Goal: Task Accomplishment & Management: Manage account settings

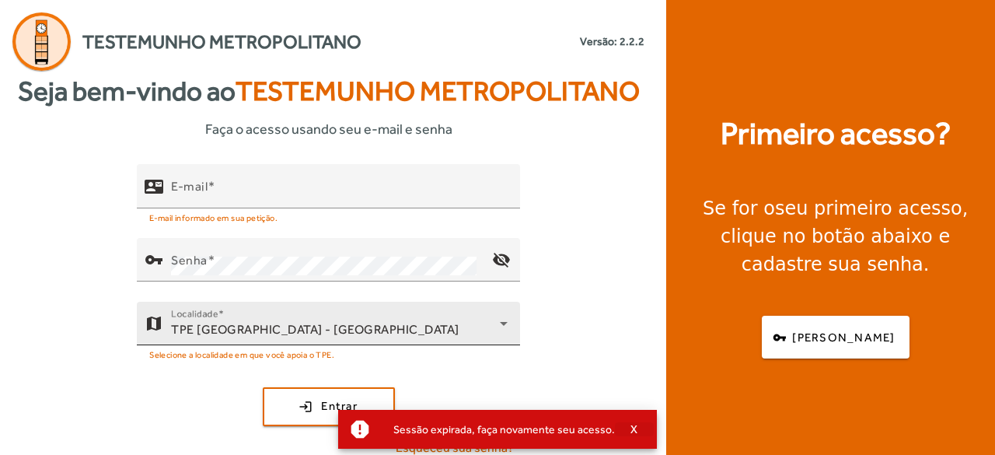
click at [630, 434] on span "X" at bounding box center [634, 429] width 8 height 14
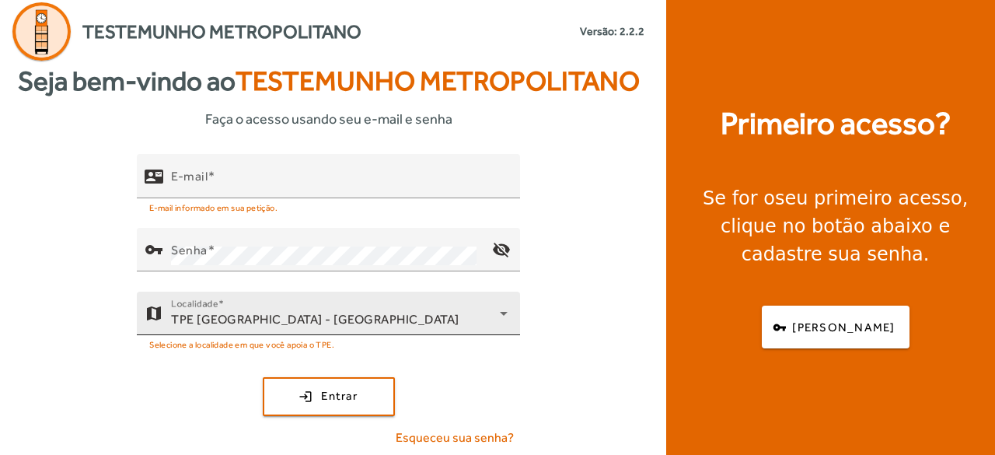
scroll to position [13, 0]
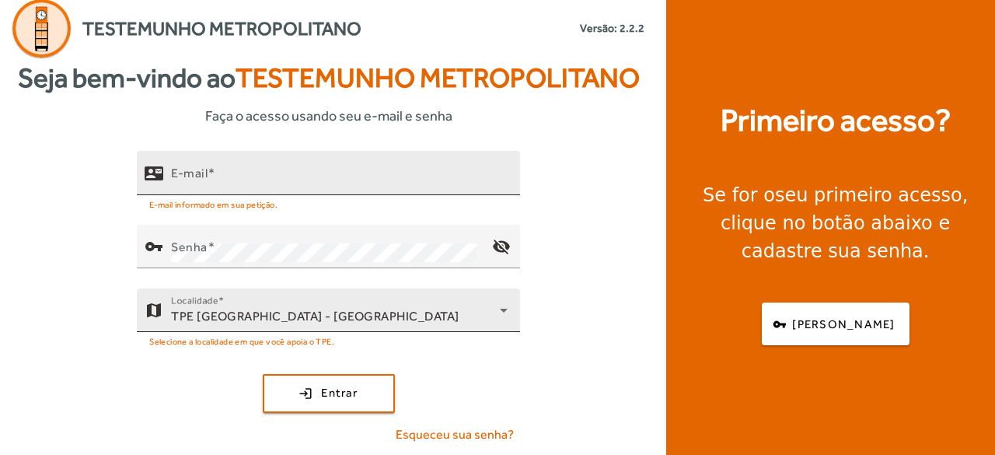
click at [220, 180] on input "E-mail" at bounding box center [339, 179] width 337 height 19
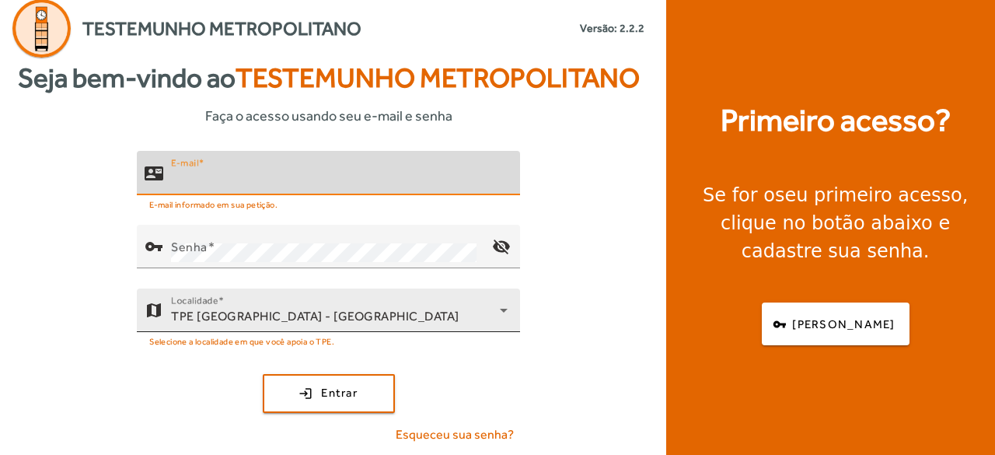
click at [220, 180] on input "E-mail" at bounding box center [339, 179] width 337 height 19
type input "**********"
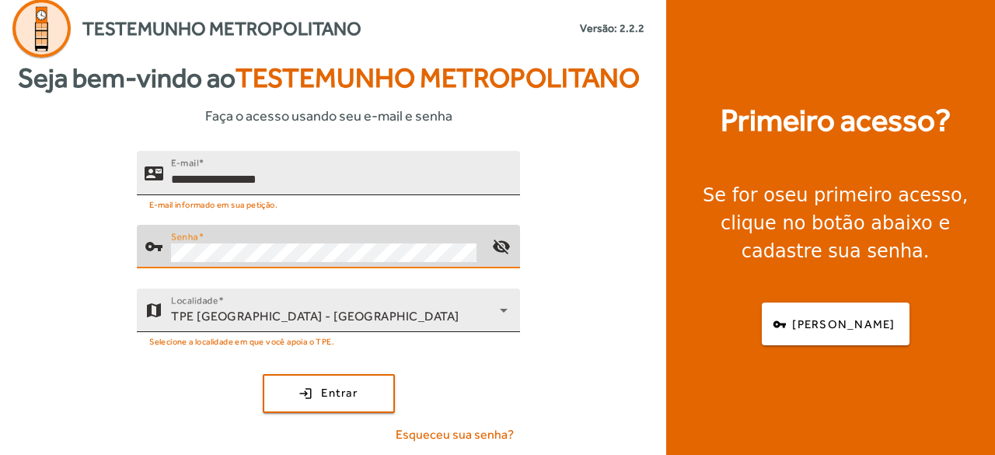
click at [263, 374] on button "login Entrar" at bounding box center [329, 393] width 132 height 39
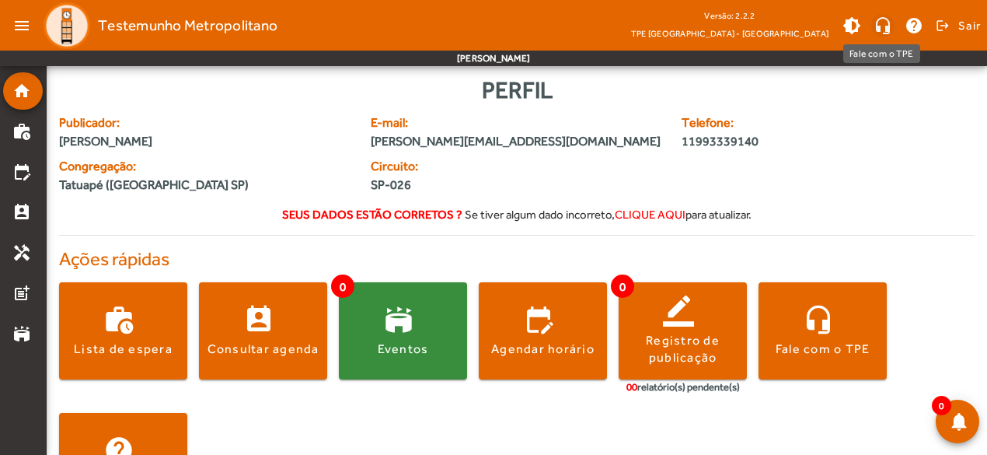
click at [881, 27] on span at bounding box center [882, 25] width 37 height 37
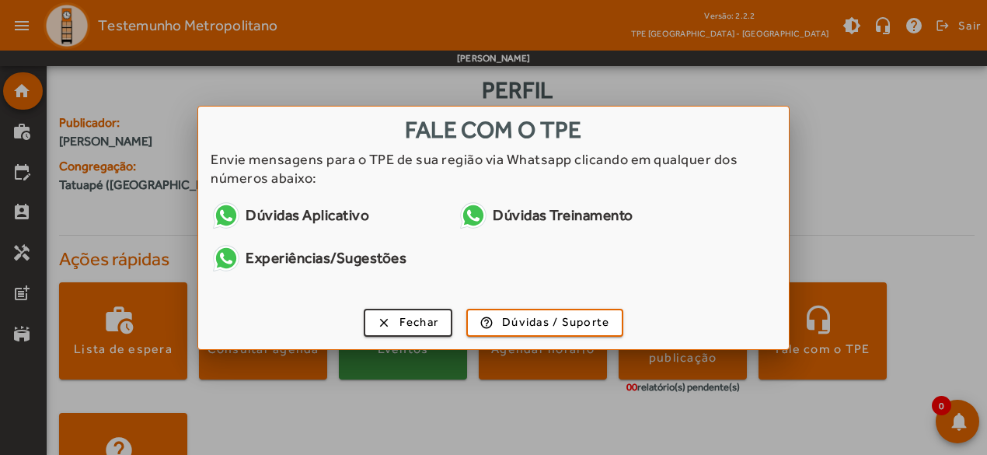
drag, startPoint x: 261, startPoint y: 219, endPoint x: 315, endPoint y: 211, distance: 54.3
click at [315, 211] on link "Dúvidas Aplicativo" at bounding box center [328, 215] width 235 height 31
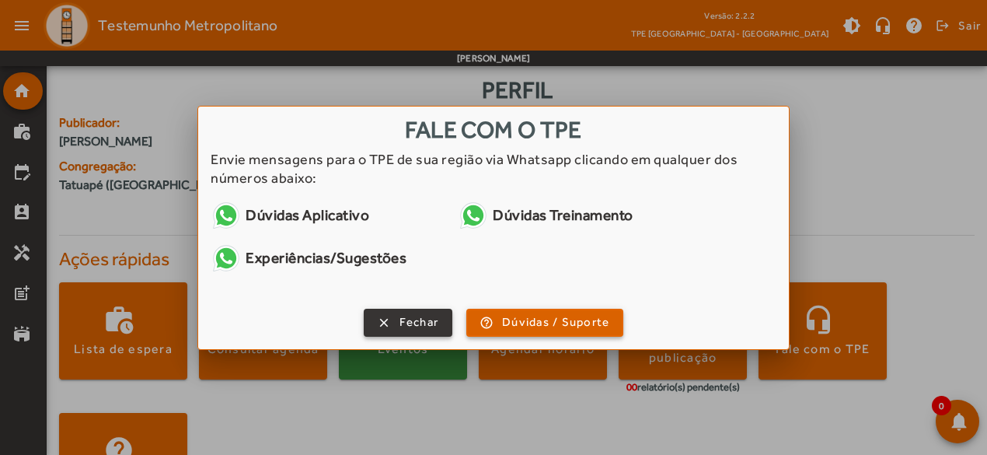
drag, startPoint x: 406, startPoint y: 330, endPoint x: 530, endPoint y: 324, distance: 123.7
click at [530, 324] on div "clear Fechar help_outline Dúvidas / [PERSON_NAME]" at bounding box center [493, 325] width 591 height 47
click at [531, 324] on span "Dúvidas / Suporte" at bounding box center [555, 322] width 107 height 18
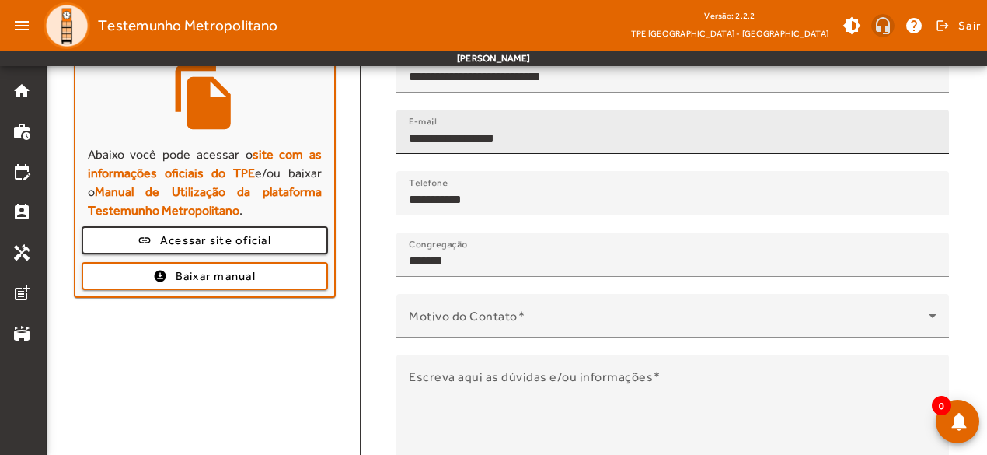
scroll to position [113, 0]
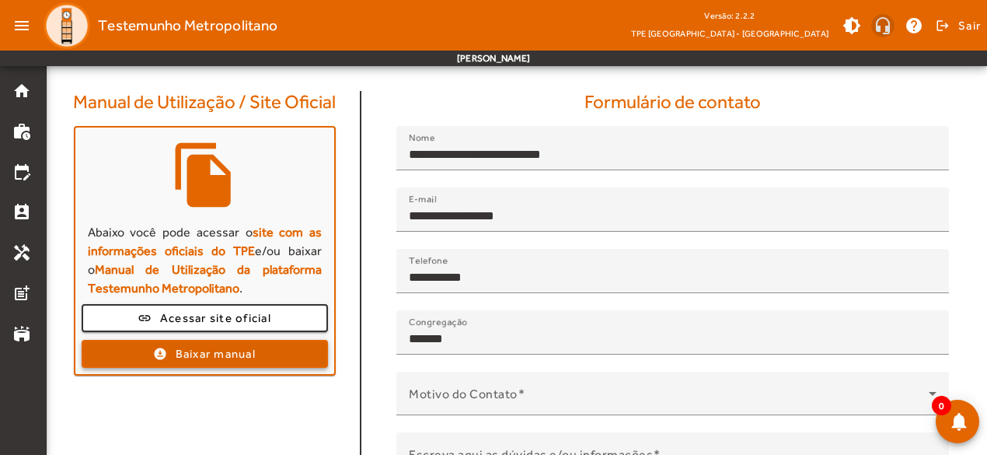
click at [210, 352] on span "Baixar manual" at bounding box center [216, 354] width 80 height 18
click at [158, 351] on span at bounding box center [204, 353] width 243 height 37
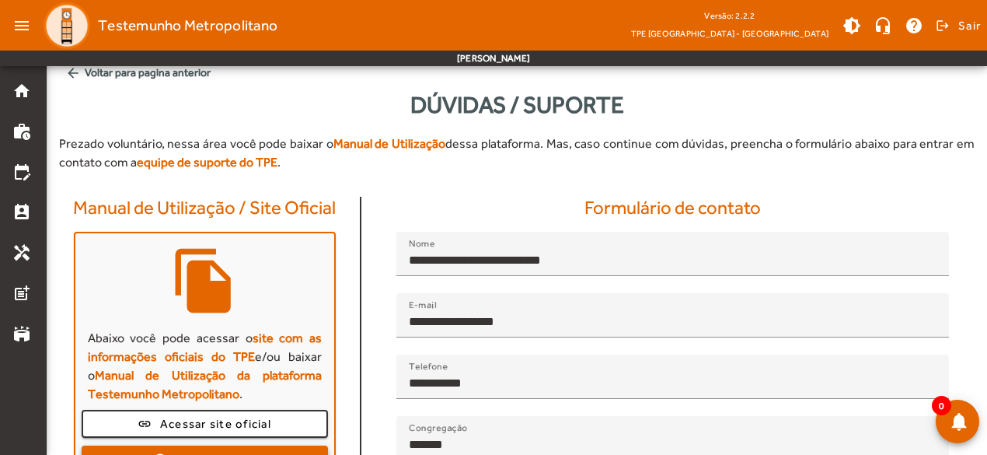
scroll to position [0, 0]
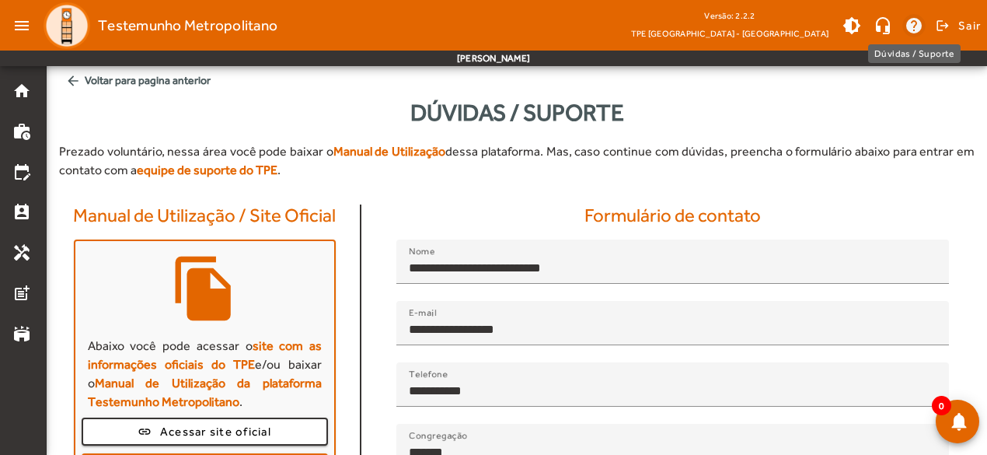
click at [906, 27] on span at bounding box center [913, 25] width 37 height 37
click at [912, 23] on span at bounding box center [913, 25] width 37 height 37
click at [890, 26] on span at bounding box center [882, 25] width 37 height 37
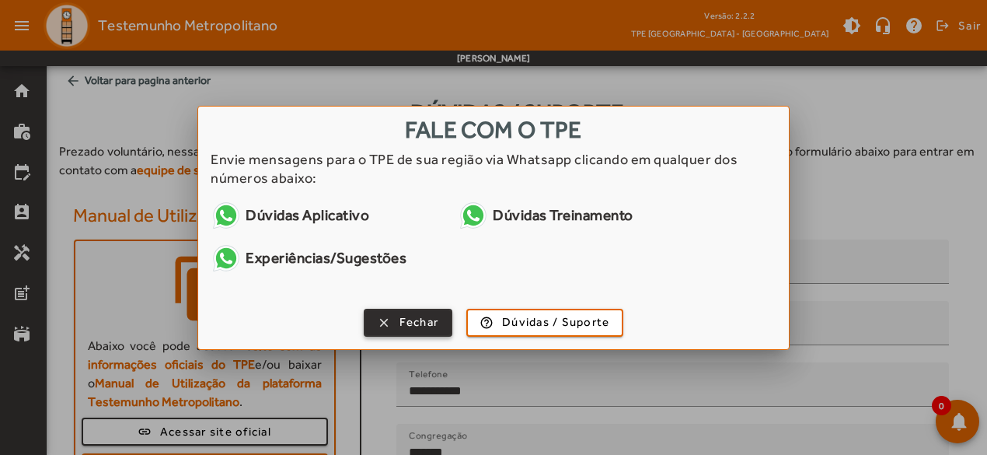
click at [420, 325] on span "Fechar" at bounding box center [419, 322] width 40 height 18
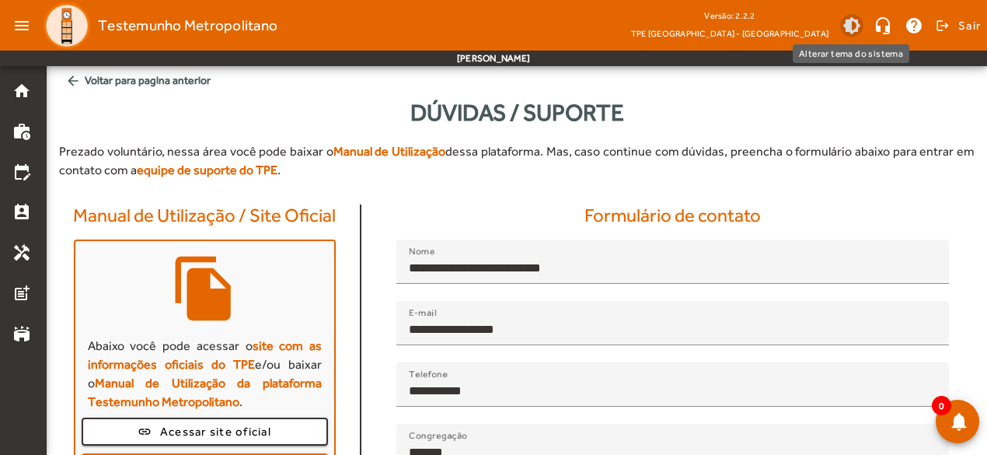
click at [844, 25] on span at bounding box center [851, 25] width 37 height 37
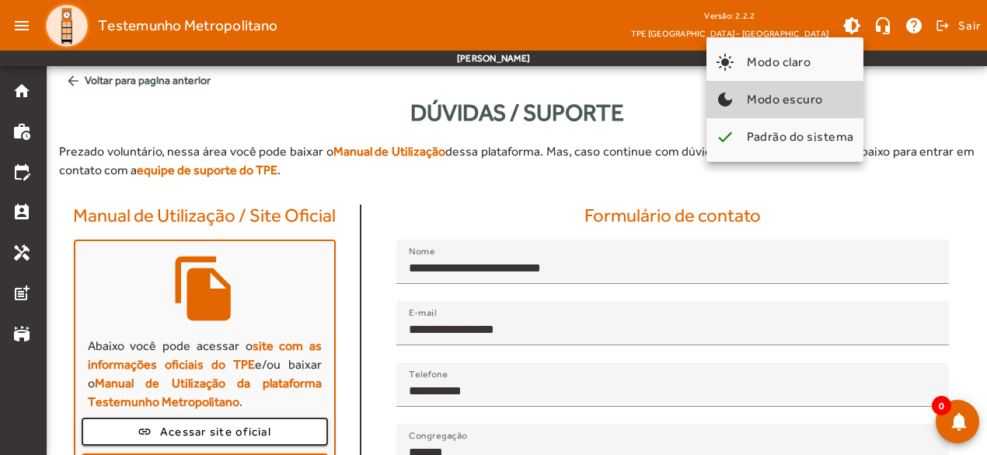
click at [790, 105] on span "Modo escuro" at bounding box center [785, 99] width 76 height 15
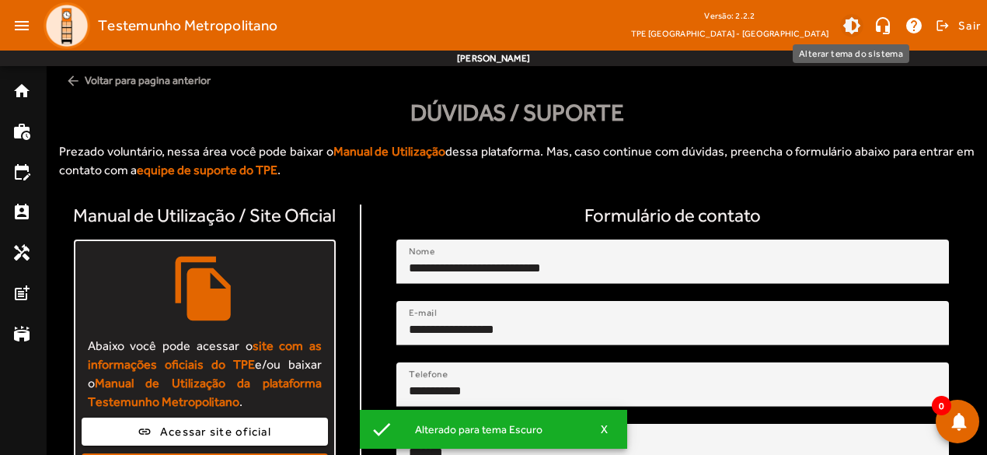
click at [859, 28] on span at bounding box center [851, 25] width 37 height 37
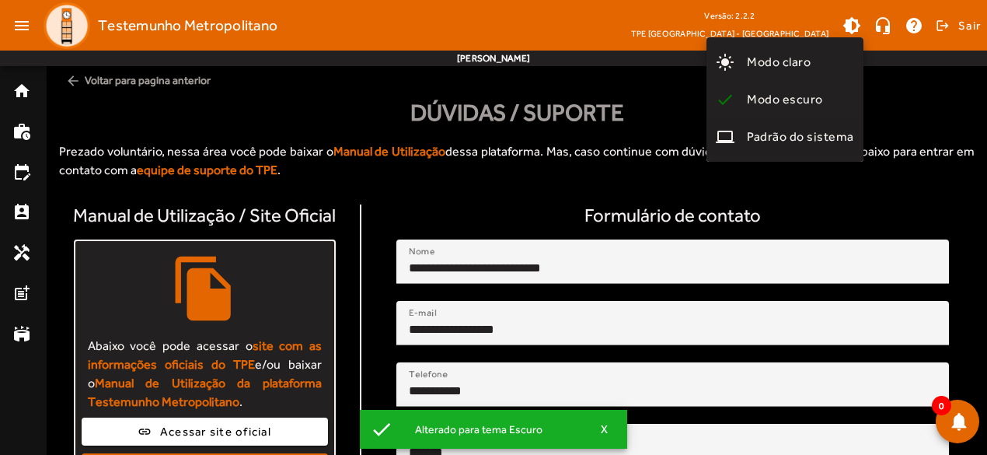
click at [782, 135] on span "Padrão do sistema" at bounding box center [800, 136] width 107 height 15
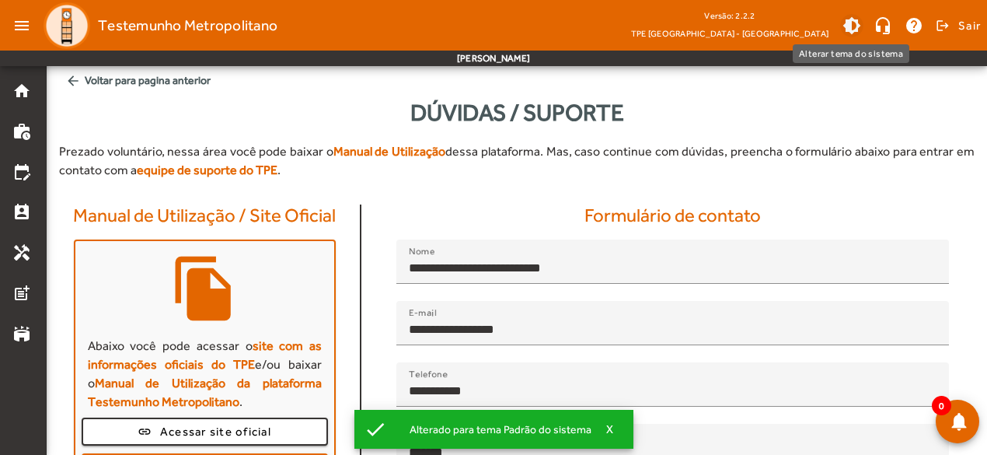
click at [848, 24] on span at bounding box center [851, 25] width 37 height 37
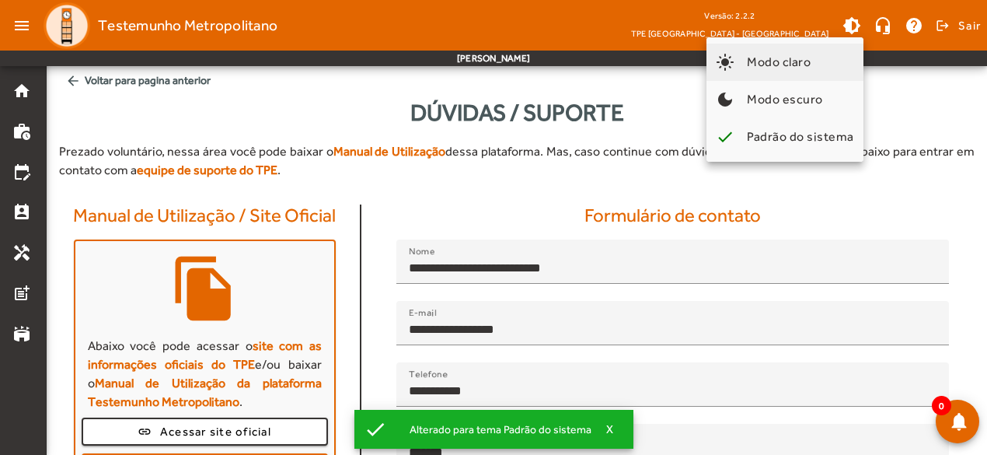
click at [821, 66] on button "light_mode Modo claro" at bounding box center [784, 62] width 157 height 37
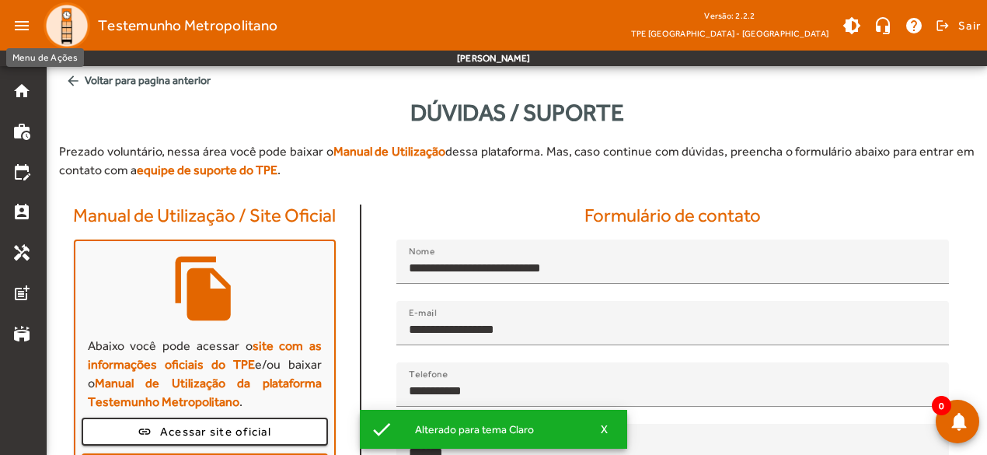
click at [20, 26] on mat-icon "menu" at bounding box center [21, 25] width 31 height 31
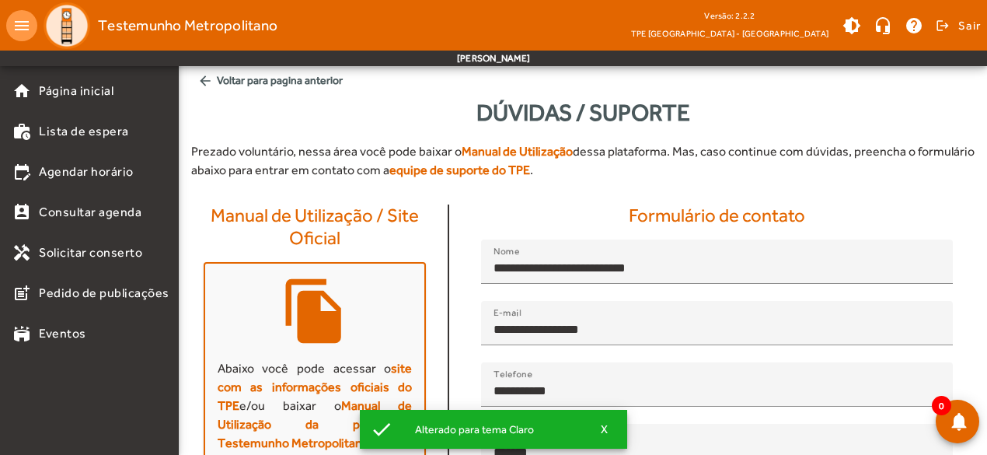
click at [20, 26] on mat-icon "menu" at bounding box center [21, 25] width 31 height 31
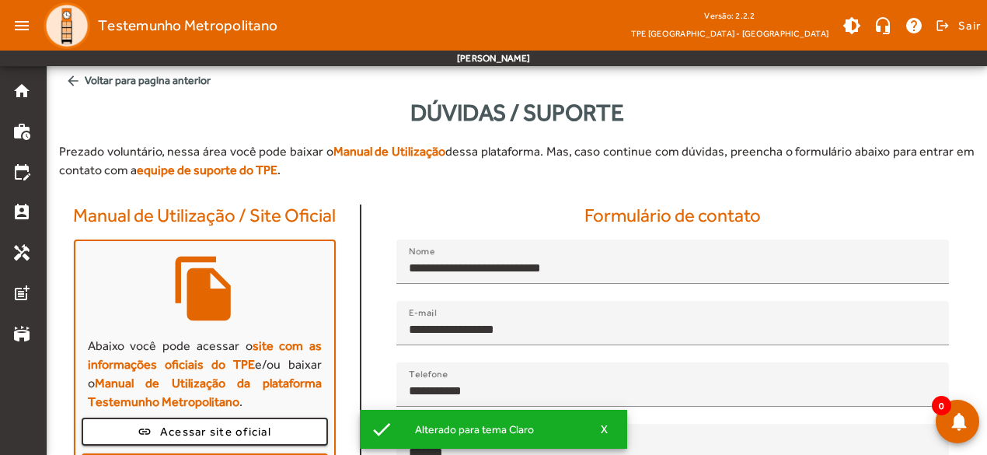
click at [20, 26] on mat-icon "menu" at bounding box center [21, 25] width 31 height 31
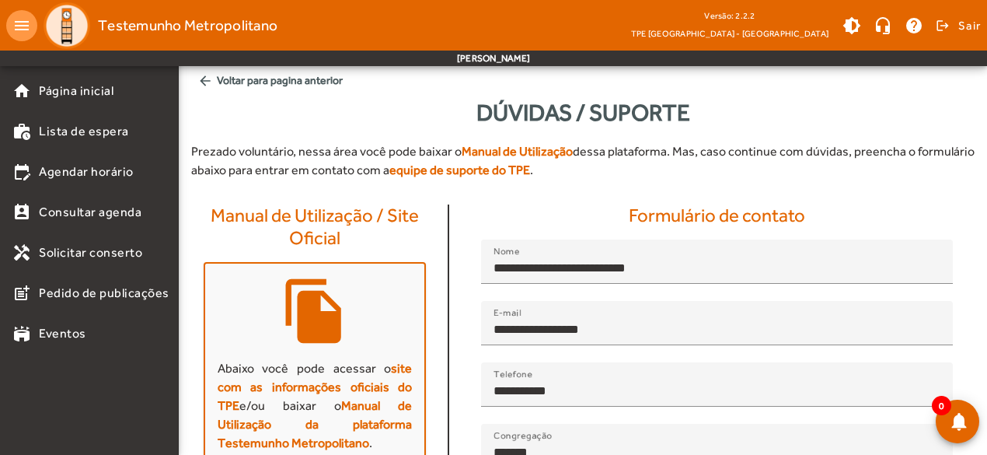
click at [20, 26] on mat-icon "menu" at bounding box center [21, 25] width 31 height 31
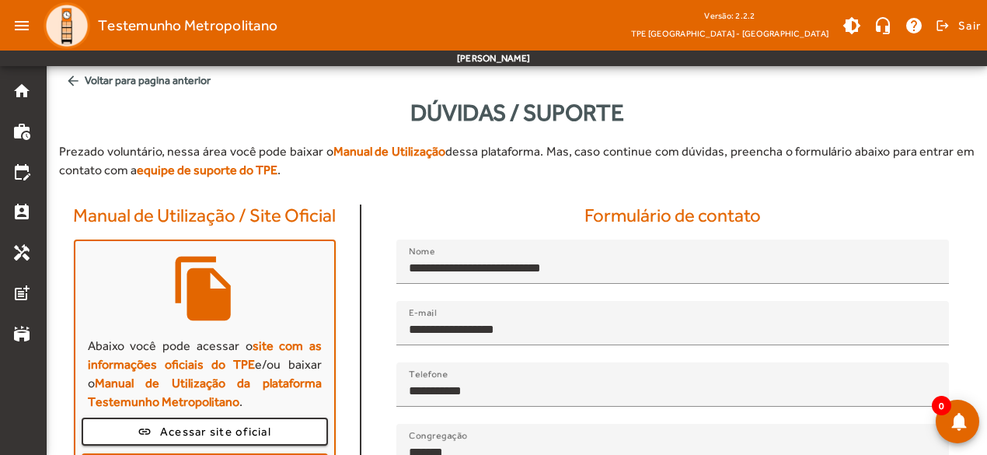
click at [20, 26] on mat-icon "menu" at bounding box center [21, 25] width 31 height 31
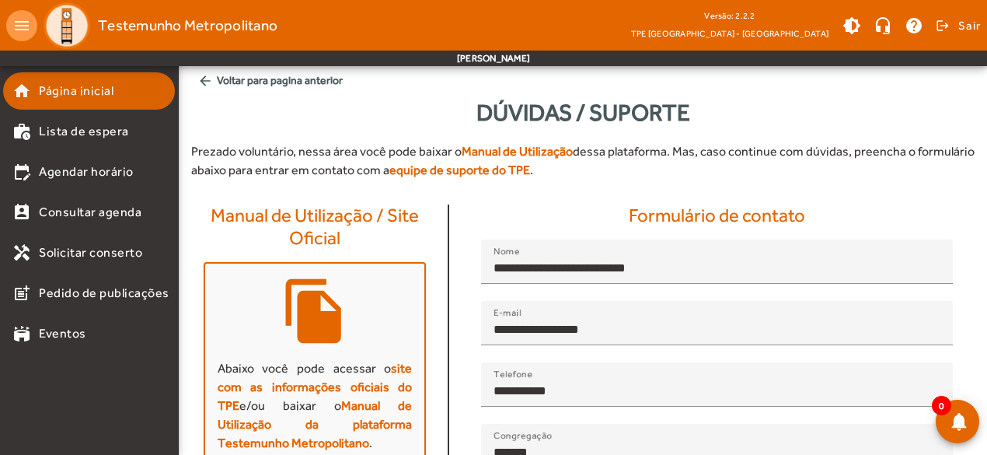
click at [54, 89] on span "Página inicial" at bounding box center [76, 91] width 75 height 19
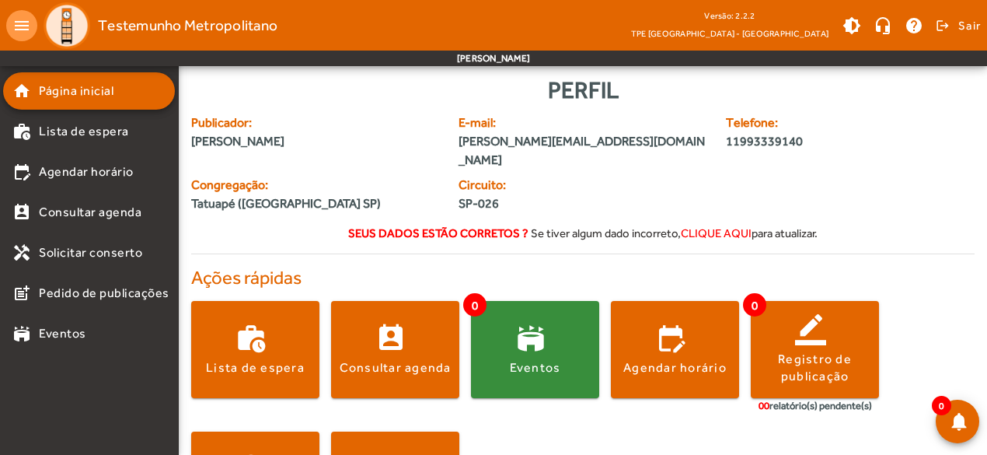
click at [715, 226] on span "clique aqui" at bounding box center [716, 232] width 71 height 13
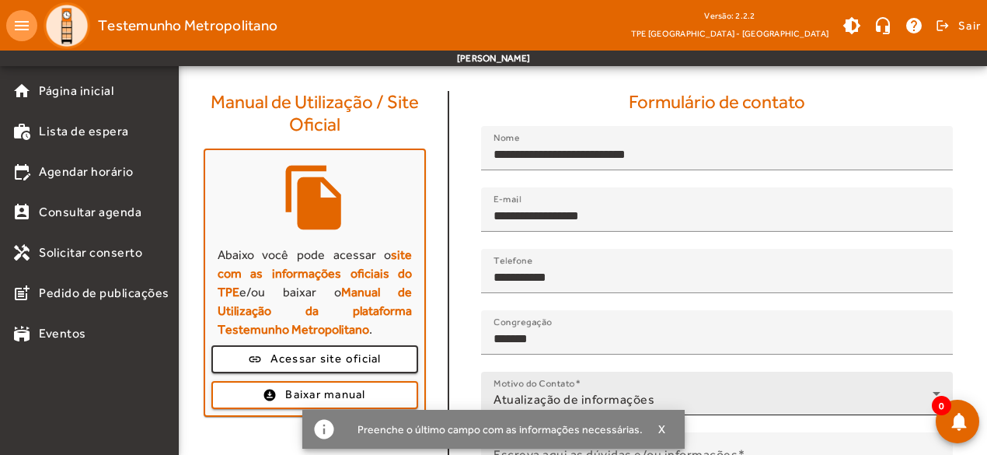
scroll to position [269, 0]
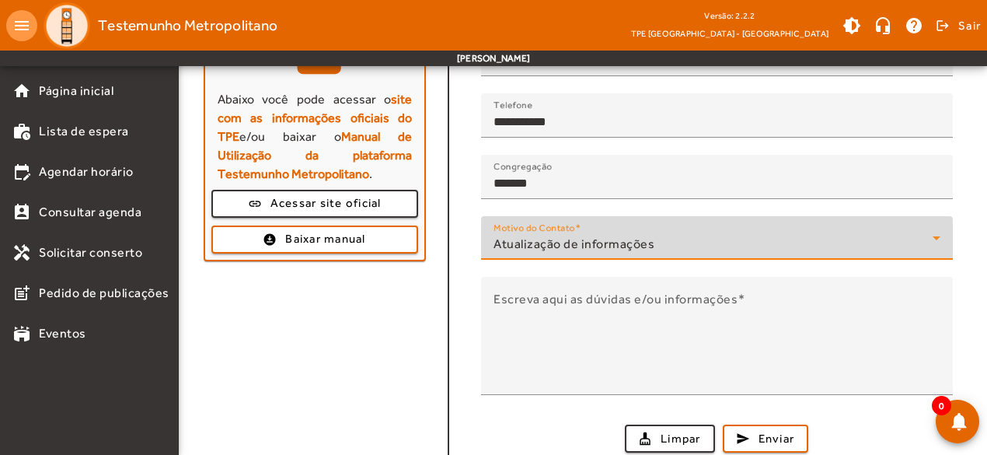
click at [598, 246] on span "Atualização de informações" at bounding box center [574, 243] width 161 height 15
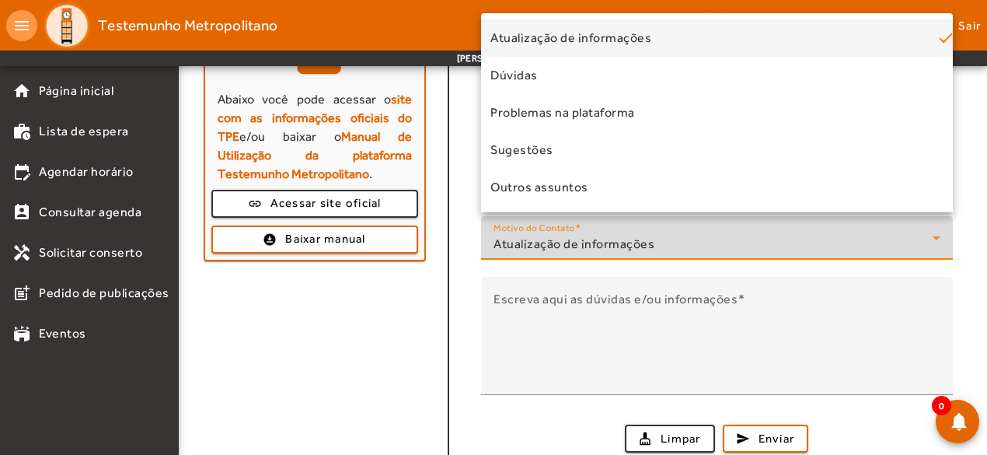
click at [598, 246] on div at bounding box center [493, 227] width 987 height 455
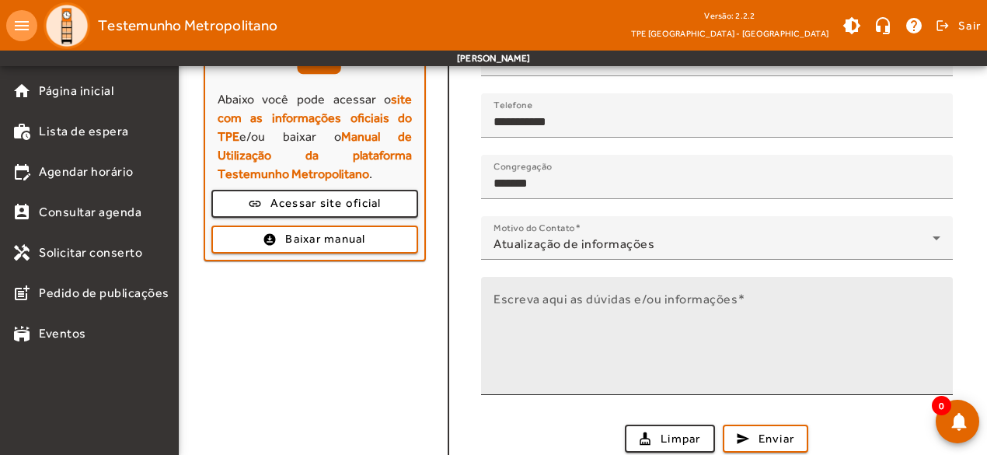
click at [573, 299] on mat-label "Escreva aqui as dúvidas e/ou informações" at bounding box center [616, 298] width 244 height 15
click at [573, 299] on textarea "Escreva aqui as dúvidas e/ou informações" at bounding box center [717, 341] width 447 height 93
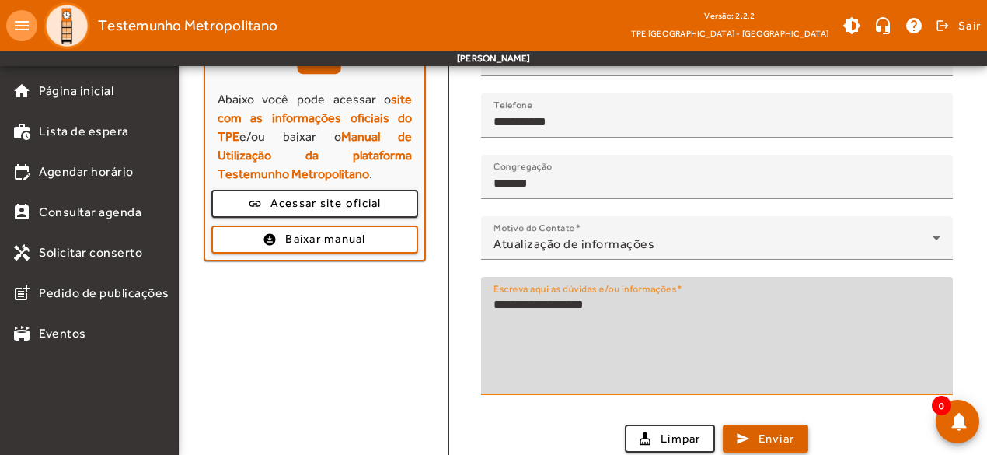
type textarea "**********"
click at [776, 440] on span "Enviar" at bounding box center [777, 439] width 37 height 18
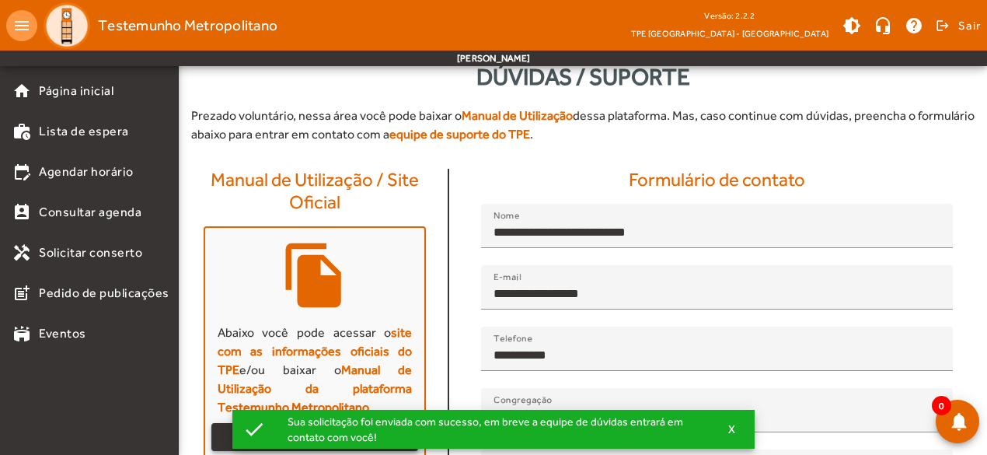
scroll to position [0, 0]
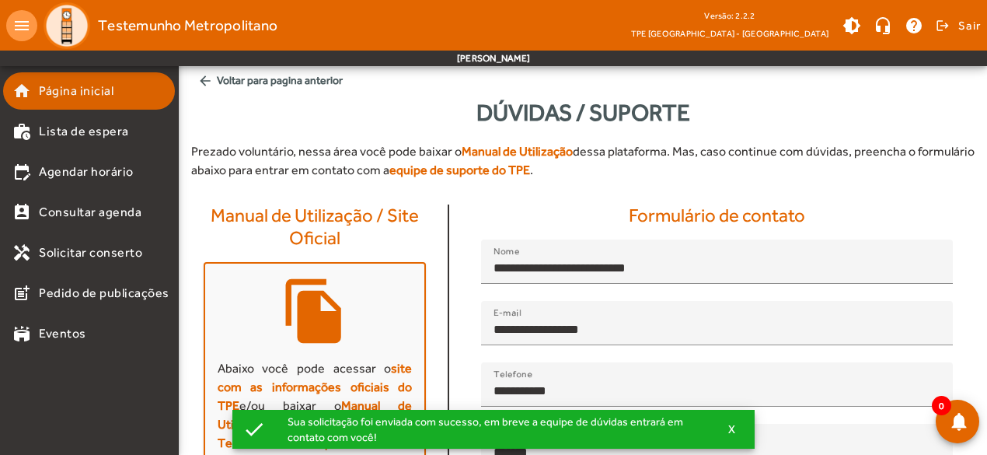
click at [76, 92] on span "Página inicial" at bounding box center [76, 91] width 75 height 19
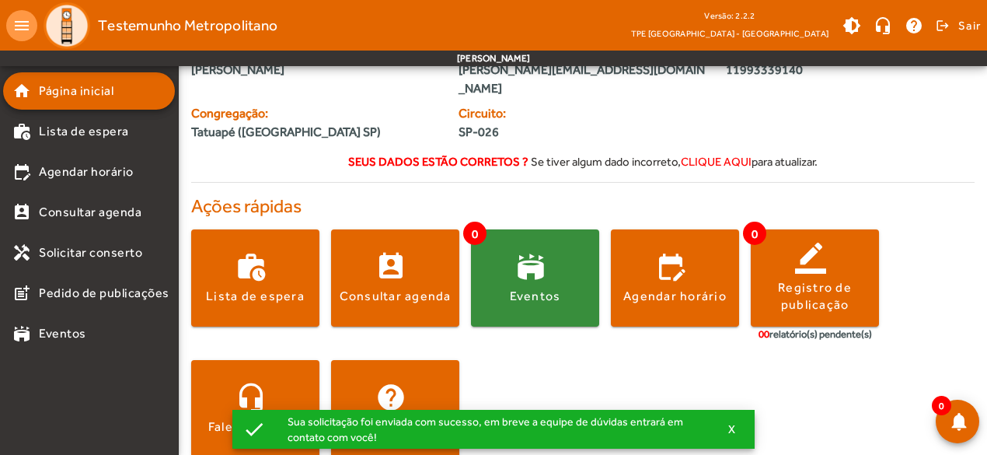
scroll to position [73, 0]
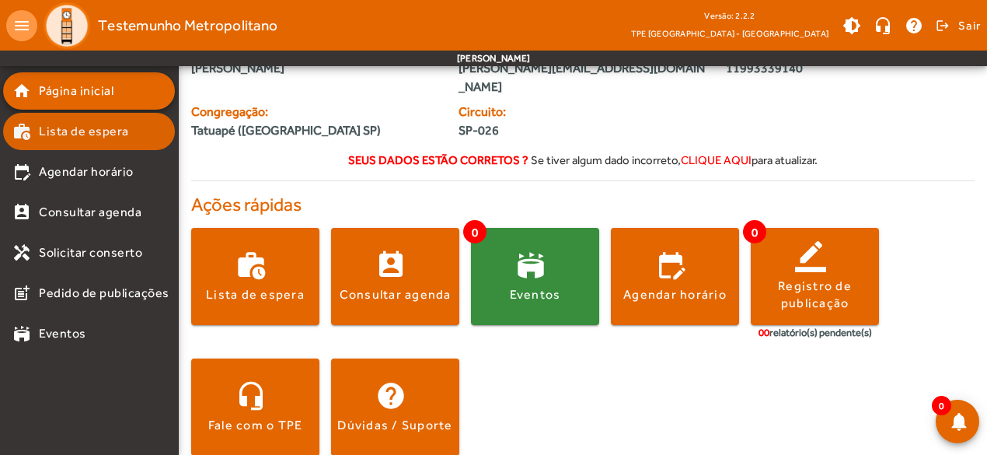
click at [136, 138] on link "work_history Lista de espera" at bounding box center [93, 131] width 162 height 19
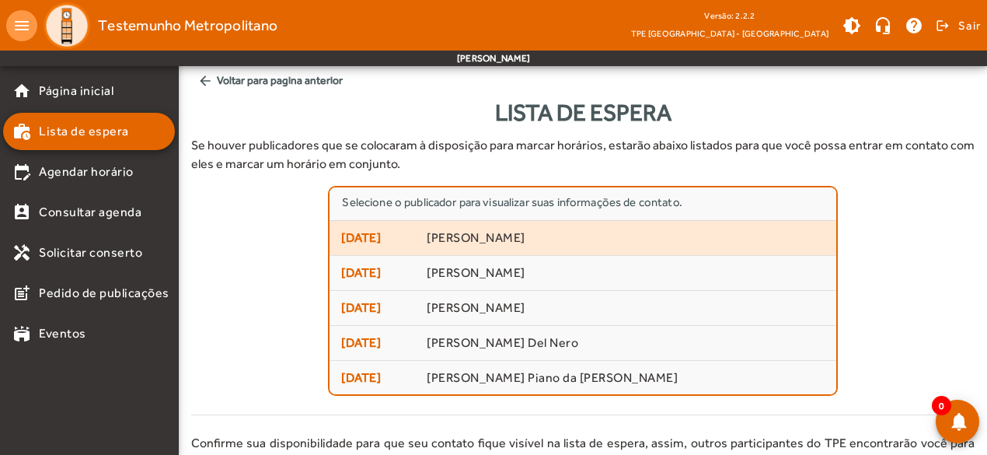
click at [502, 235] on span "[PERSON_NAME]" at bounding box center [625, 238] width 397 height 16
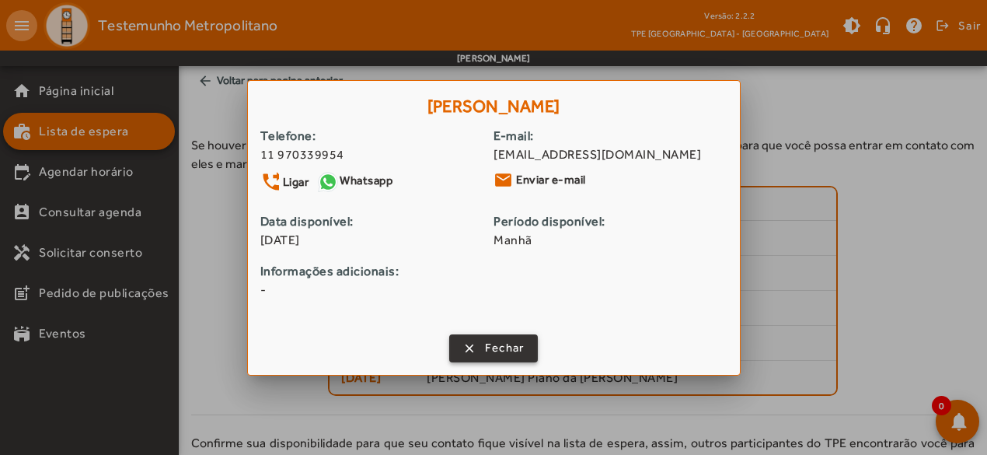
click at [482, 347] on span "button" at bounding box center [494, 348] width 86 height 37
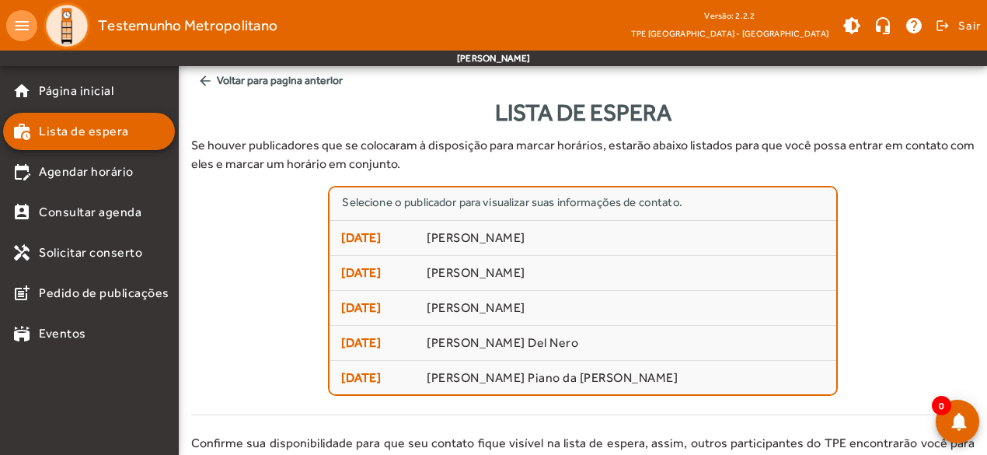
drag, startPoint x: 491, startPoint y: 114, endPoint x: 668, endPoint y: 113, distance: 177.2
click at [668, 113] on div "Lista de espera" at bounding box center [582, 112] width 783 height 35
click at [303, 285] on div "Selecione o publicador para visualizar suas informações de contato. [DATE] [PER…" at bounding box center [582, 291] width 783 height 210
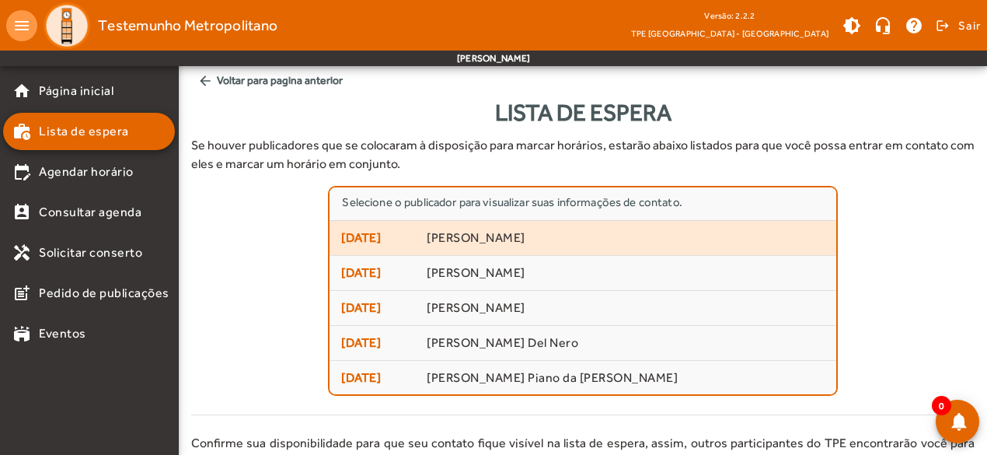
click at [551, 235] on span "[PERSON_NAME]" at bounding box center [625, 238] width 397 height 16
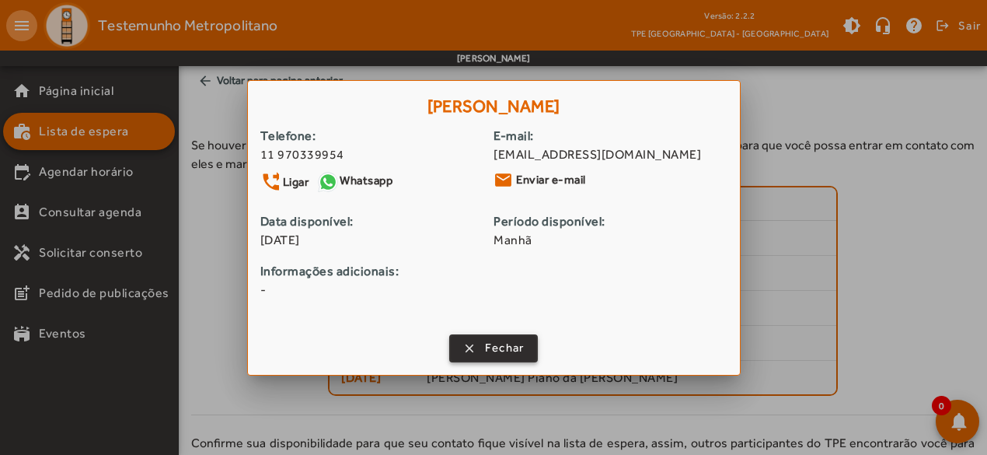
click at [493, 347] on span "Fechar" at bounding box center [505, 348] width 40 height 18
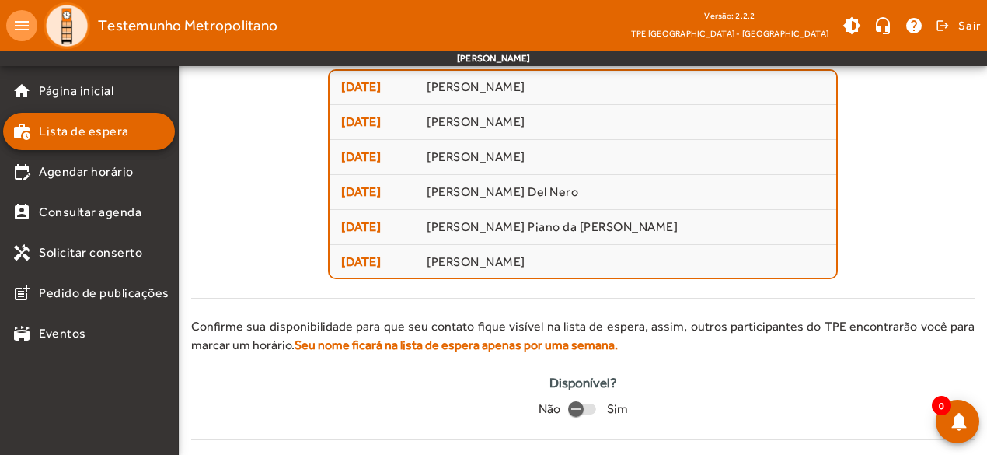
scroll to position [119, 0]
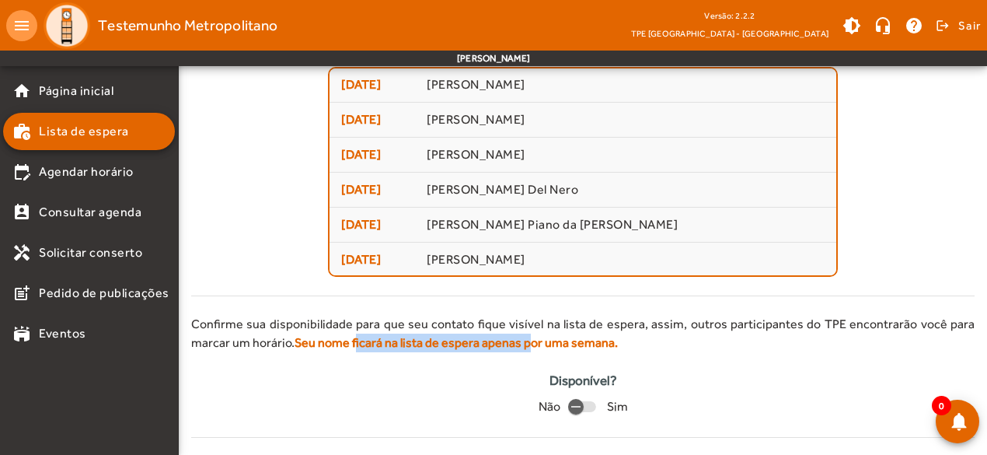
drag, startPoint x: 322, startPoint y: 342, endPoint x: 485, endPoint y: 338, distance: 163.3
click at [485, 338] on strong "Seu nome ficará na lista de espera apenas por uma semana." at bounding box center [456, 342] width 323 height 15
drag, startPoint x: 577, startPoint y: 408, endPoint x: 591, endPoint y: 406, distance: 14.1
click at [584, 406] on div "button" at bounding box center [576, 407] width 16 height 16
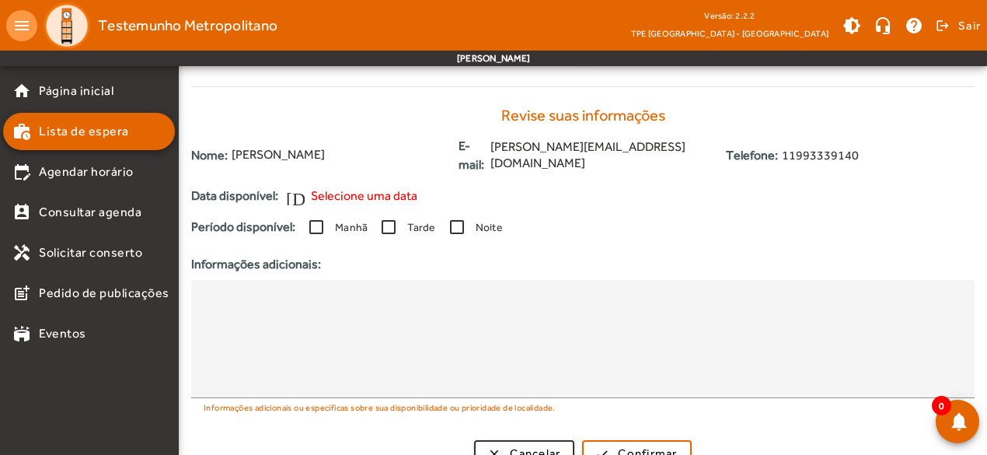
scroll to position [475, 0]
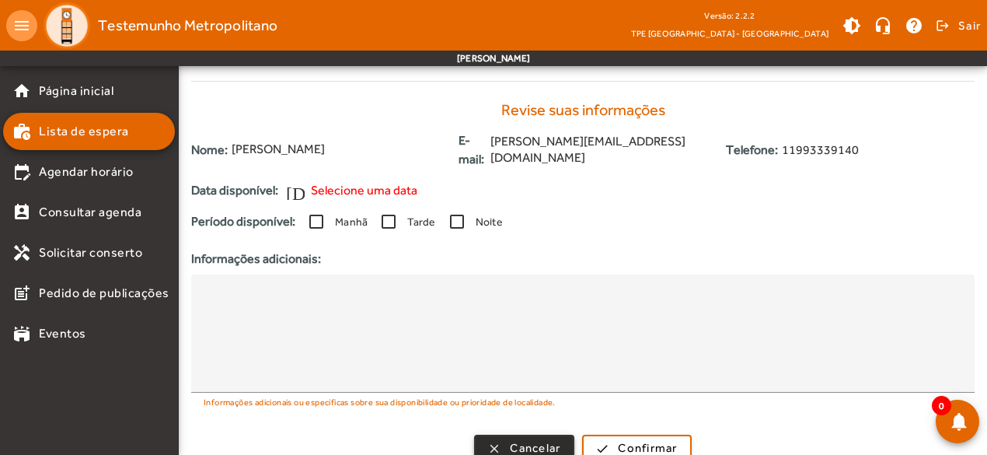
click at [525, 439] on span "Cancelar" at bounding box center [535, 448] width 51 height 18
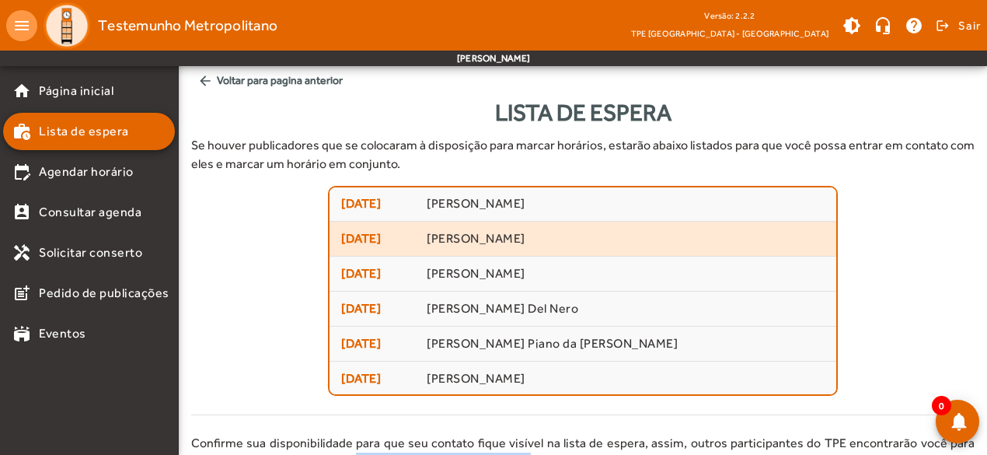
scroll to position [0, 0]
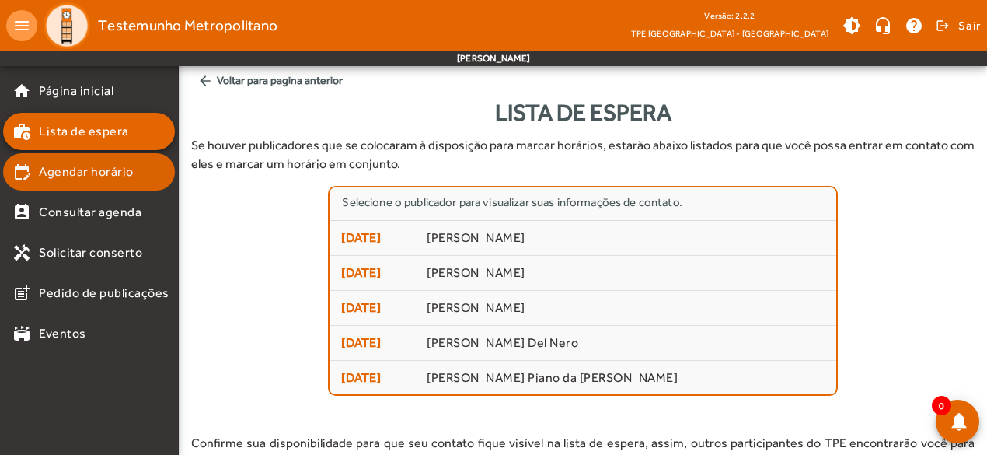
click at [71, 182] on mat-list-item "edit_calendar Agendar horário" at bounding box center [89, 171] width 172 height 37
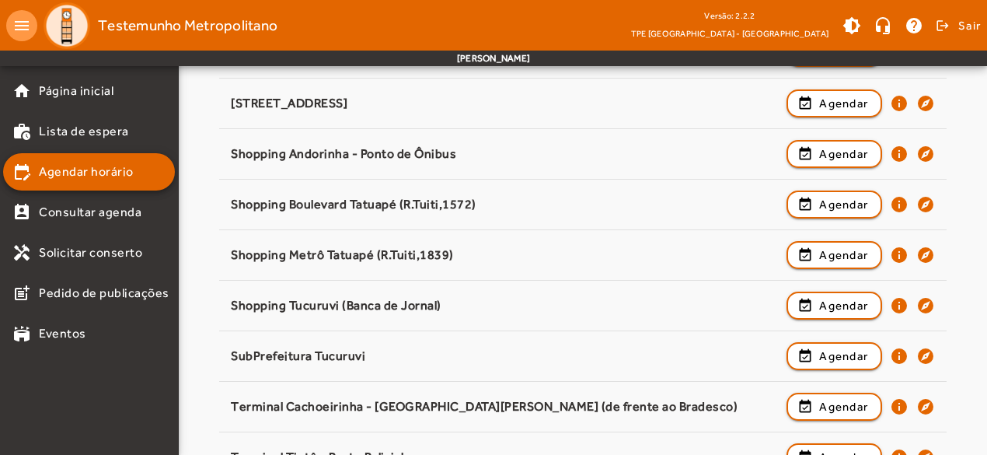
scroll to position [1787, 0]
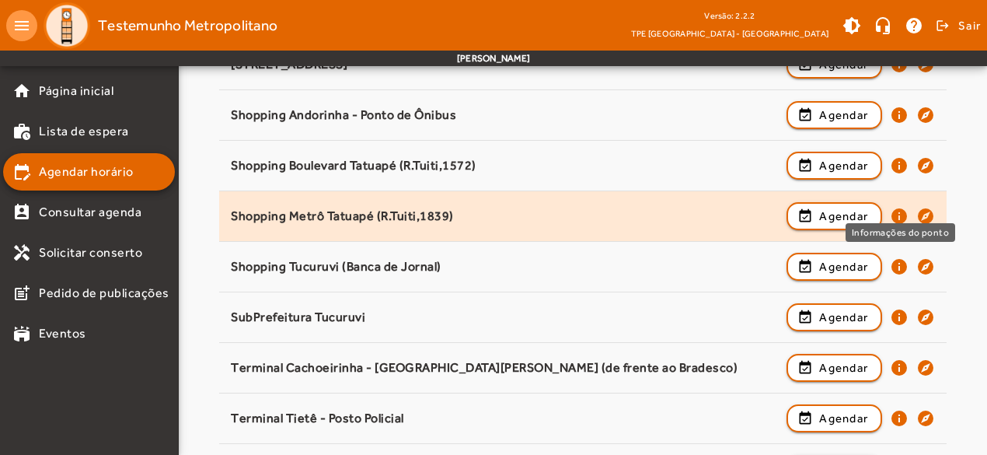
click at [902, 207] on mat-icon "info" at bounding box center [899, 216] width 19 height 19
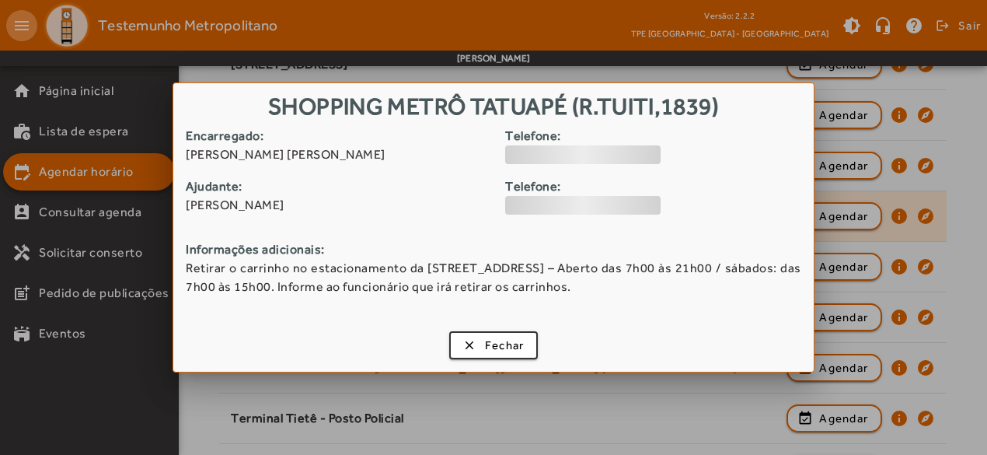
scroll to position [0, 0]
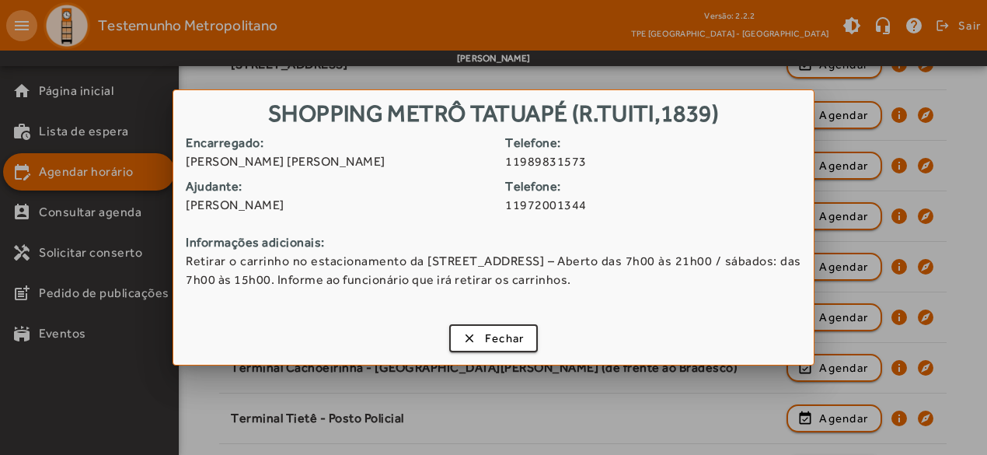
drag, startPoint x: 196, startPoint y: 164, endPoint x: 406, endPoint y: 165, distance: 209.8
click at [406, 165] on span "[PERSON_NAME] [PERSON_NAME]" at bounding box center [340, 161] width 308 height 19
drag, startPoint x: 502, startPoint y: 167, endPoint x: 593, endPoint y: 167, distance: 90.9
click at [593, 167] on div "Encarregado: [PERSON_NAME] Telefone: [PHONE_NUMBER]" at bounding box center [494, 156] width 616 height 44
drag, startPoint x: 187, startPoint y: 205, endPoint x: 399, endPoint y: 205, distance: 212.9
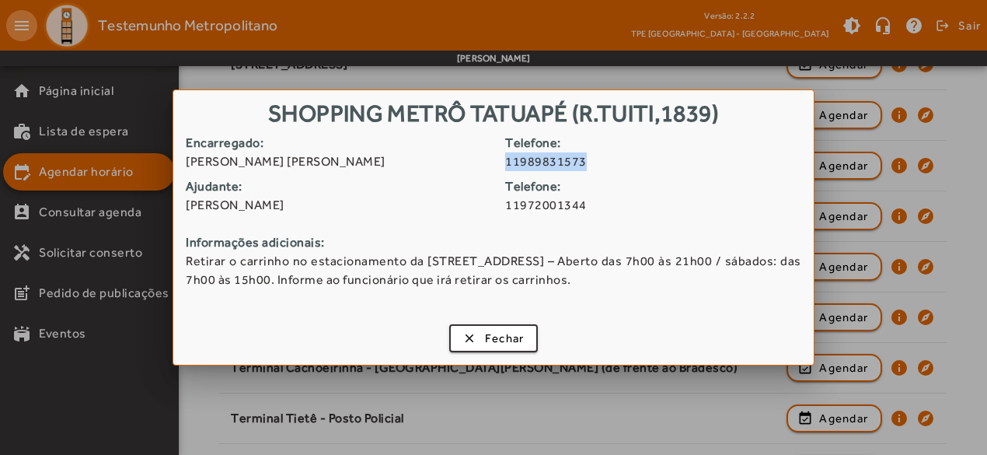
click at [399, 205] on span "[PERSON_NAME]" at bounding box center [340, 205] width 308 height 19
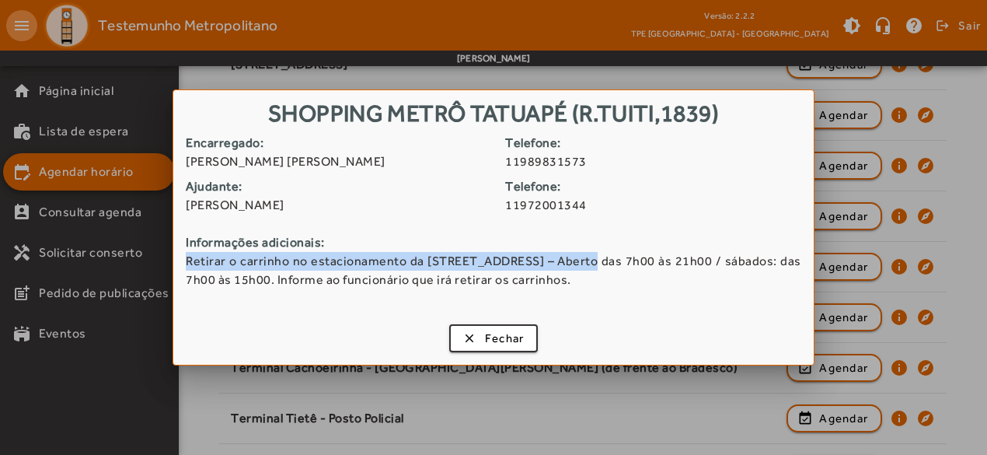
drag, startPoint x: 187, startPoint y: 262, endPoint x: 559, endPoint y: 258, distance: 372.3
click at [559, 258] on span "Retirar o carrinho no estacionamento da [STREET_ADDRESS] – Aberto das 7h00 às 2…" at bounding box center [494, 270] width 616 height 37
click at [473, 337] on span "button" at bounding box center [494, 337] width 86 height 37
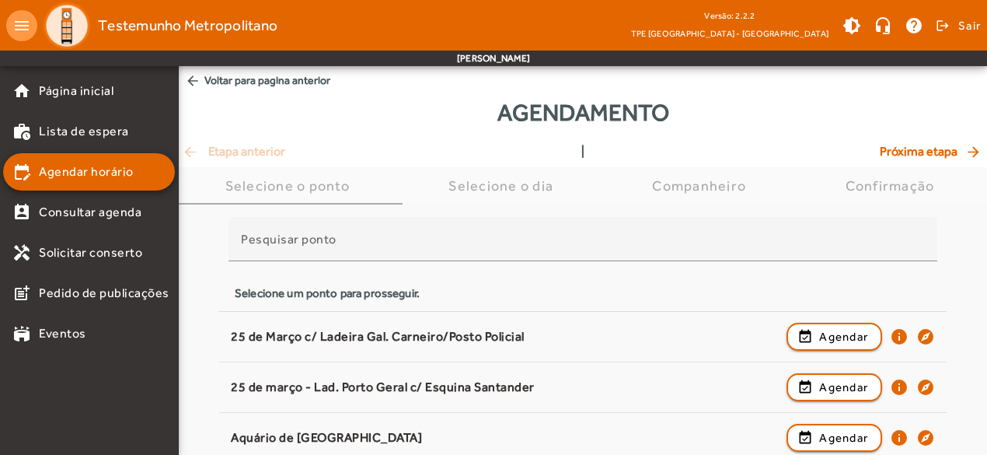
scroll to position [1787, 0]
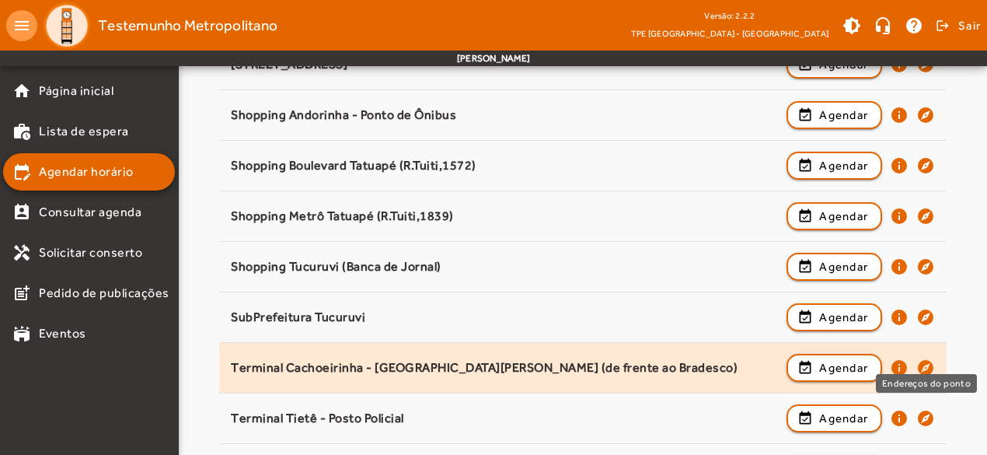
click at [926, 358] on mat-icon "explore" at bounding box center [925, 367] width 19 height 19
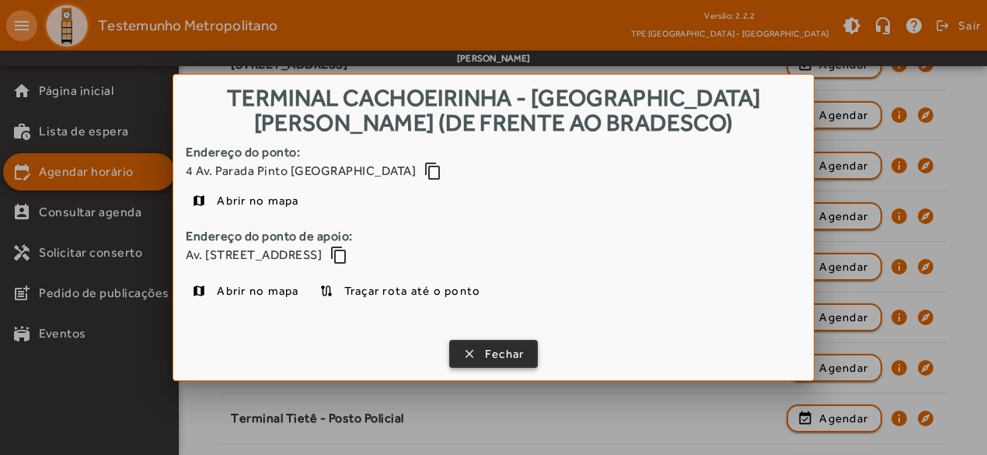
drag, startPoint x: 503, startPoint y: 354, endPoint x: 521, endPoint y: 352, distance: 18.0
click at [503, 354] on span "Fechar" at bounding box center [505, 354] width 40 height 18
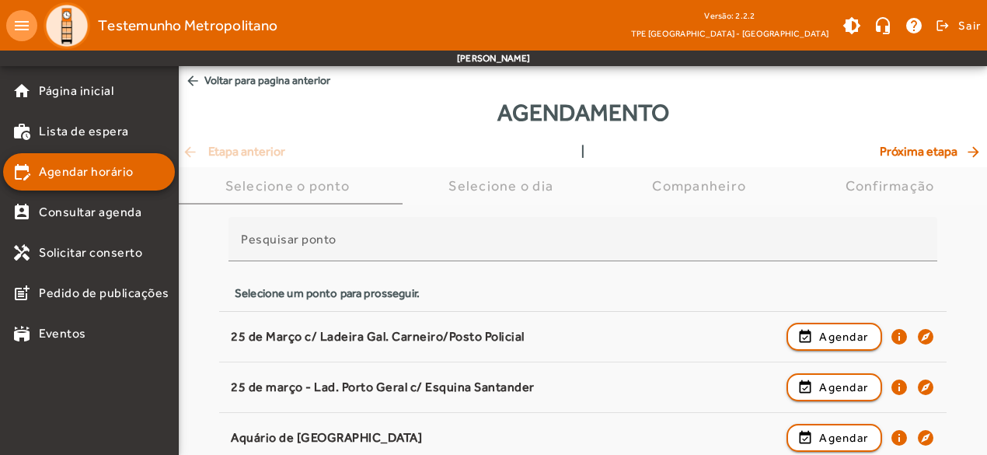
scroll to position [1787, 0]
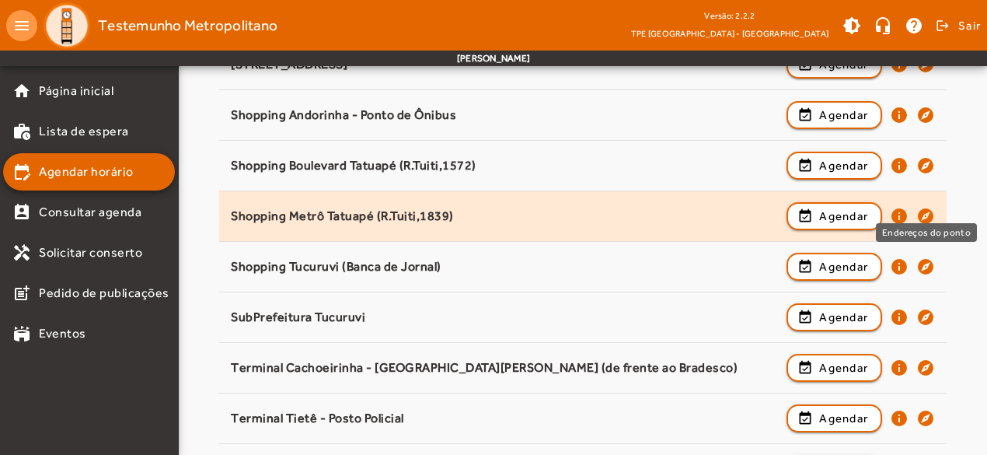
click at [932, 207] on mat-icon "explore" at bounding box center [925, 216] width 19 height 19
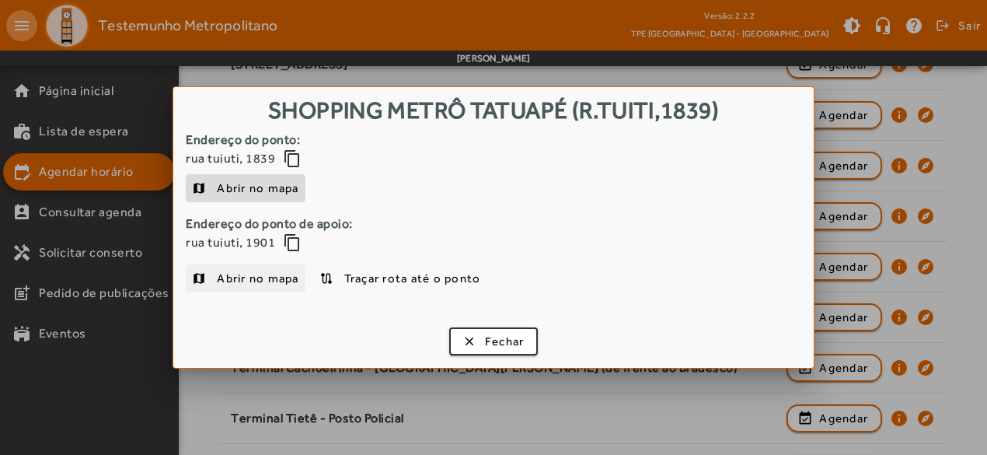
click at [242, 276] on span "Abrir no mapa" at bounding box center [258, 278] width 82 height 19
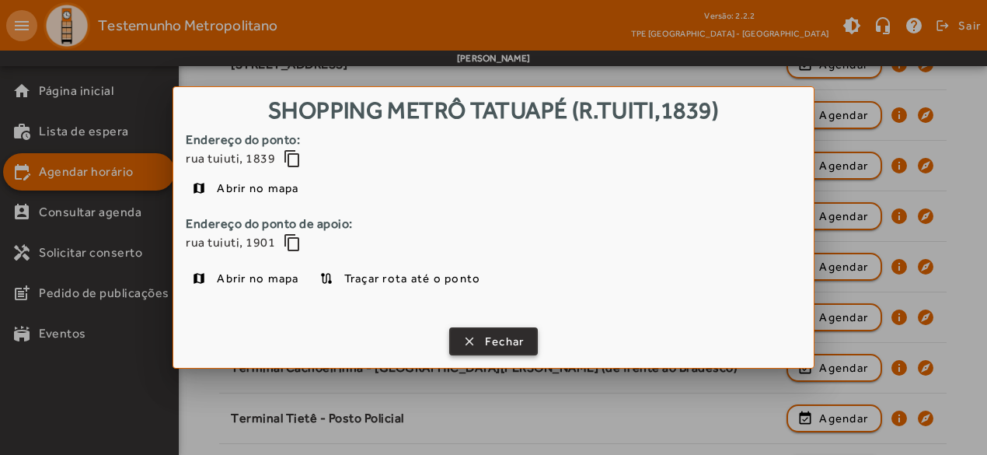
click at [482, 343] on span "button" at bounding box center [494, 341] width 86 height 37
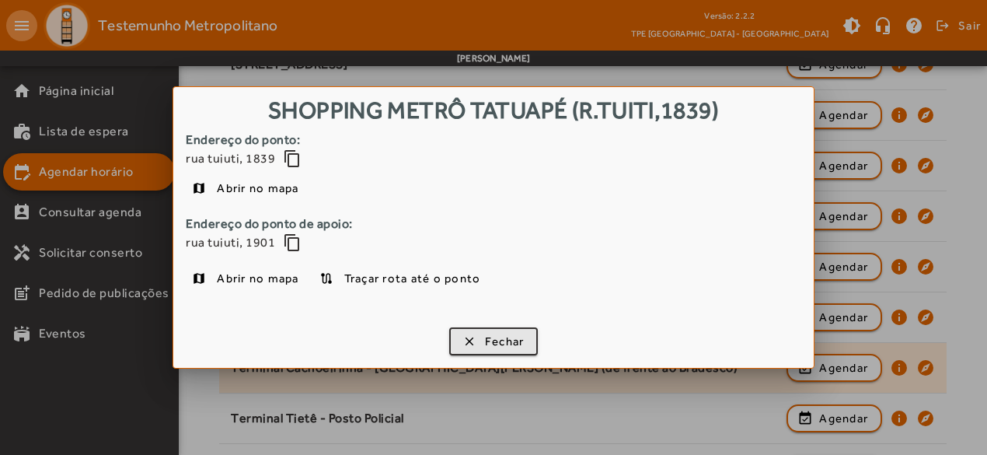
scroll to position [1787, 0]
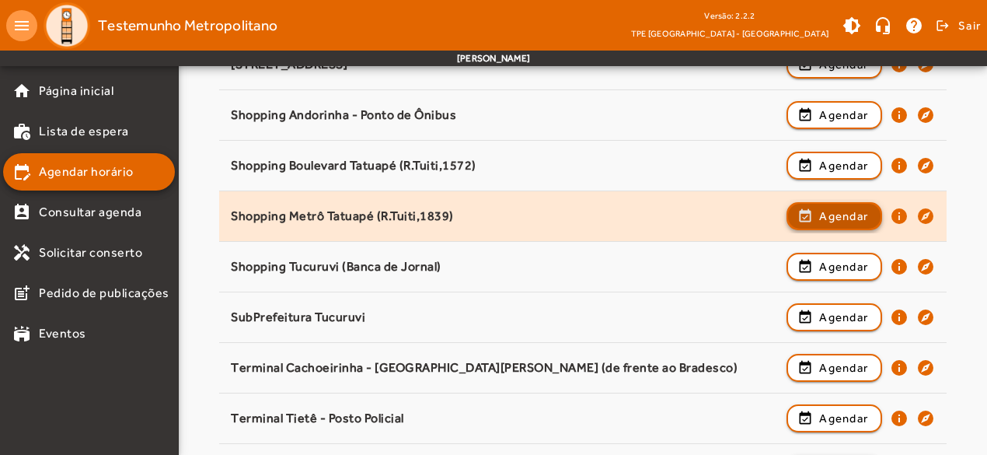
click at [829, 207] on span "Agendar" at bounding box center [843, 216] width 49 height 19
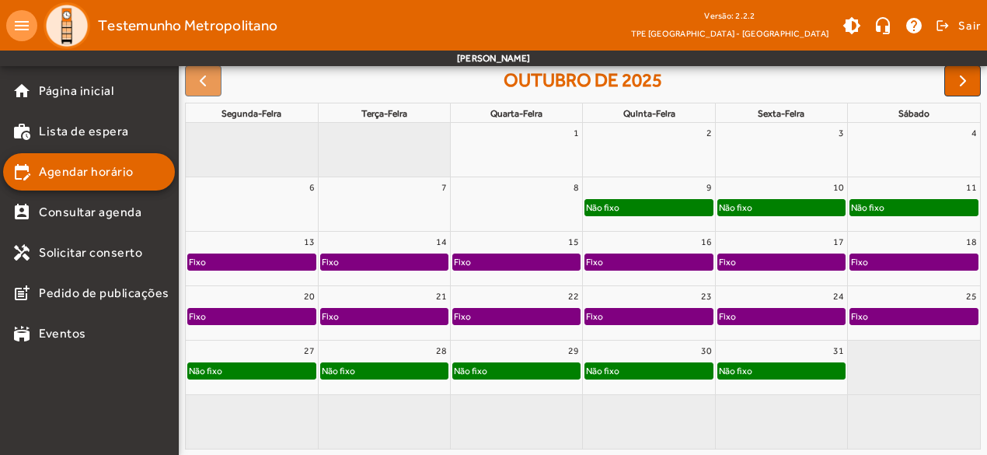
scroll to position [155, 0]
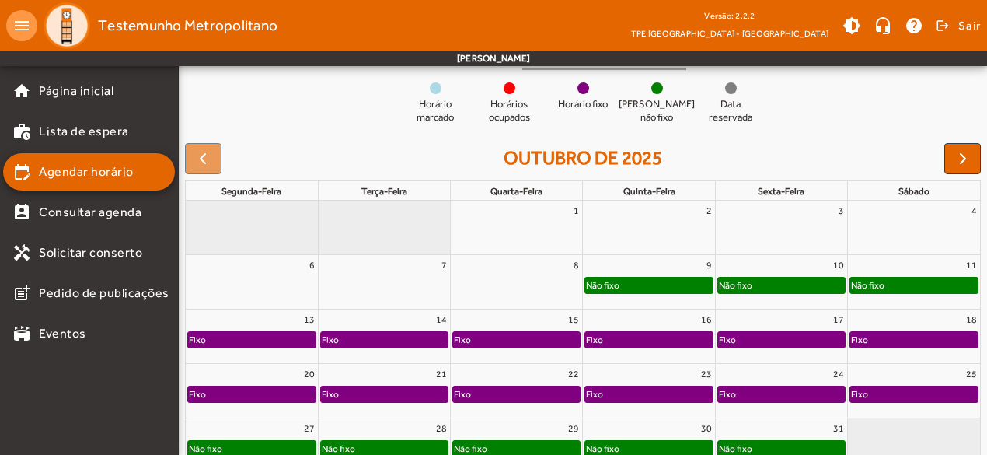
click at [633, 265] on div "9" at bounding box center [648, 265] width 131 height 20
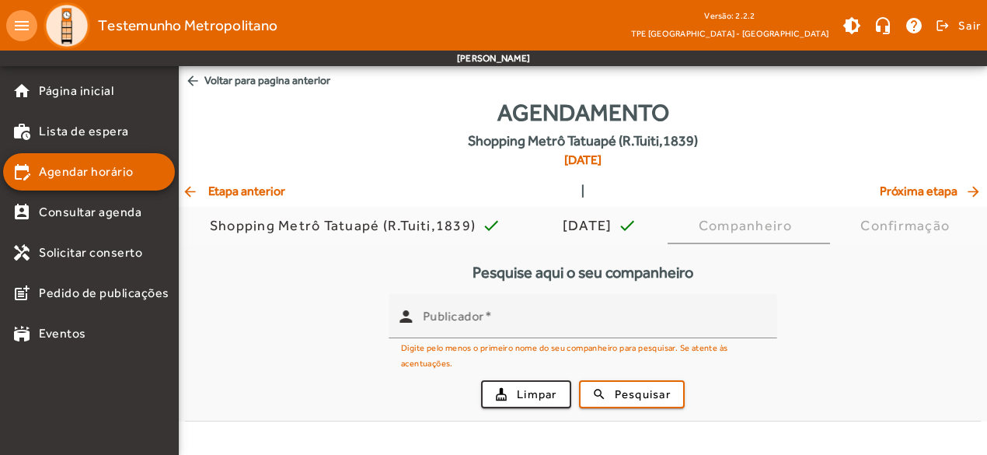
scroll to position [0, 0]
click at [800, 223] on div "Companheiro" at bounding box center [753, 226] width 100 height 16
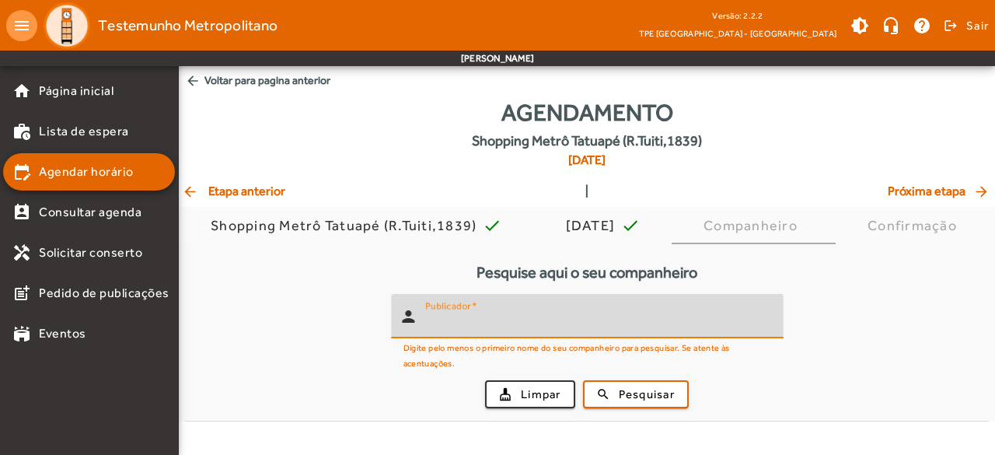
click at [539, 313] on input "Publicador" at bounding box center [598, 322] width 346 height 19
click at [646, 396] on span "Pesquisar" at bounding box center [647, 394] width 56 height 18
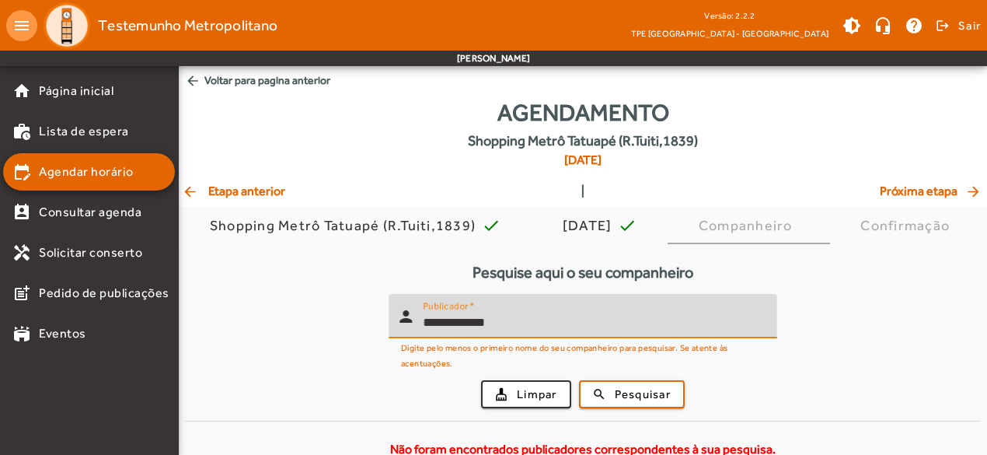
click at [508, 320] on input "**********" at bounding box center [594, 322] width 342 height 19
type input "*******"
click at [626, 391] on span "Pesquisar" at bounding box center [643, 394] width 56 height 18
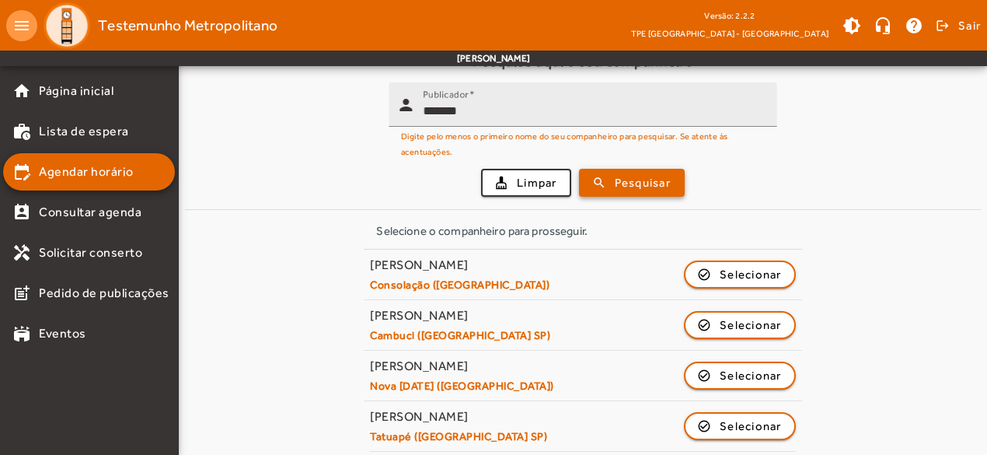
scroll to position [218, 0]
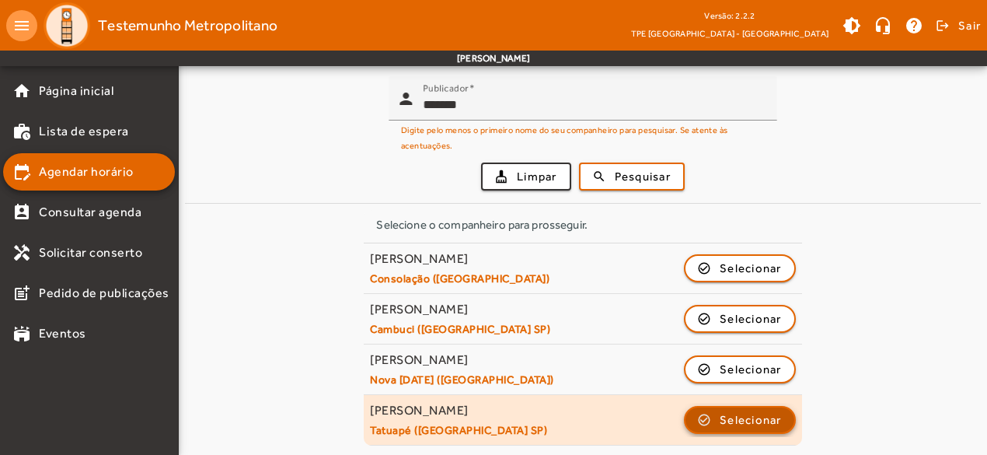
click at [710, 417] on span "button" at bounding box center [739, 419] width 109 height 37
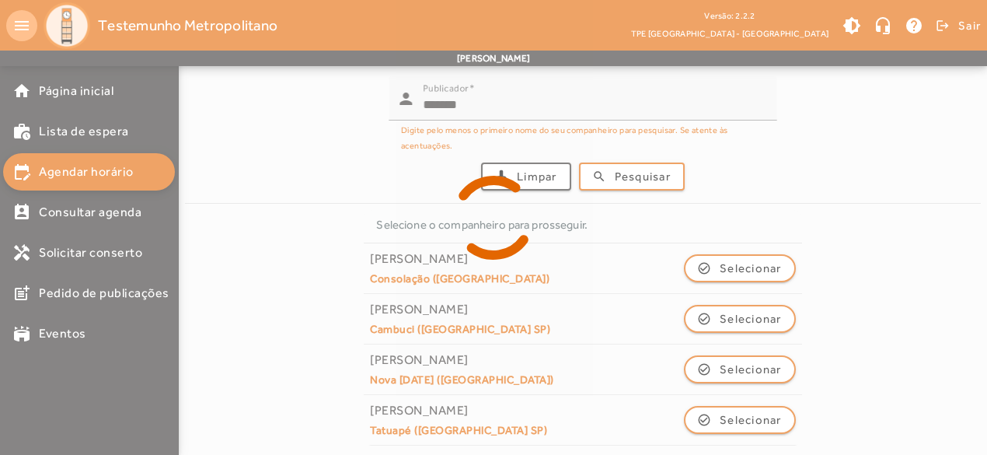
scroll to position [0, 0]
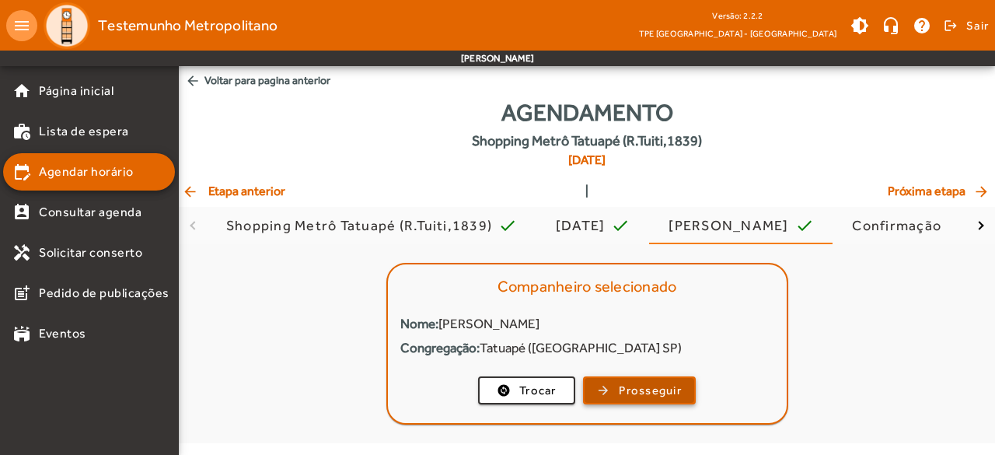
click at [643, 387] on span "Prosseguir" at bounding box center [650, 391] width 63 height 18
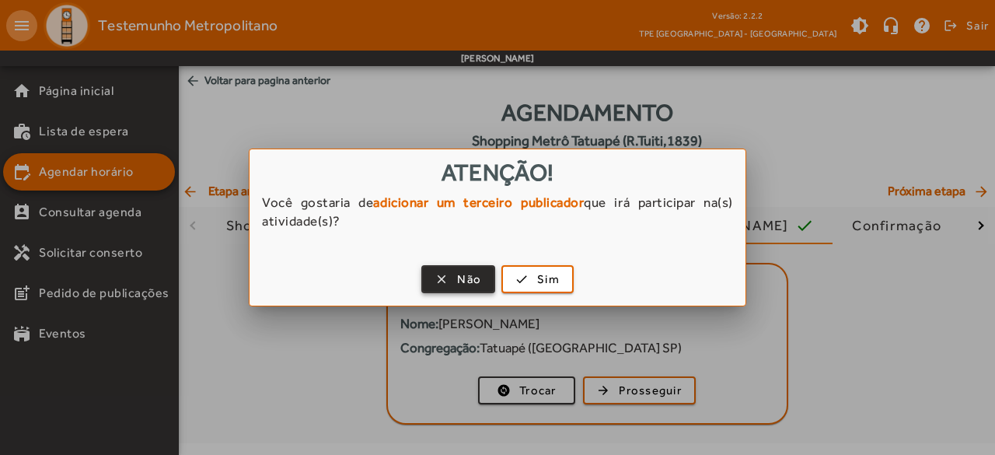
click at [460, 280] on span "Não" at bounding box center [469, 279] width 24 height 18
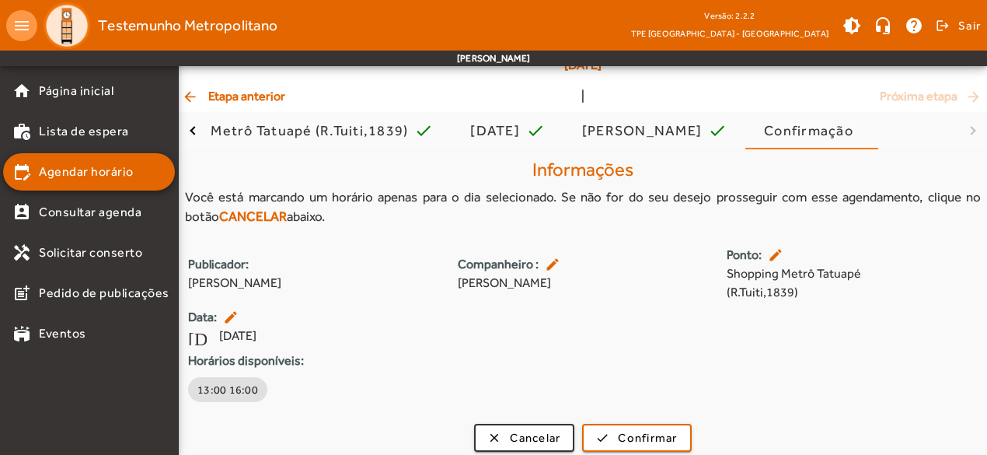
scroll to position [103, 0]
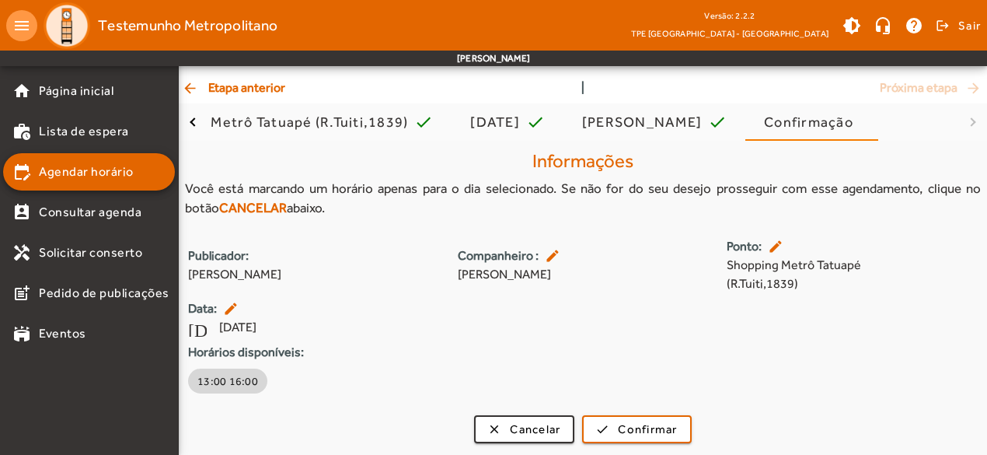
click at [232, 382] on span "13:00 16:00" at bounding box center [227, 381] width 61 height 16
click at [232, 382] on span "13:00 16:00" at bounding box center [249, 381] width 61 height 16
click at [232, 382] on span "13:00 16:00" at bounding box center [227, 381] width 61 height 16
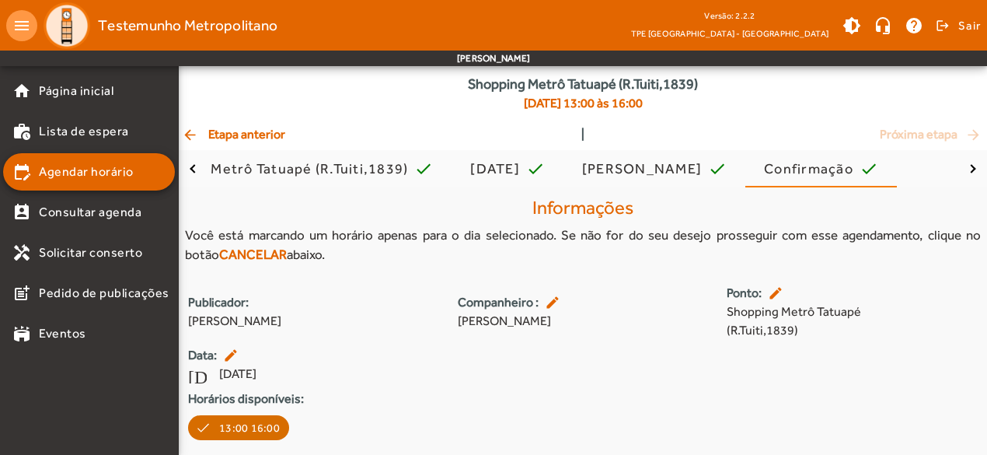
scroll to position [78, 0]
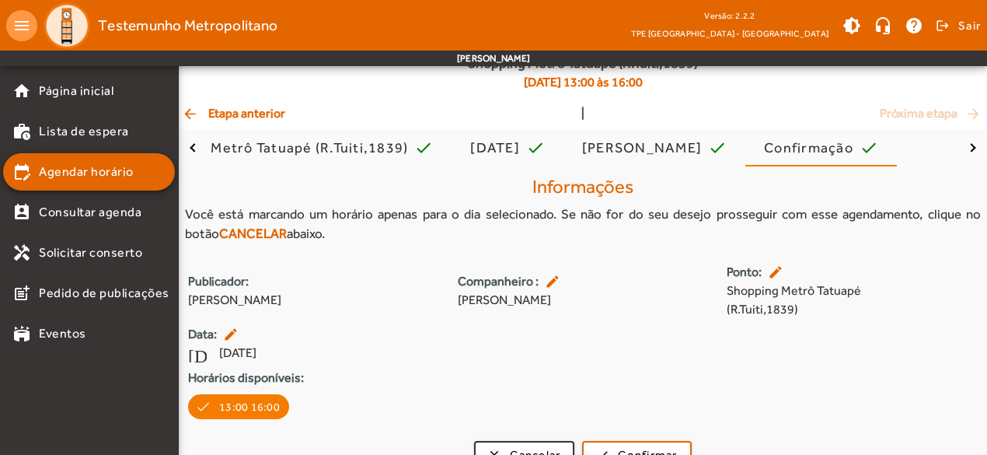
click at [771, 274] on mat-icon "edit" at bounding box center [777, 272] width 19 height 16
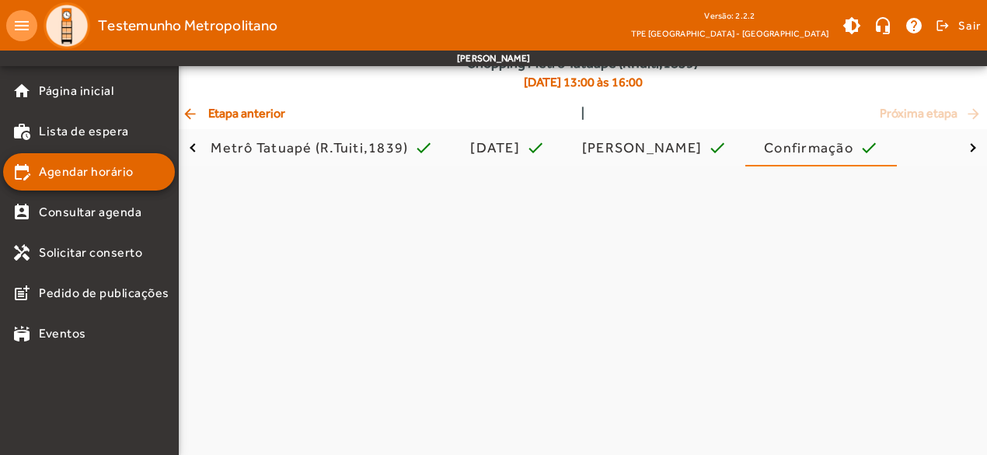
scroll to position [0, 0]
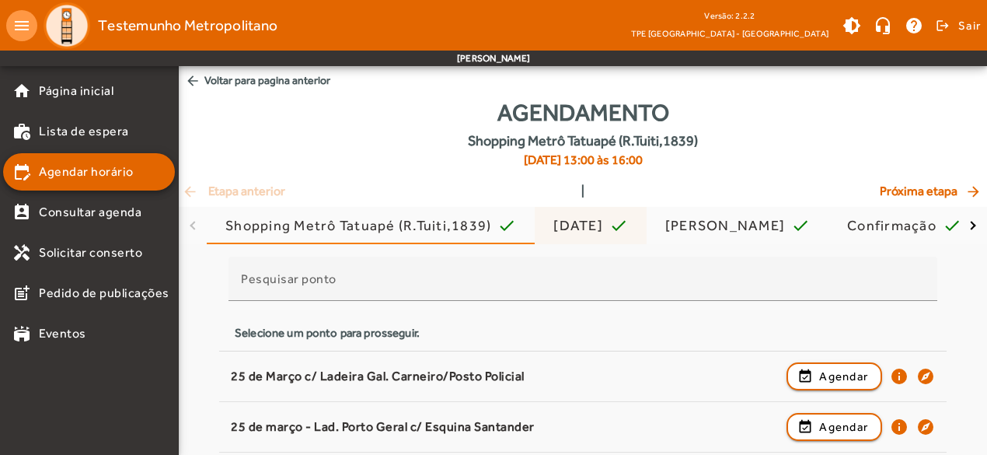
click at [581, 226] on div "[DATE]" at bounding box center [581, 226] width 56 height 16
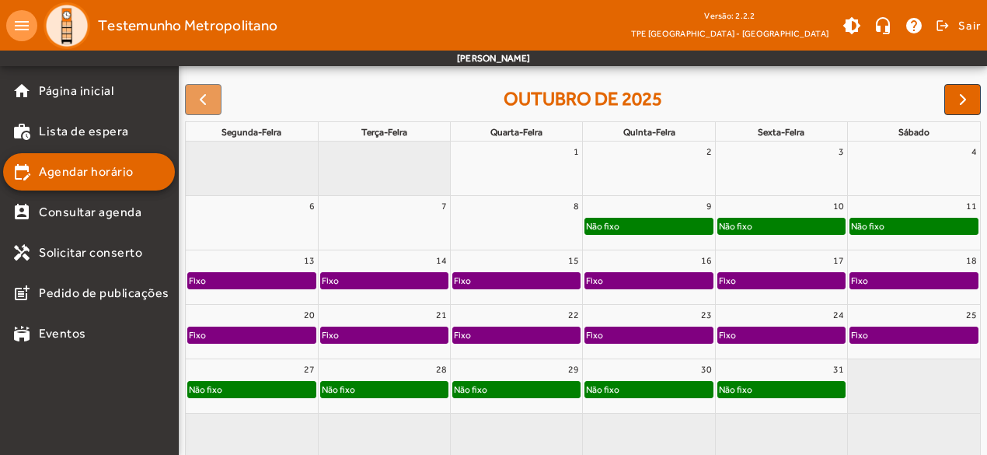
scroll to position [155, 0]
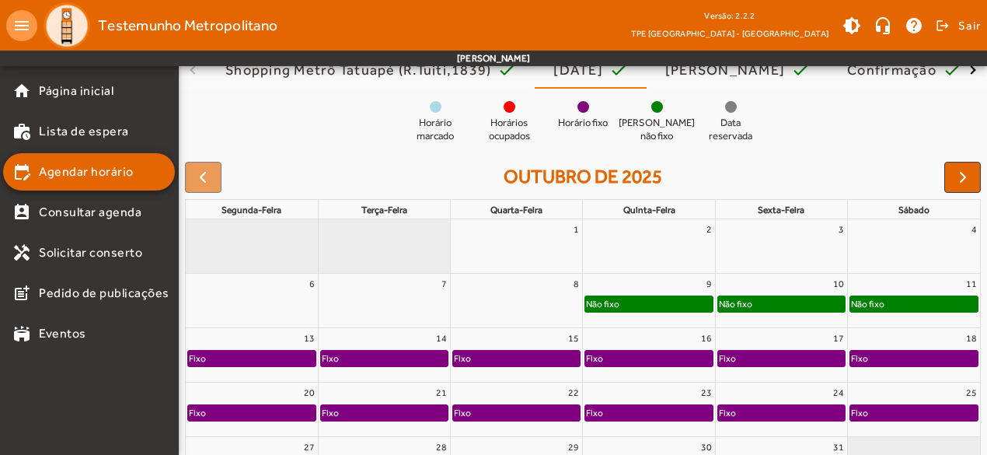
click at [667, 284] on div "9" at bounding box center [648, 284] width 131 height 20
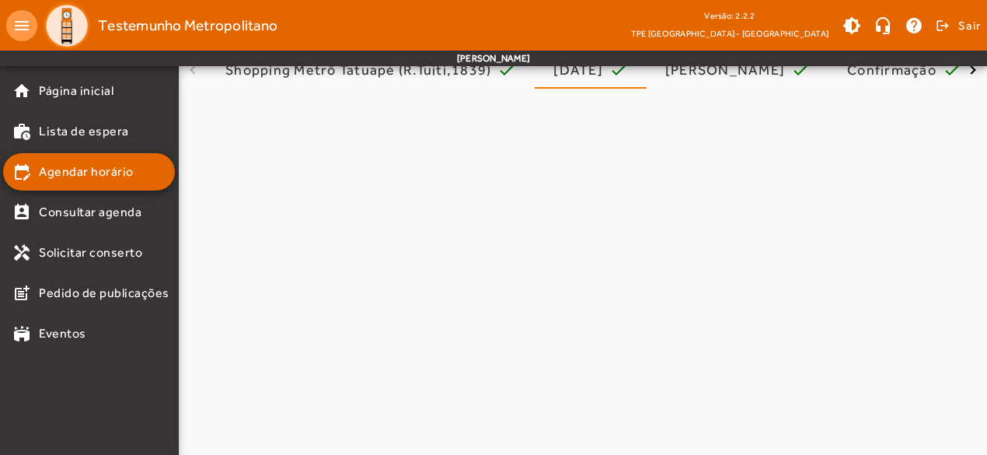
scroll to position [0, 0]
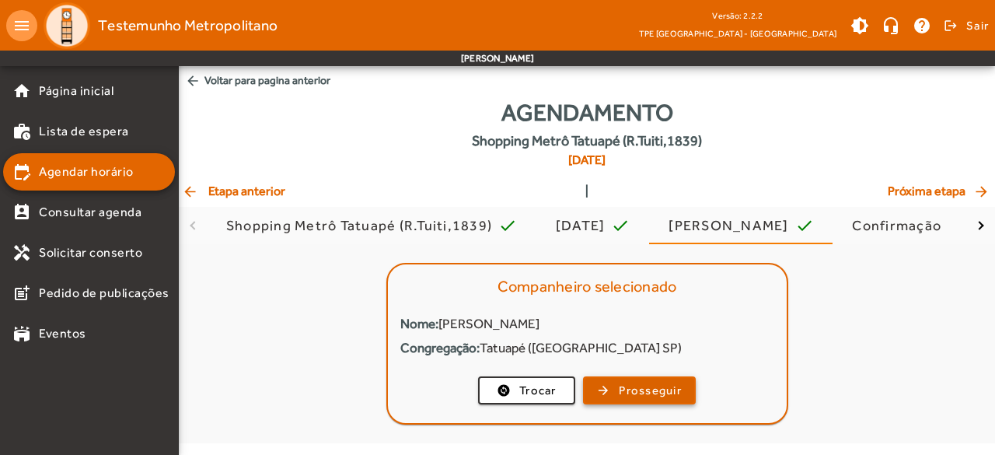
click at [643, 398] on span "Prosseguir" at bounding box center [650, 391] width 63 height 18
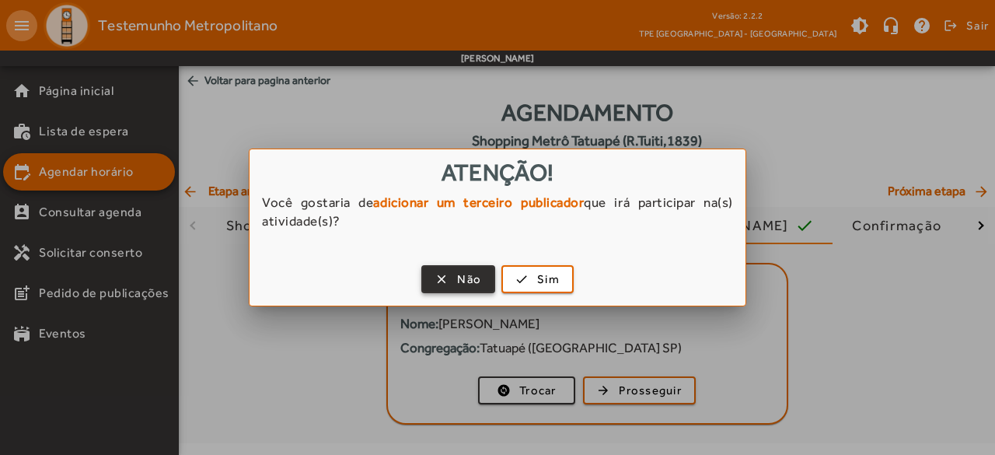
click at [452, 281] on span "button" at bounding box center [458, 278] width 71 height 37
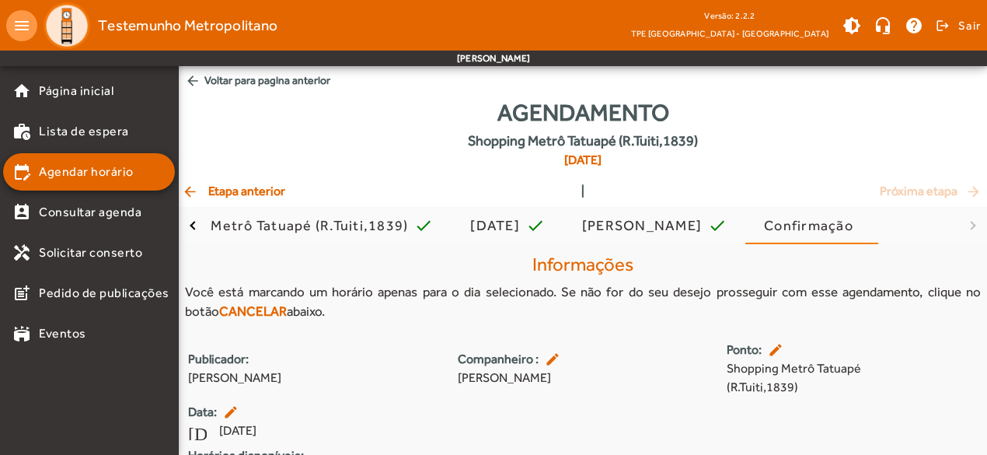
scroll to position [103, 0]
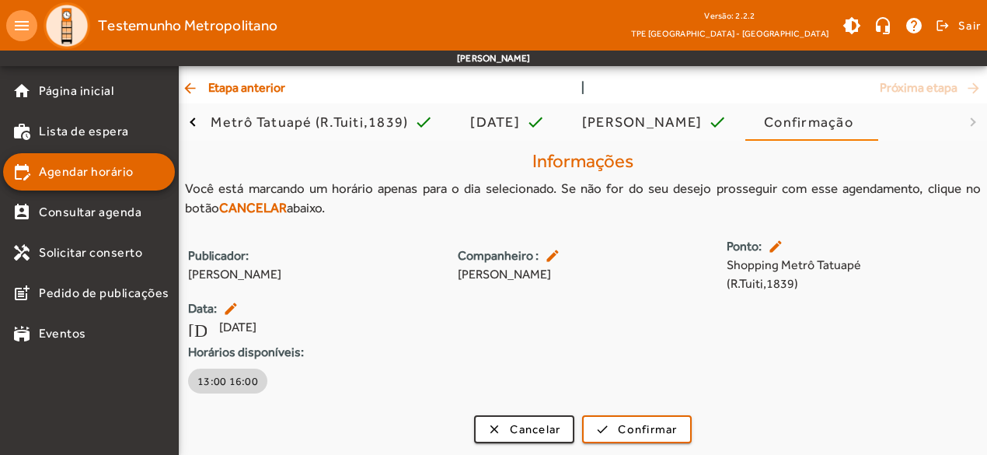
click at [209, 375] on span "13:00 16:00" at bounding box center [227, 381] width 61 height 16
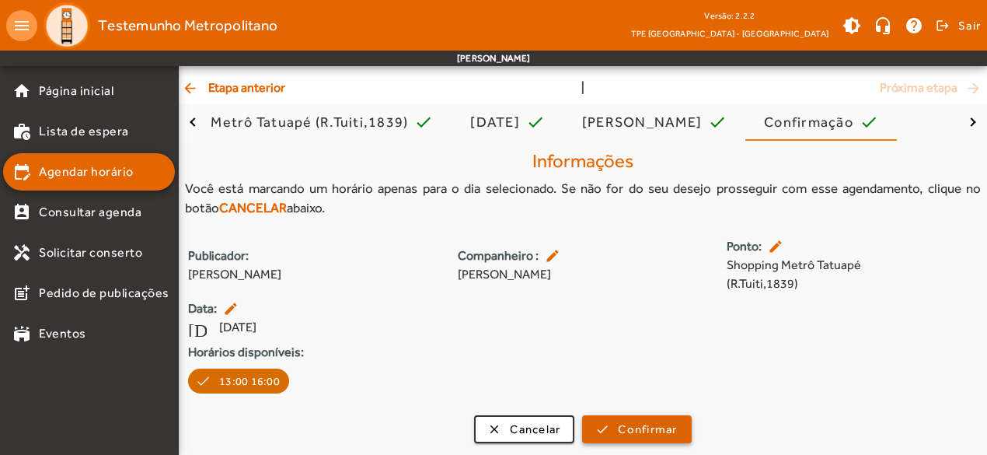
click at [640, 423] on span "Confirmar" at bounding box center [647, 429] width 59 height 18
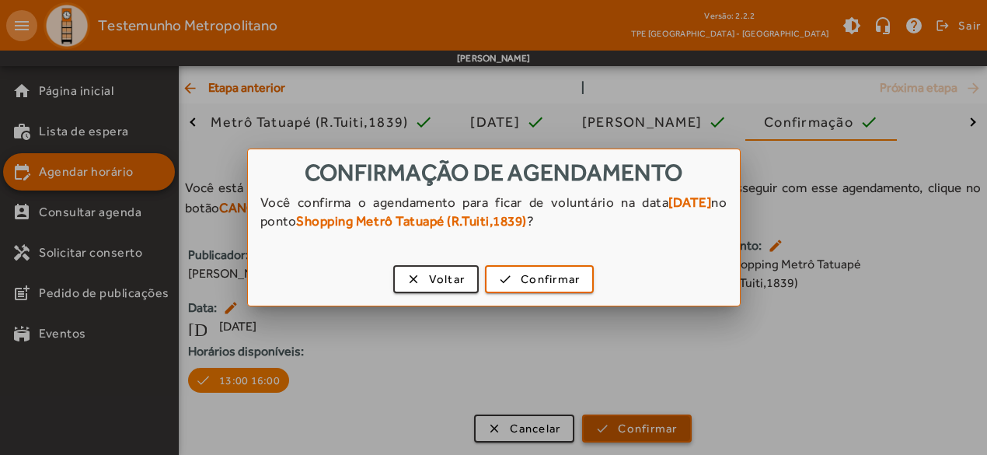
scroll to position [0, 0]
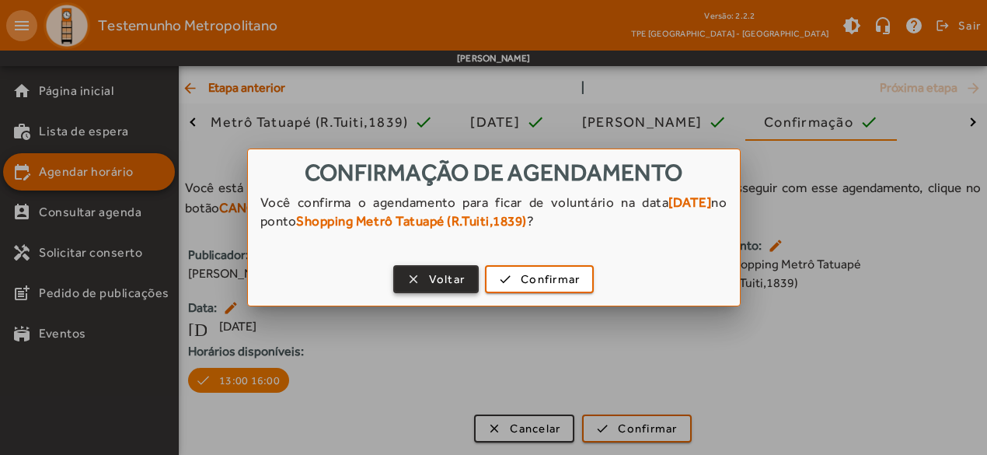
click at [429, 271] on span "Voltar" at bounding box center [447, 279] width 37 height 18
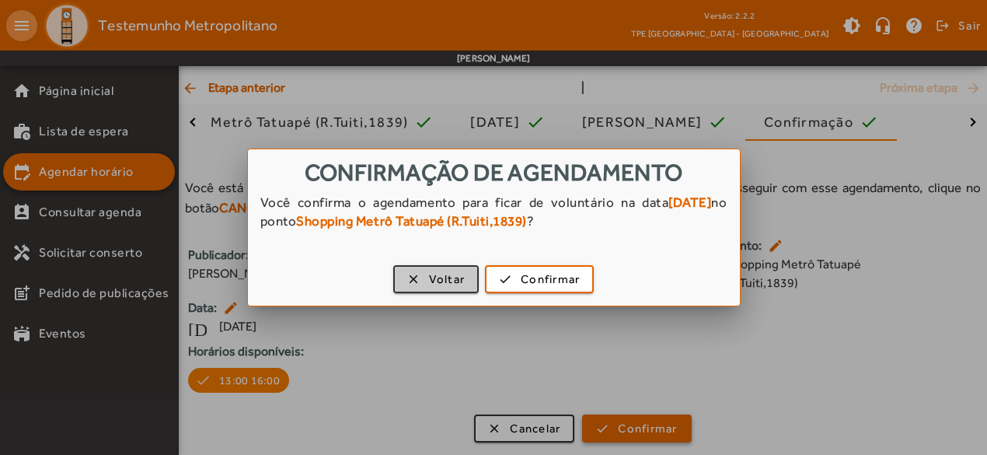
scroll to position [103, 0]
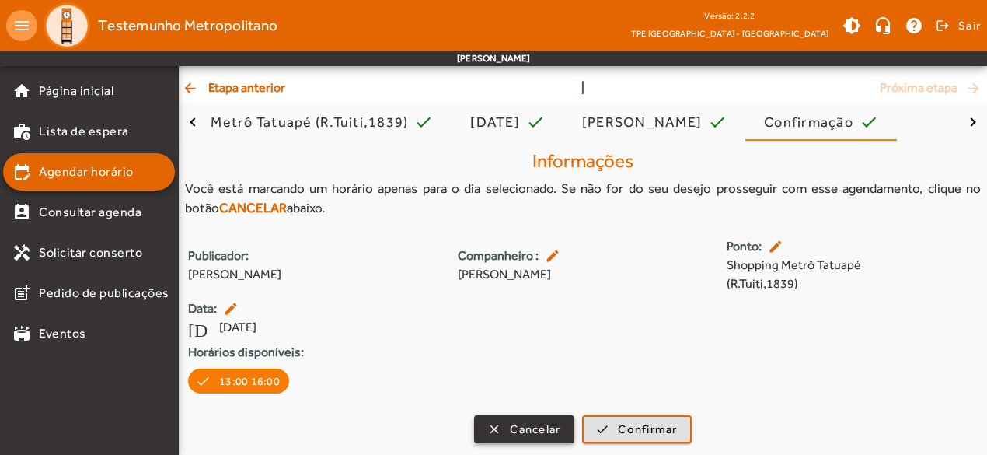
click at [507, 434] on span "button" at bounding box center [524, 428] width 97 height 37
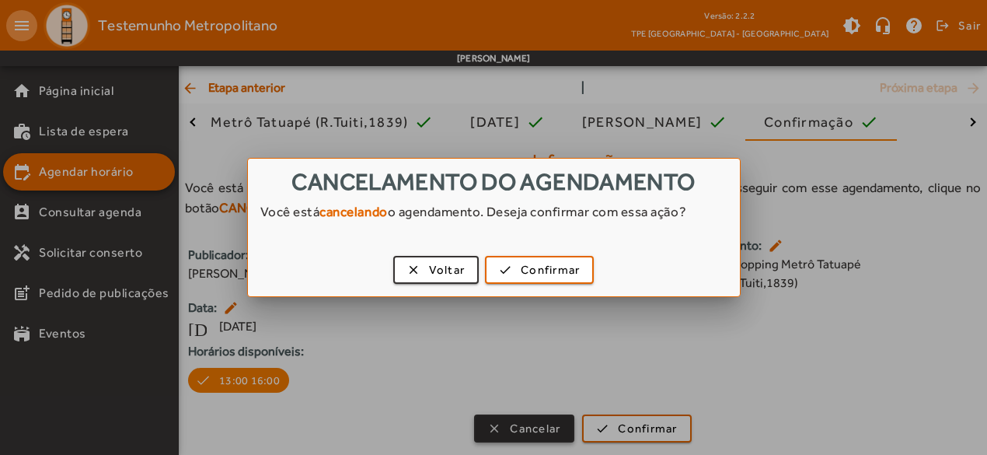
scroll to position [0, 0]
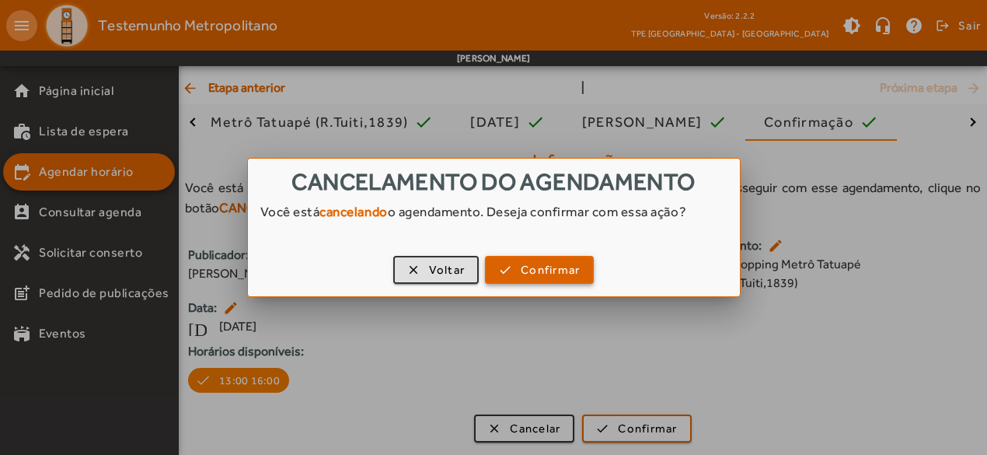
click at [525, 271] on span "Confirmar" at bounding box center [550, 270] width 59 height 18
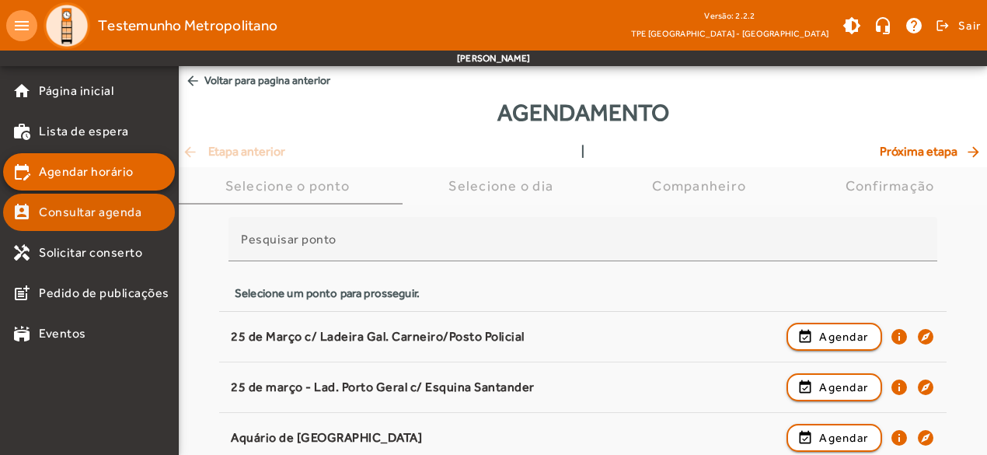
click at [111, 223] on mat-list-item "perm_contact_calendar Consultar agenda" at bounding box center [89, 212] width 172 height 37
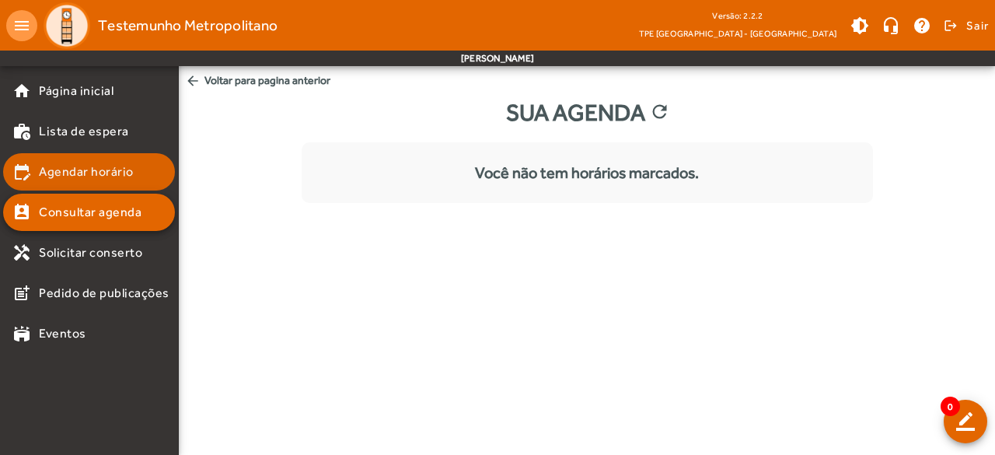
click at [132, 180] on link "edit_calendar Agendar horário" at bounding box center [93, 171] width 162 height 19
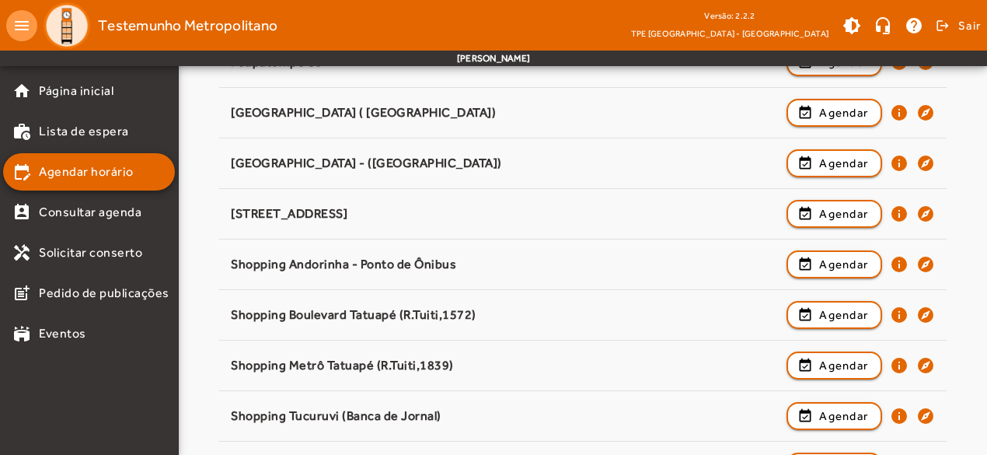
scroll to position [1787, 0]
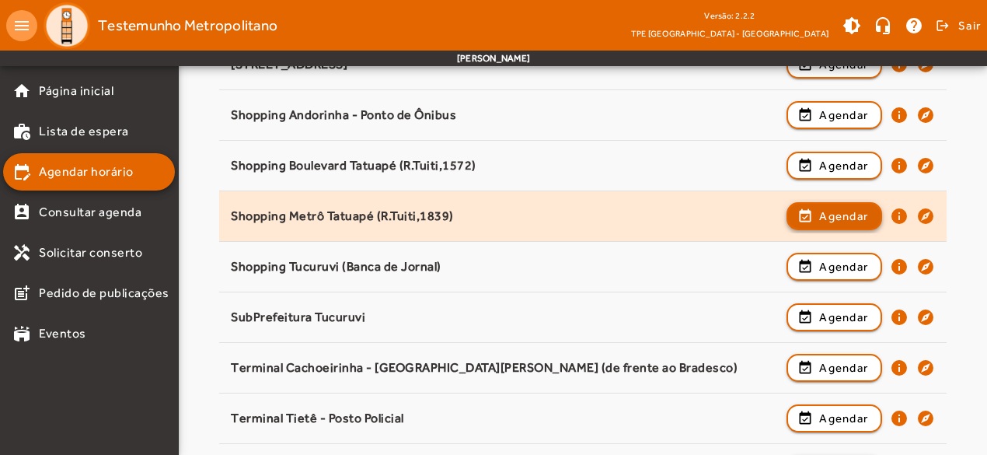
click at [833, 207] on span "Agendar" at bounding box center [843, 216] width 49 height 19
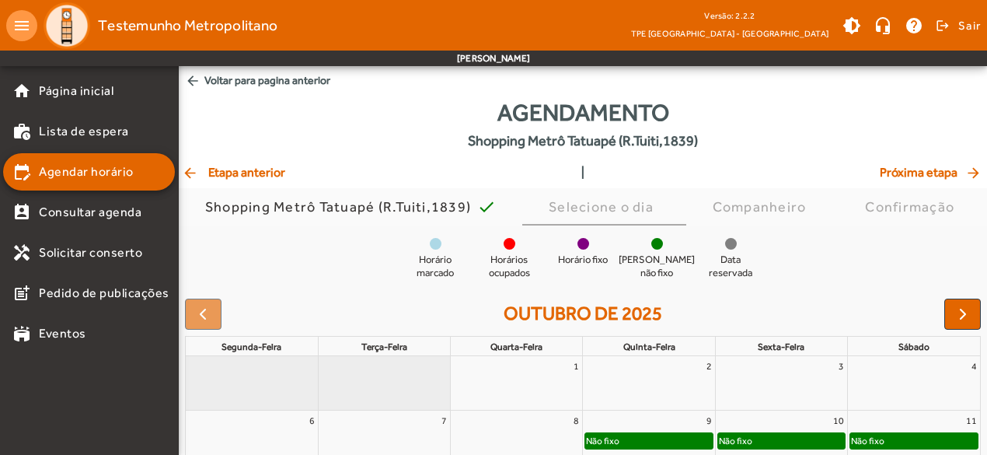
scroll to position [233, 0]
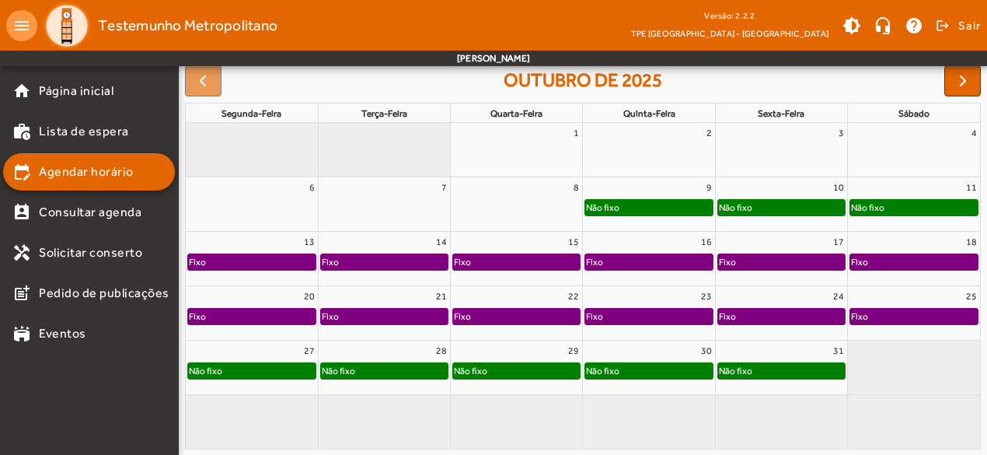
click at [656, 313] on div "Fixo" at bounding box center [648, 317] width 127 height 16
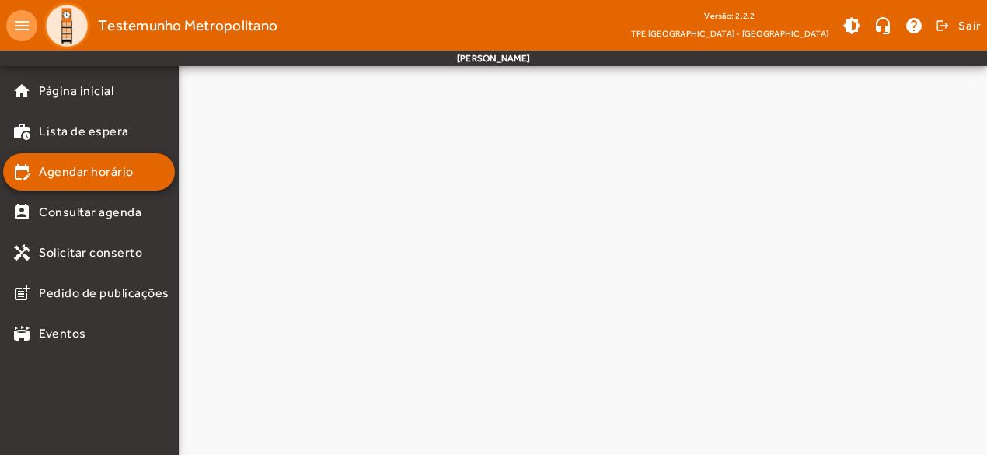
scroll to position [0, 0]
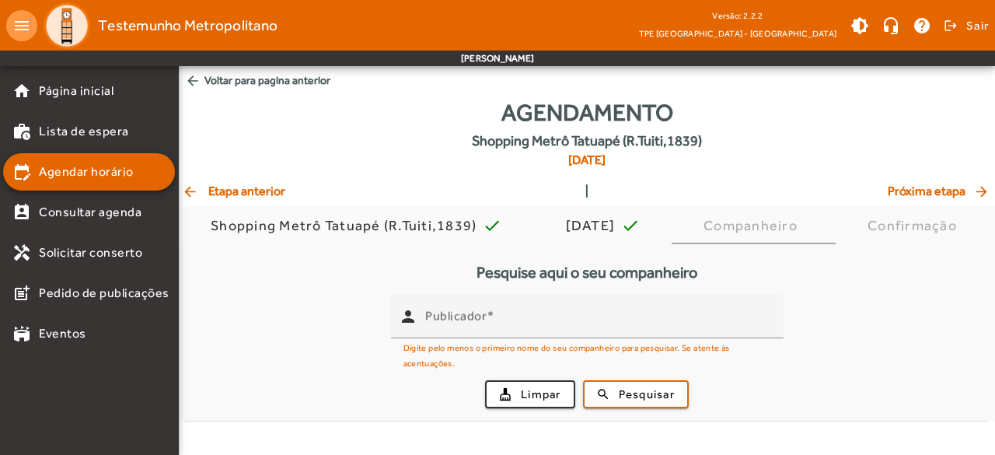
click at [656, 313] on input "Publicador" at bounding box center [598, 322] width 346 height 19
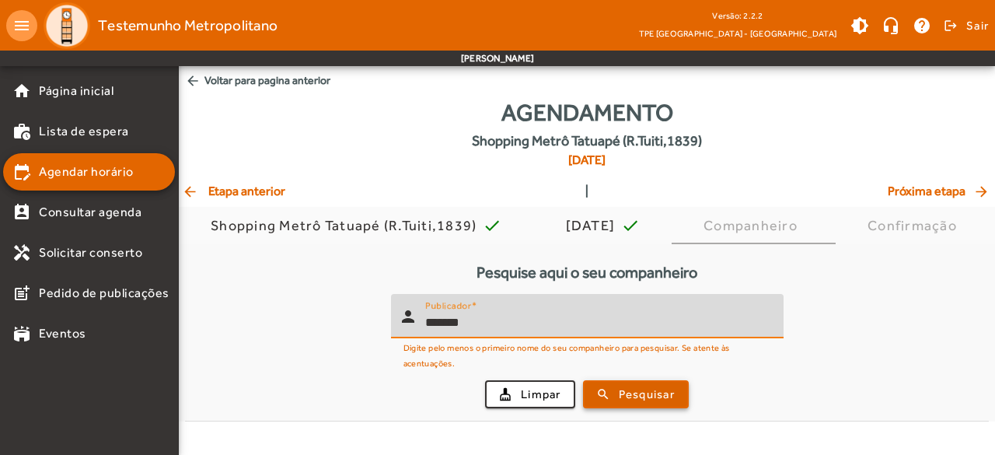
type input "*******"
click at [633, 391] on span "Pesquisar" at bounding box center [647, 394] width 56 height 18
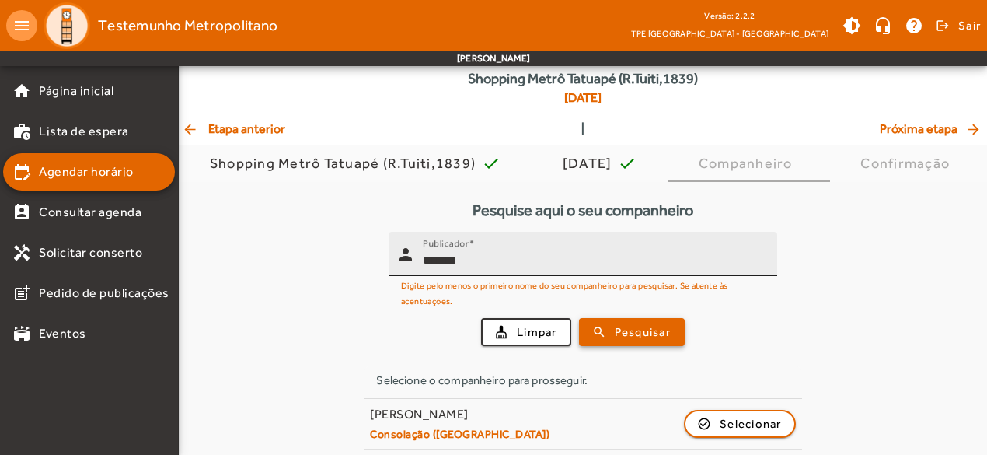
scroll to position [218, 0]
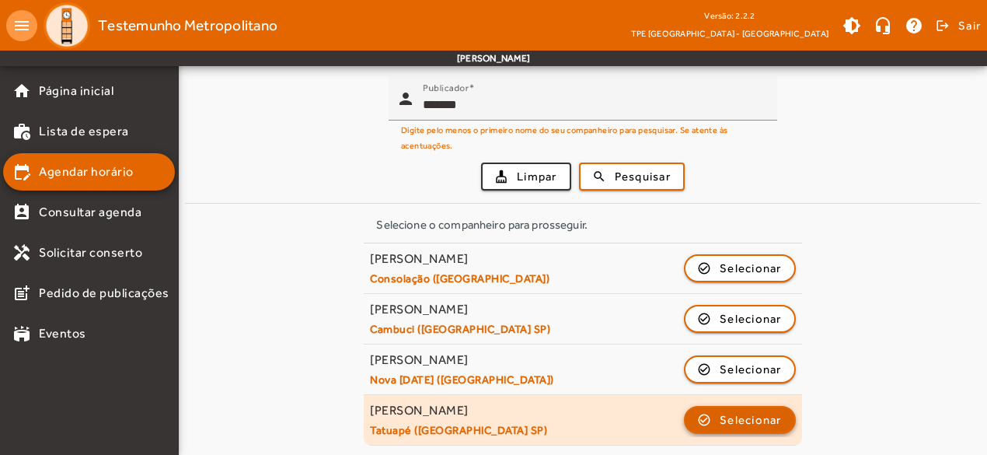
click at [701, 421] on span "button" at bounding box center [739, 419] width 109 height 37
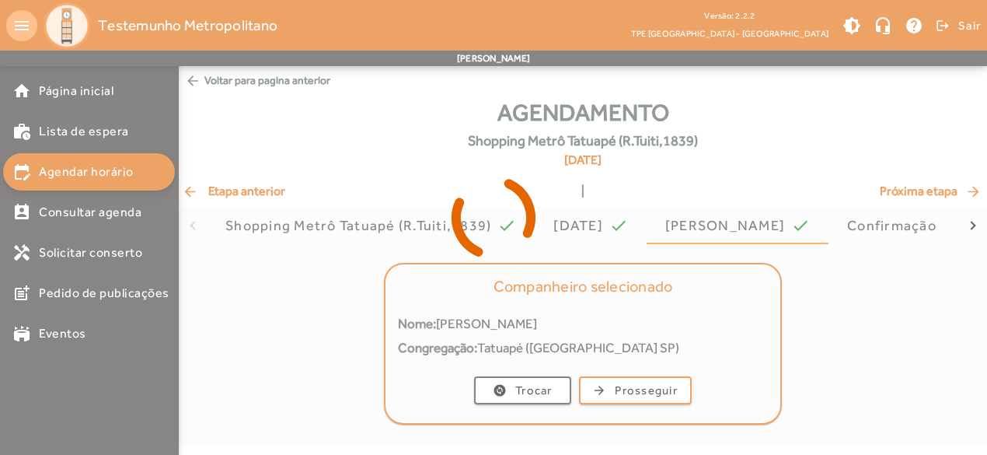
scroll to position [0, 0]
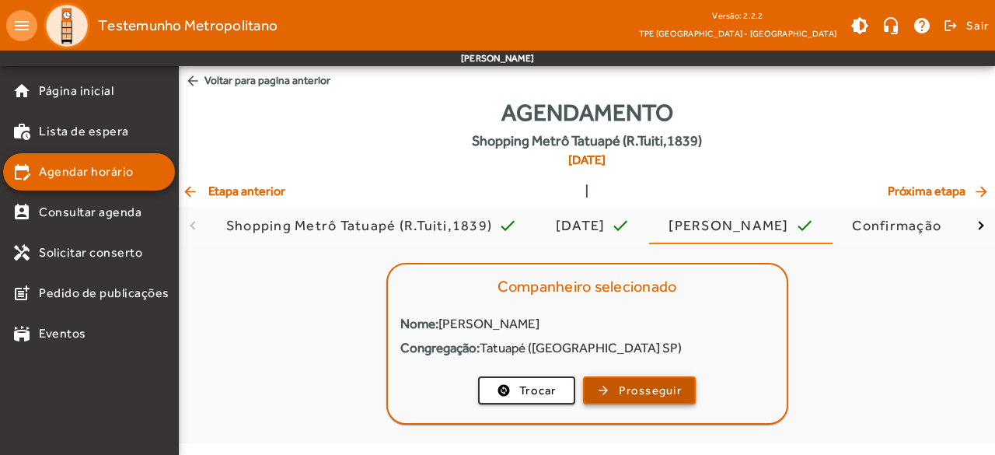
click at [664, 394] on span "Prosseguir" at bounding box center [650, 391] width 63 height 18
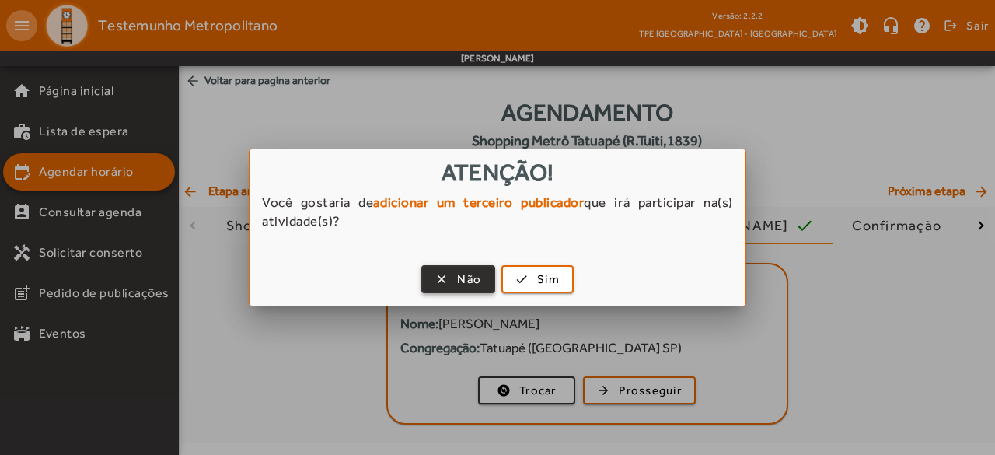
click at [466, 282] on span "Não" at bounding box center [469, 279] width 24 height 18
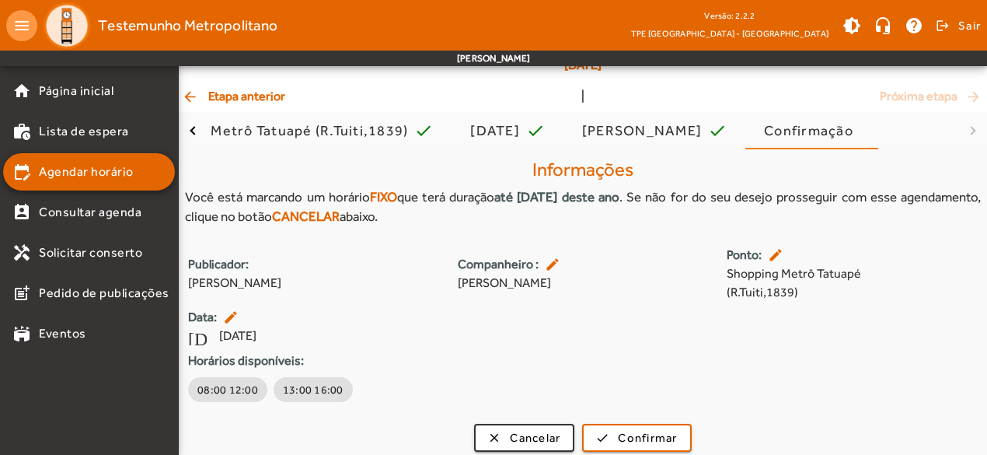
scroll to position [103, 0]
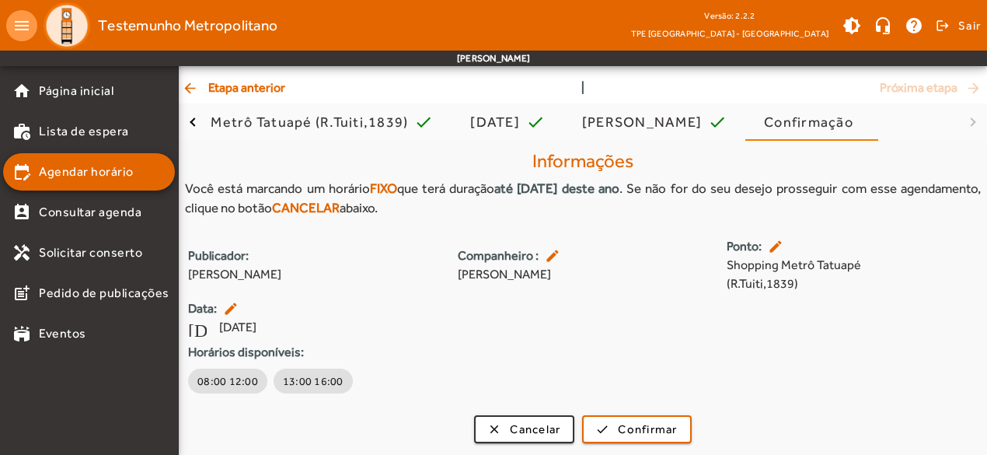
drag, startPoint x: 187, startPoint y: 191, endPoint x: 698, endPoint y: 191, distance: 510.6
click at [698, 191] on div "Você está marcando um horário FIXO que terá duração até [DATE] deste ano . Se n…" at bounding box center [583, 199] width 796 height 40
click at [514, 207] on div "Você está marcando um horário FIXO que terá duração até [DATE] deste ano . Se n…" at bounding box center [583, 199] width 796 height 40
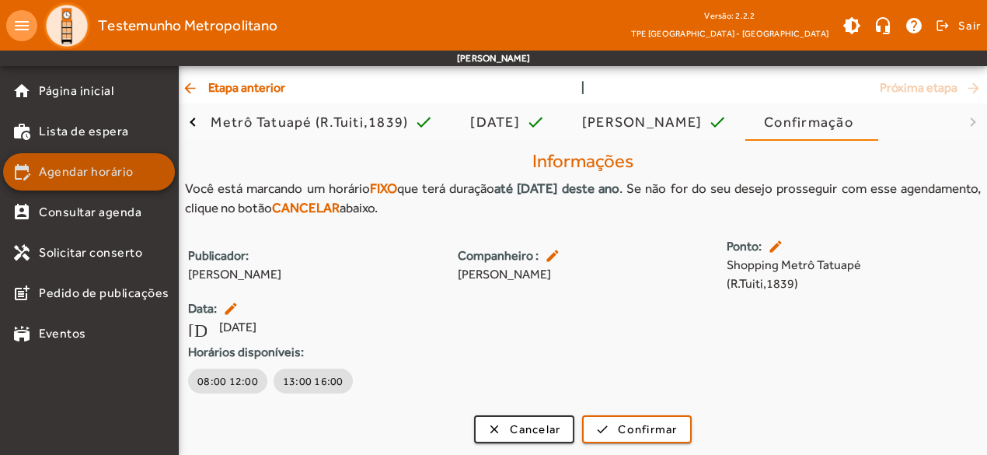
click at [104, 170] on span "Agendar horário" at bounding box center [86, 171] width 95 height 19
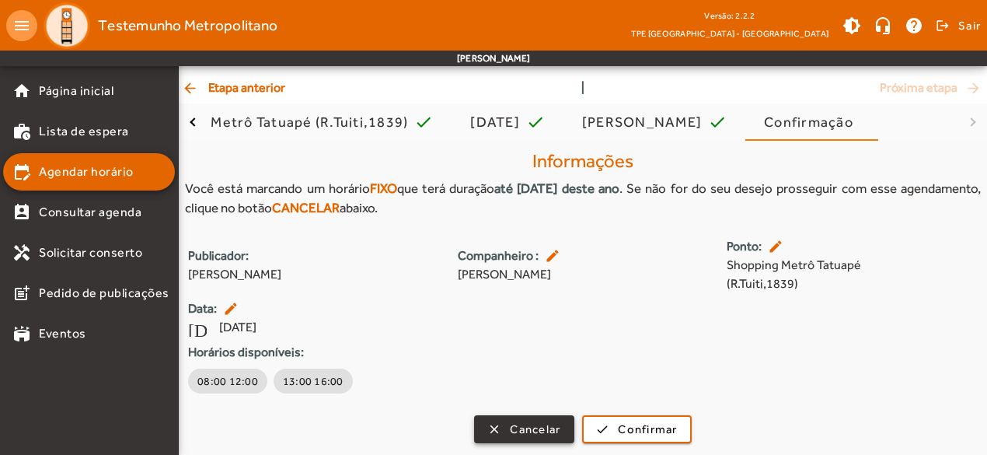
click at [532, 432] on span "Cancelar" at bounding box center [535, 429] width 51 height 18
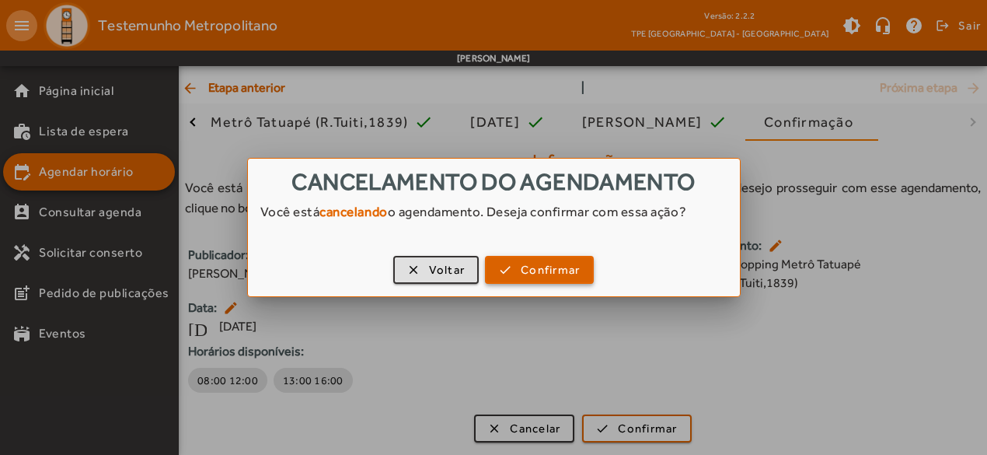
click at [558, 272] on span "Confirmar" at bounding box center [550, 270] width 59 height 18
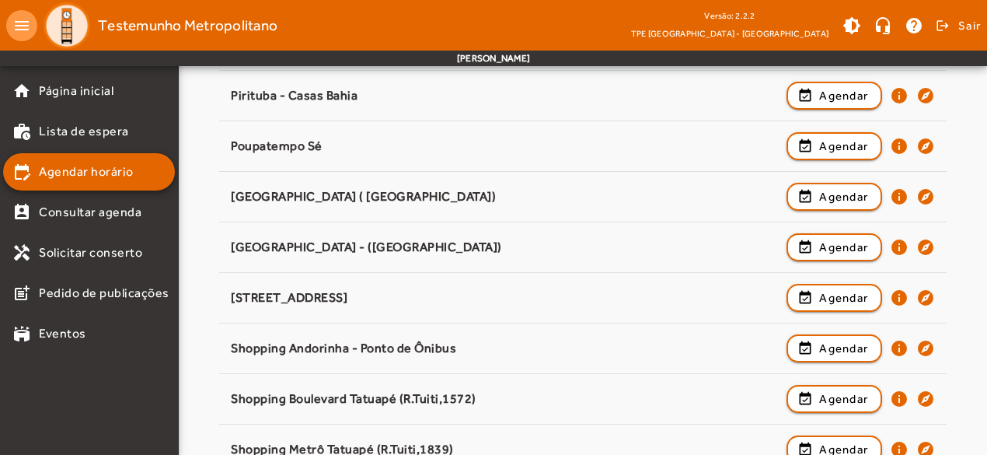
scroll to position [1632, 0]
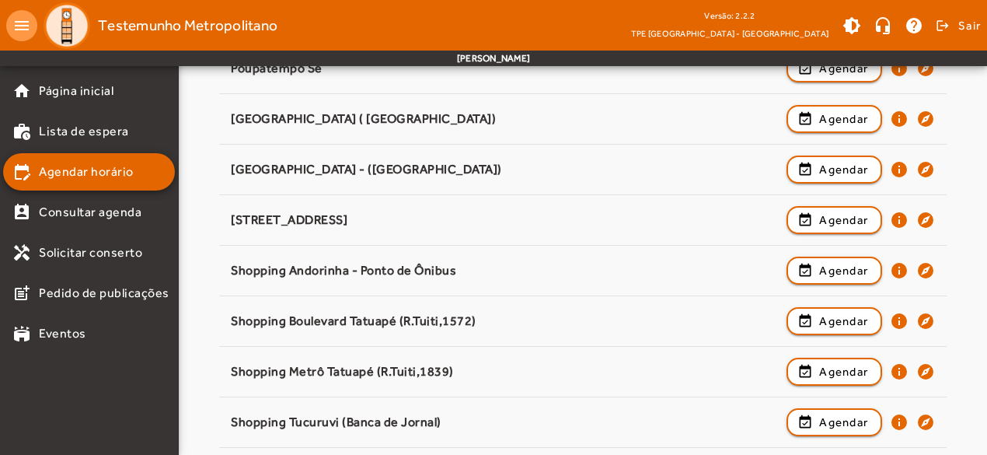
click at [354, 369] on div "Shopping Metrô Tatuapé (R.Tuiti,1839)" at bounding box center [505, 372] width 548 height 16
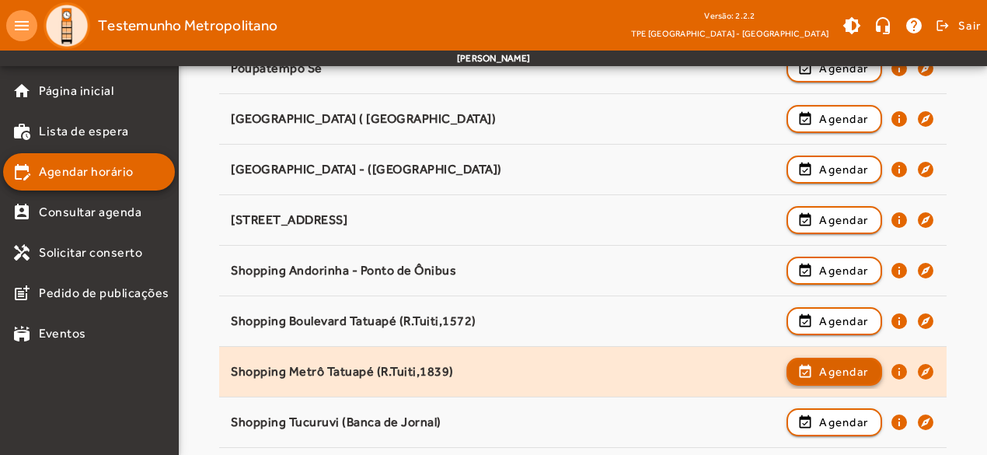
click at [819, 362] on span "Agendar" at bounding box center [843, 371] width 49 height 19
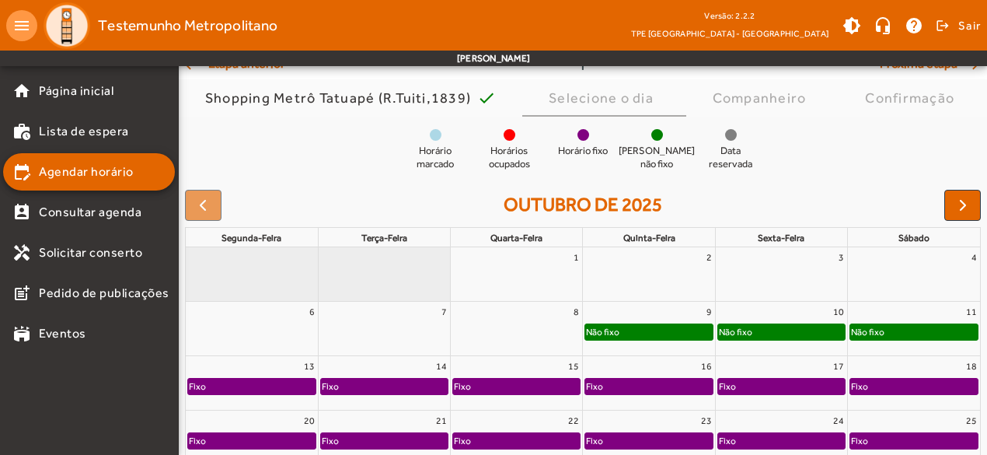
scroll to position [233, 0]
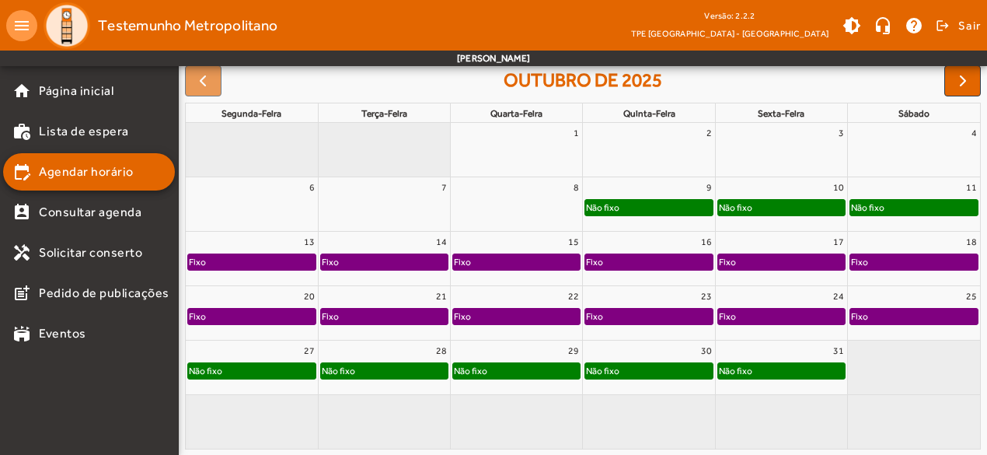
click at [653, 199] on link "Não fixo" at bounding box center [648, 207] width 128 height 17
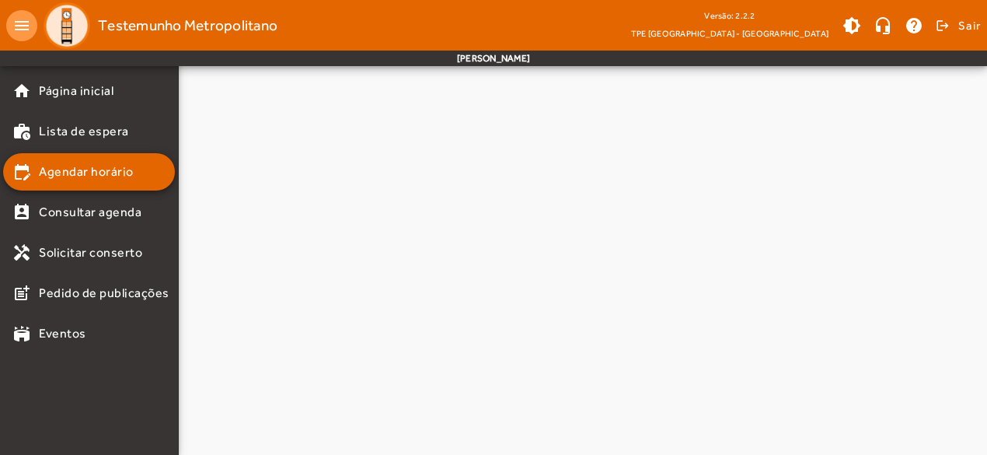
scroll to position [0, 0]
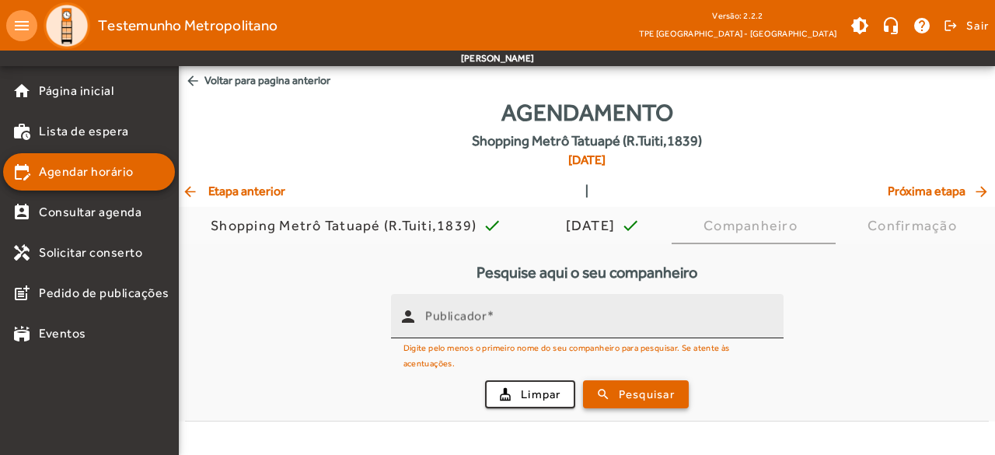
drag, startPoint x: 627, startPoint y: 386, endPoint x: 589, endPoint y: 327, distance: 70.3
click at [598, 333] on form "person Publicador Digite pelo menos o primeiro nome do seu companheiro para pes…" at bounding box center [587, 357] width 804 height 127
click at [577, 321] on input "Publicador" at bounding box center [598, 322] width 346 height 19
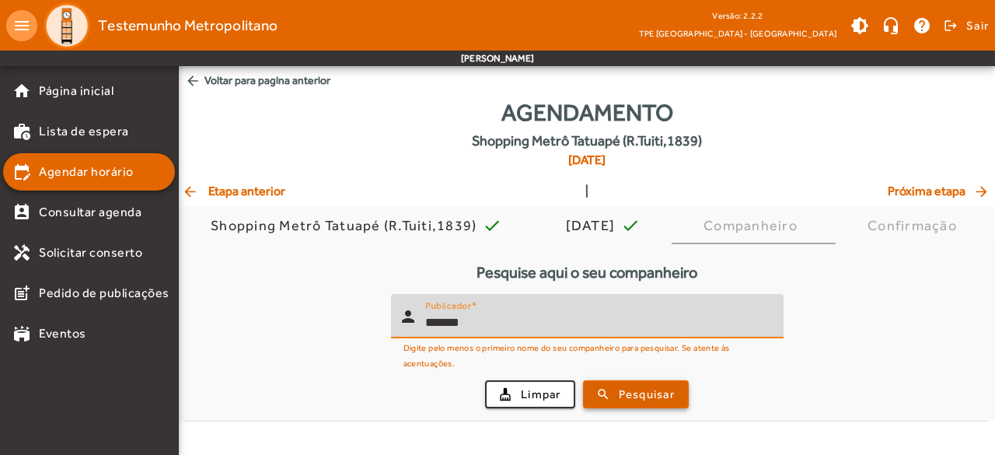
type input "*******"
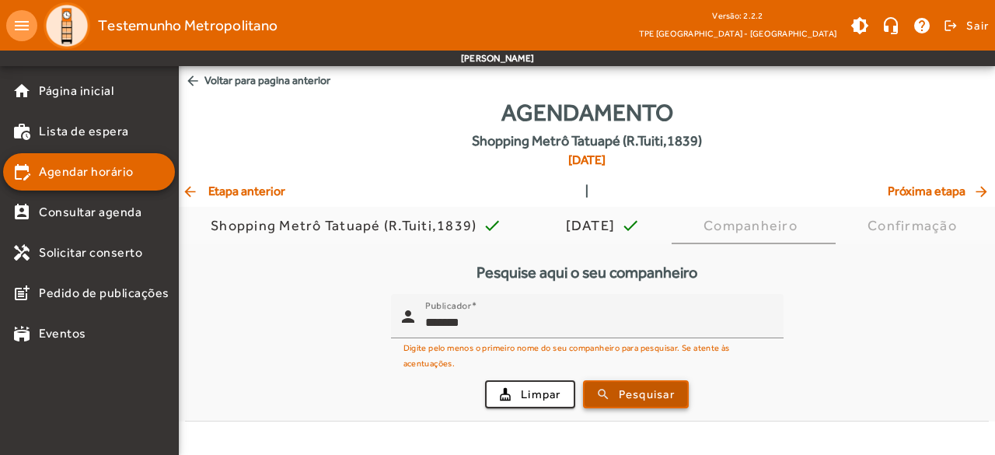
click at [634, 403] on span "submit" at bounding box center [635, 393] width 103 height 37
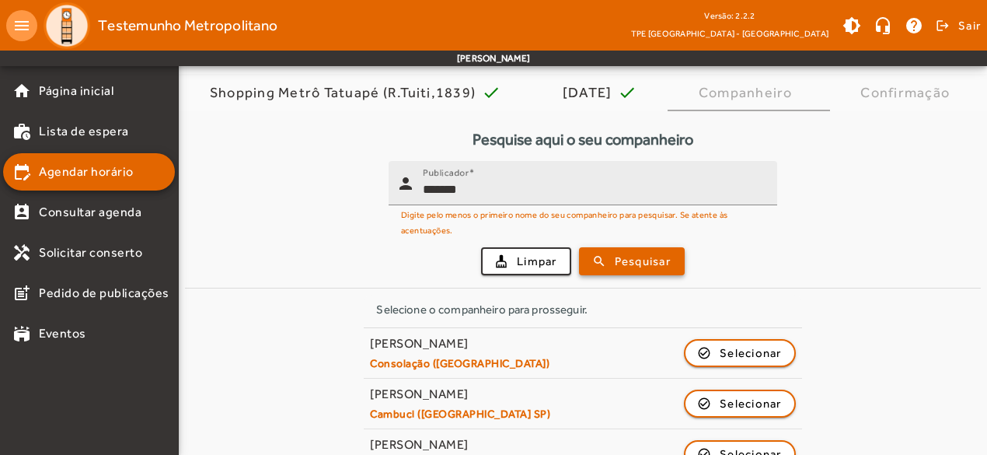
scroll to position [218, 0]
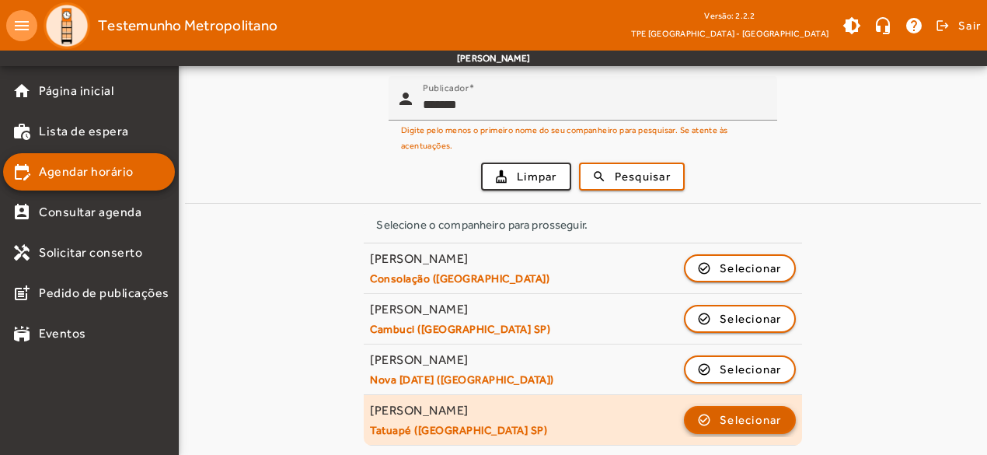
click at [745, 419] on span "Selecionar" at bounding box center [751, 419] width 62 height 19
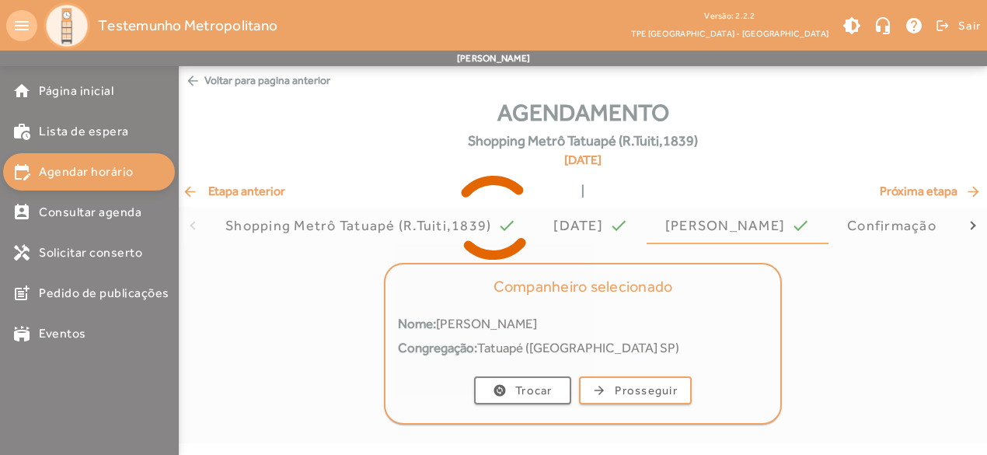
scroll to position [0, 0]
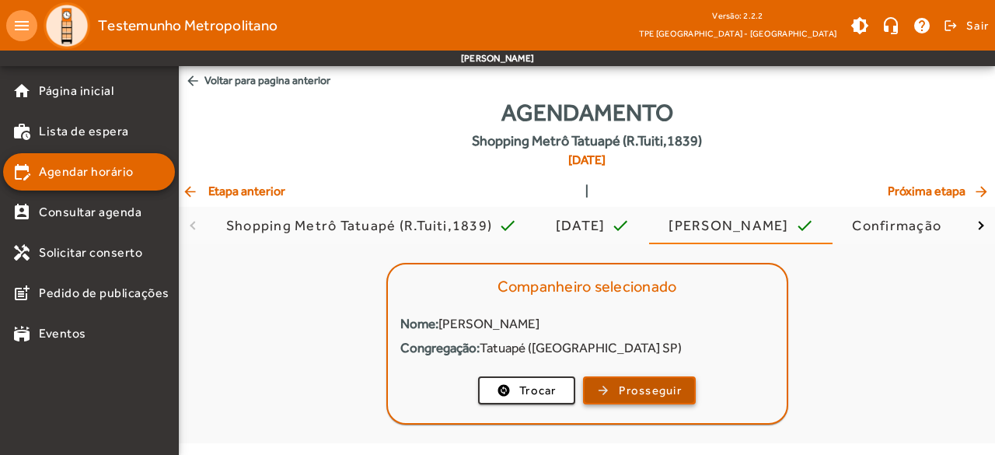
click at [634, 389] on span "Prosseguir" at bounding box center [650, 391] width 63 height 18
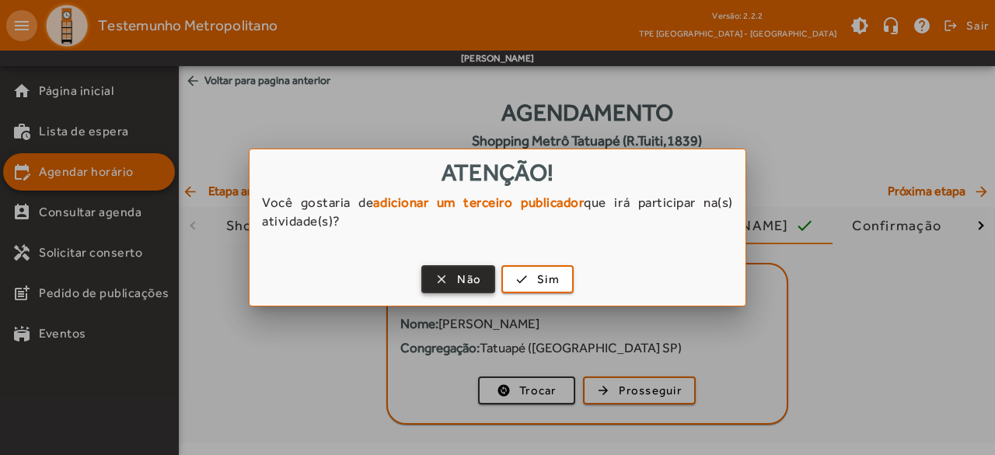
click at [453, 276] on span "button" at bounding box center [458, 278] width 71 height 37
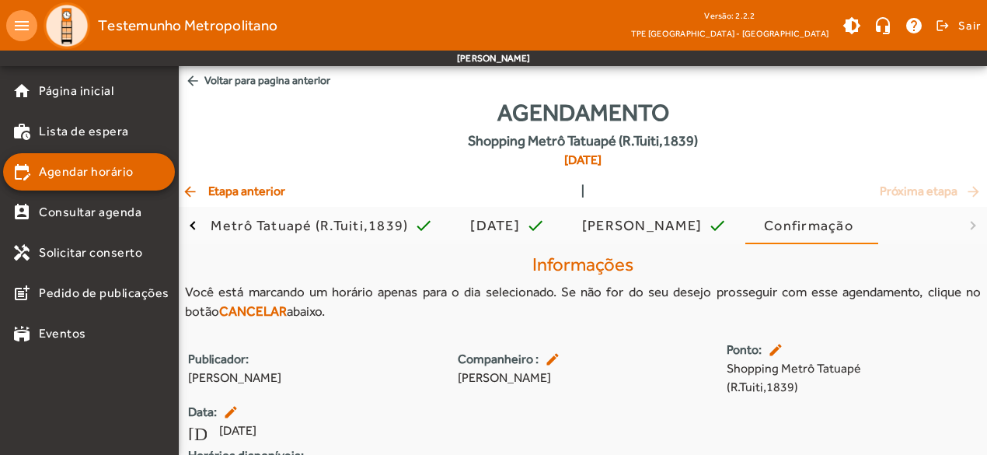
scroll to position [103, 0]
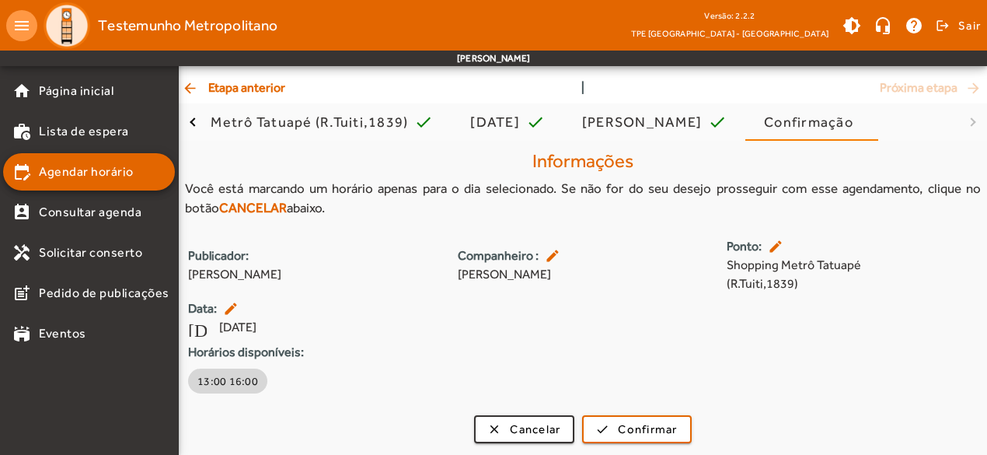
click at [228, 379] on span "13:00 16:00" at bounding box center [227, 381] width 61 height 16
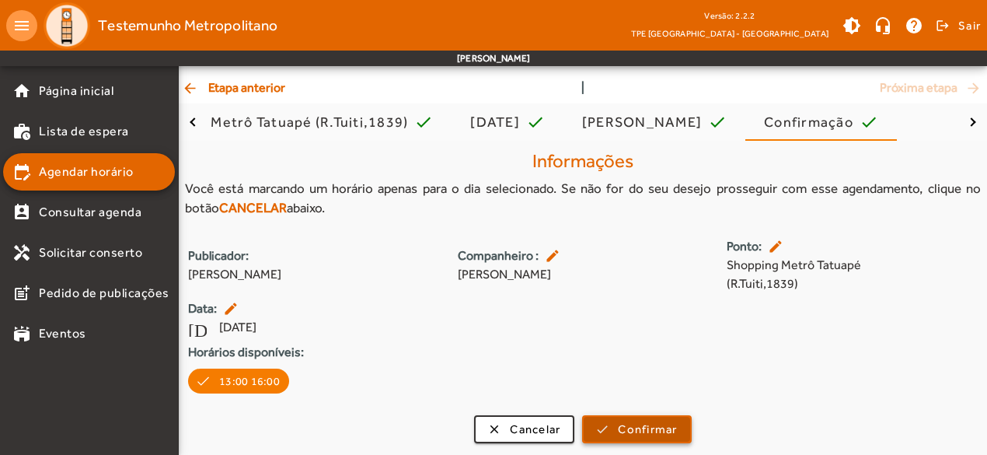
click at [636, 427] on span "Confirmar" at bounding box center [647, 429] width 59 height 18
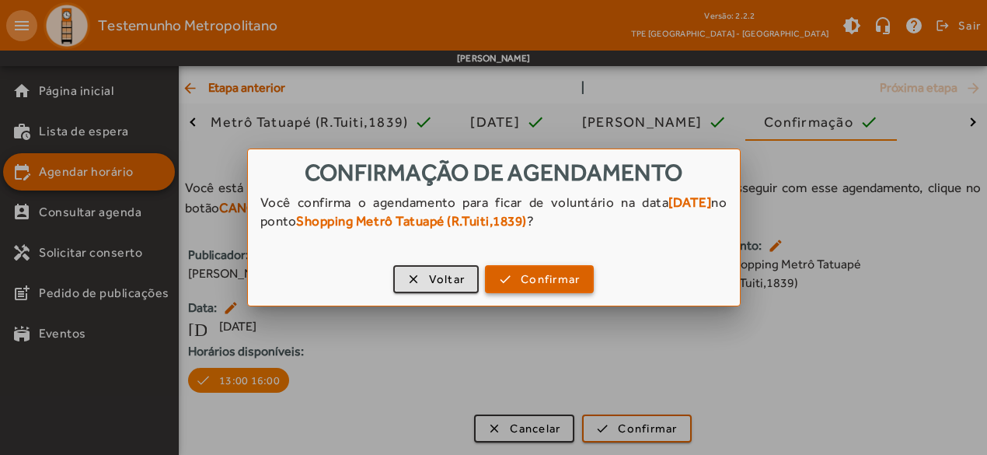
click at [549, 282] on span "Confirmar" at bounding box center [550, 279] width 59 height 18
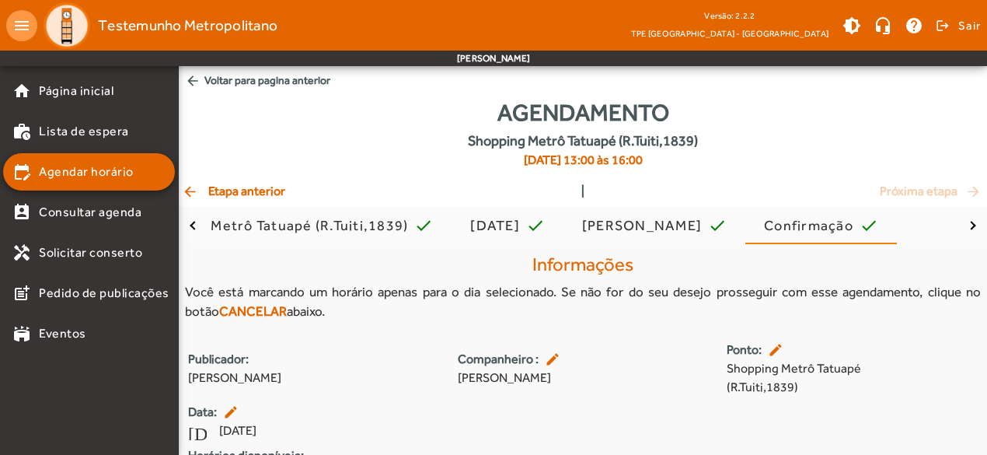
scroll to position [103, 0]
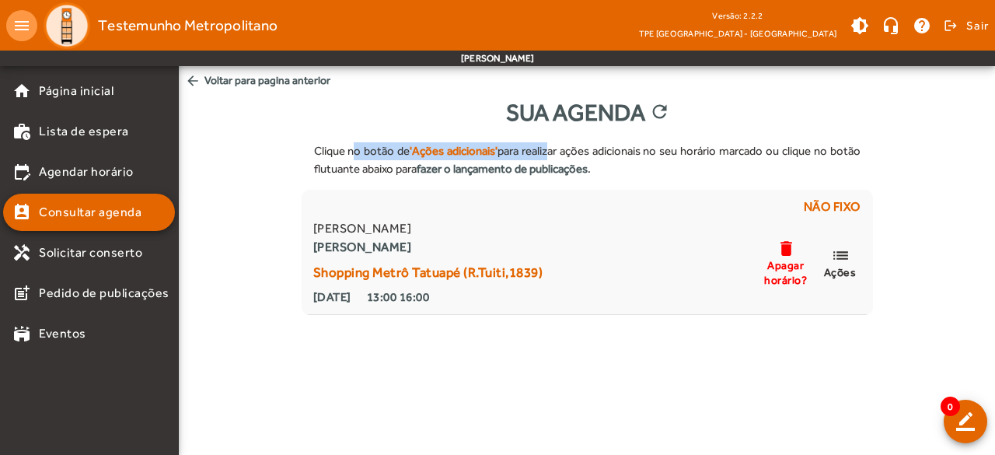
drag, startPoint x: 356, startPoint y: 148, endPoint x: 547, endPoint y: 154, distance: 191.3
click at [547, 154] on div "Clique no botão de 'Ações adicionais' para realizar ações adicionais no seu hor…" at bounding box center [587, 160] width 571 height 60
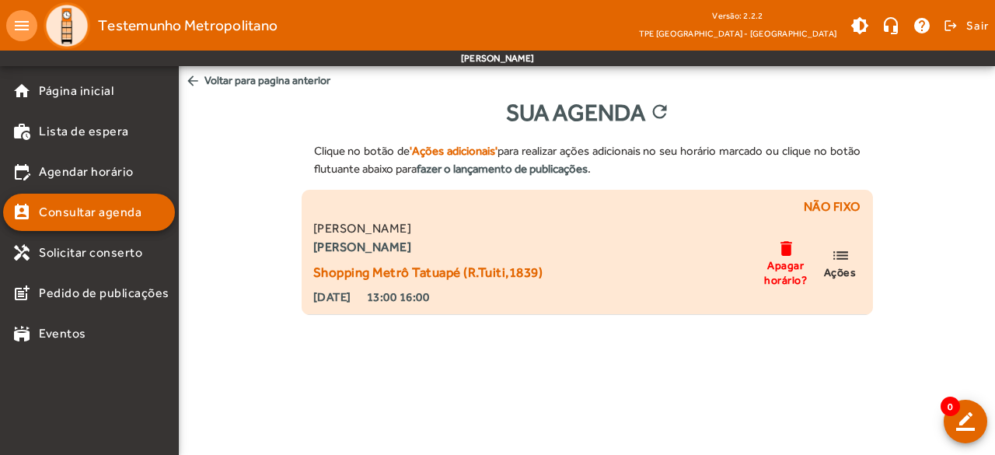
click at [847, 268] on span "Ações" at bounding box center [840, 272] width 33 height 14
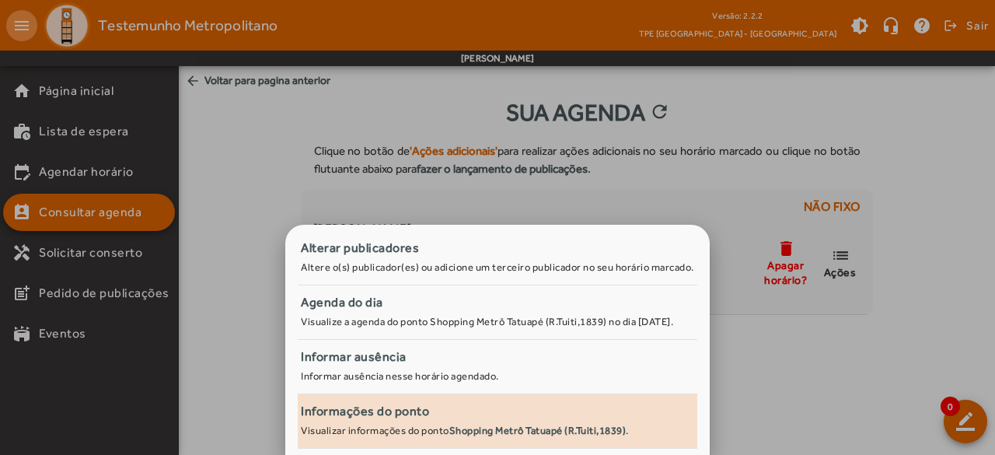
click at [474, 436] on strong "Shopping Metrô Tatuapé (R.Tuiti,1839)" at bounding box center [537, 430] width 177 height 12
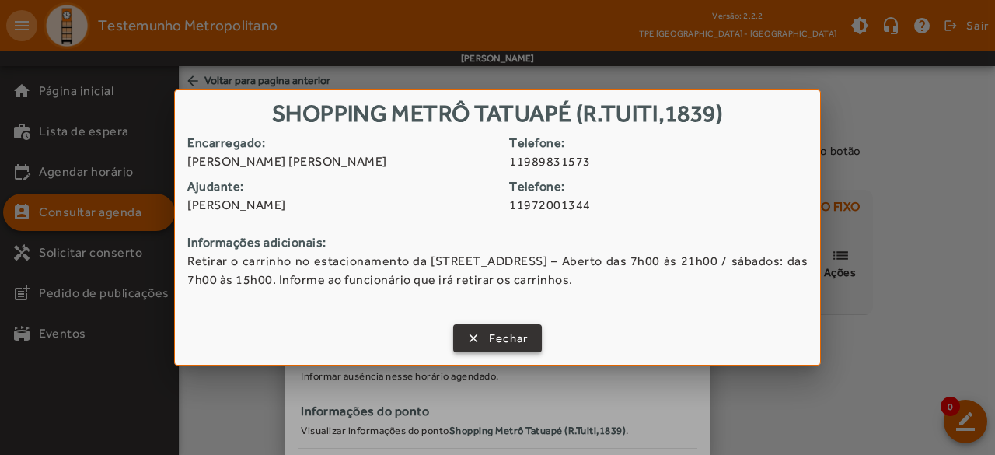
click at [505, 340] on span "Fechar" at bounding box center [509, 339] width 40 height 18
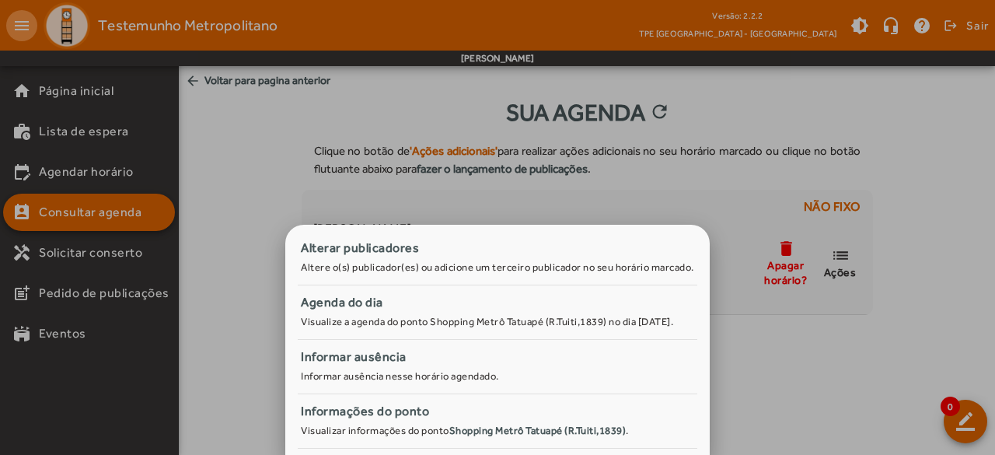
click at [802, 394] on div at bounding box center [497, 227] width 995 height 455
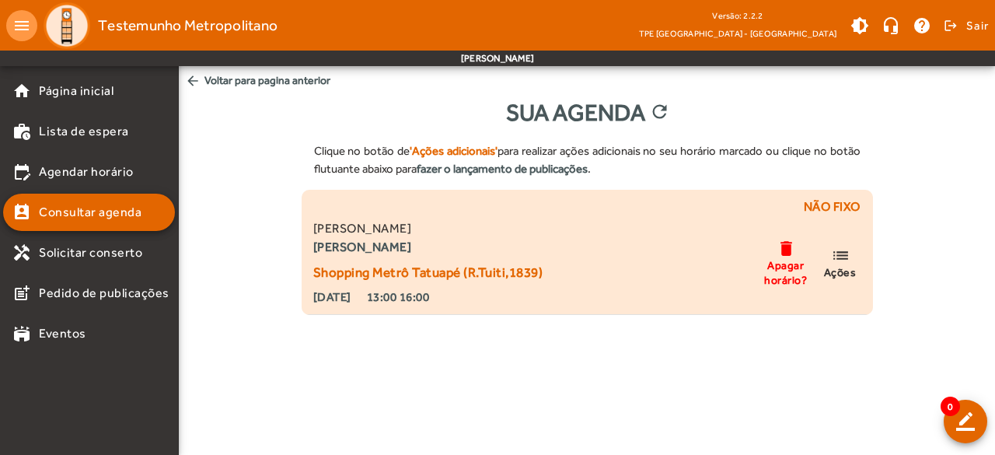
click at [783, 253] on mat-icon "delete" at bounding box center [785, 248] width 19 height 19
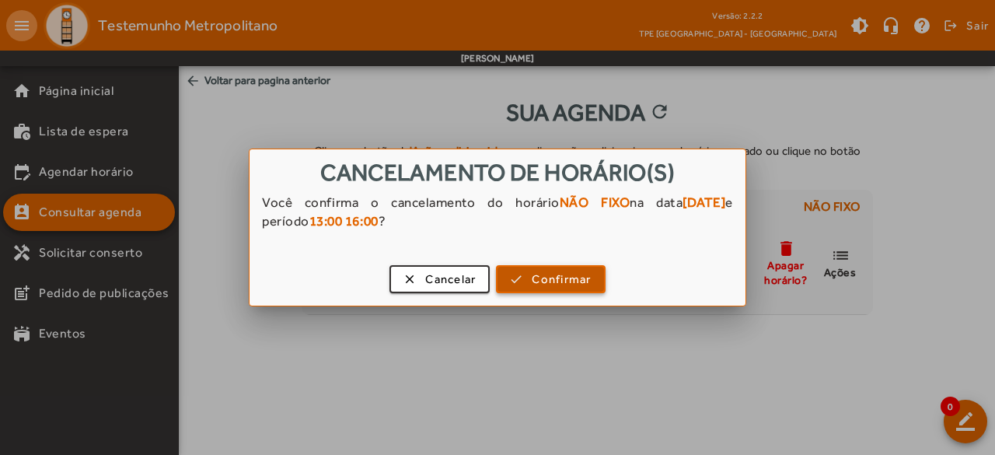
click at [541, 280] on span "Confirmar" at bounding box center [561, 279] width 59 height 18
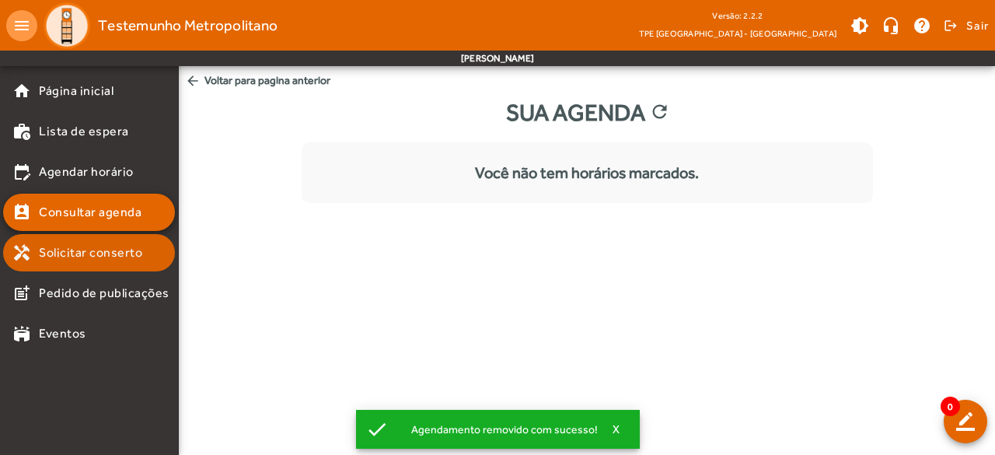
click at [96, 257] on span "Solicitar conserto" at bounding box center [90, 252] width 103 height 19
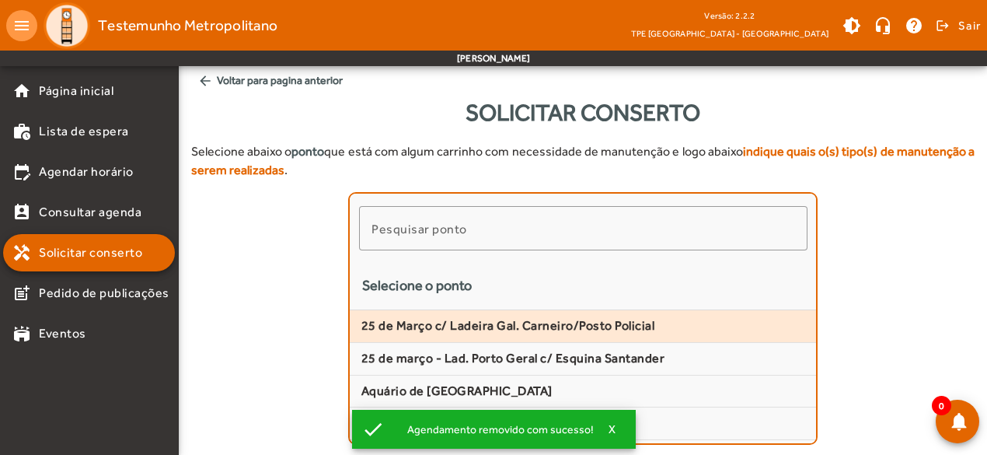
click at [575, 325] on span "25 de Março c/ Ladeira Gal. Carneiro/Posto Policial" at bounding box center [583, 326] width 444 height 16
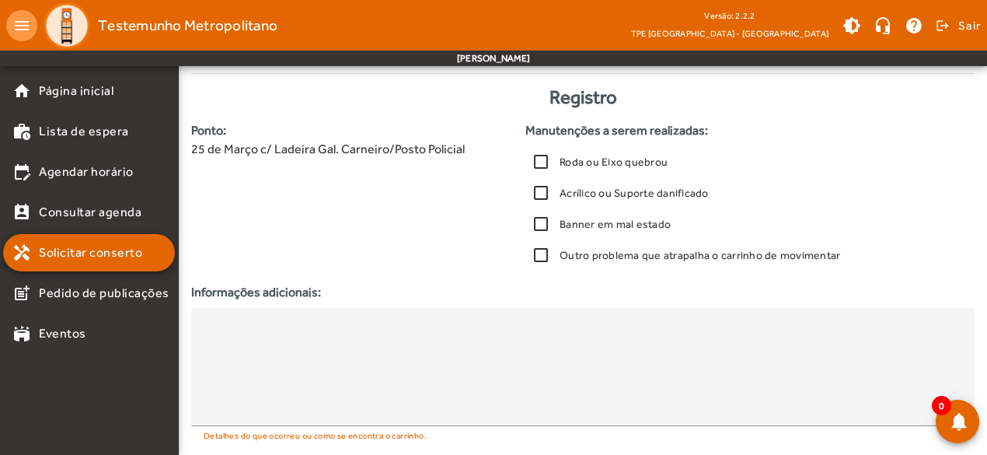
scroll to position [365, 0]
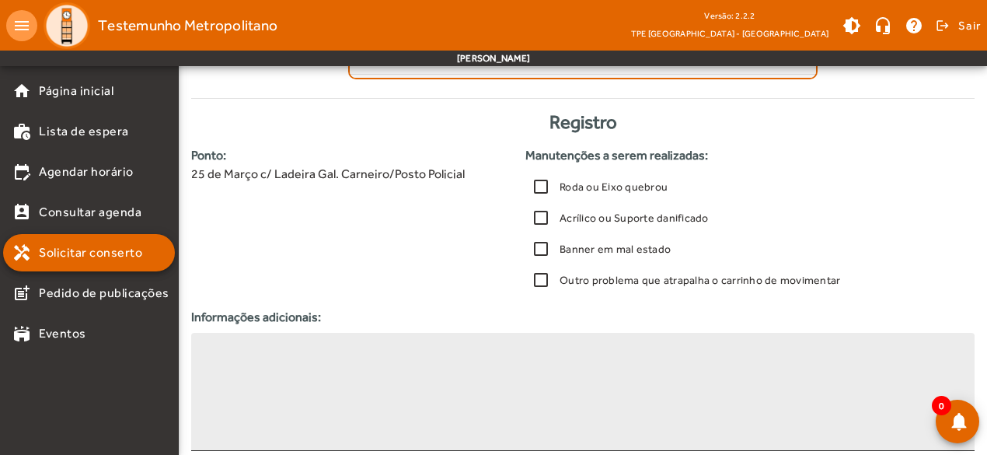
click at [598, 362] on textarea at bounding box center [583, 391] width 759 height 93
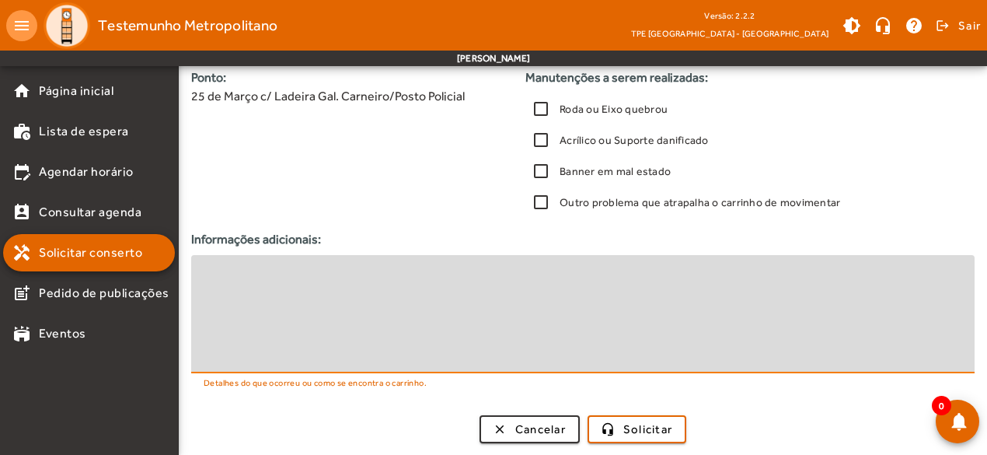
scroll to position [210, 0]
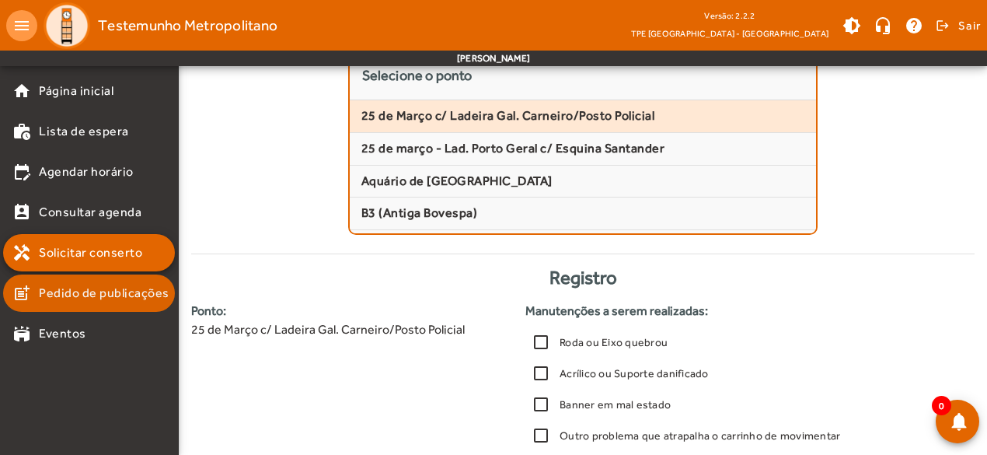
click at [87, 300] on span "Pedido de publicações" at bounding box center [104, 293] width 131 height 19
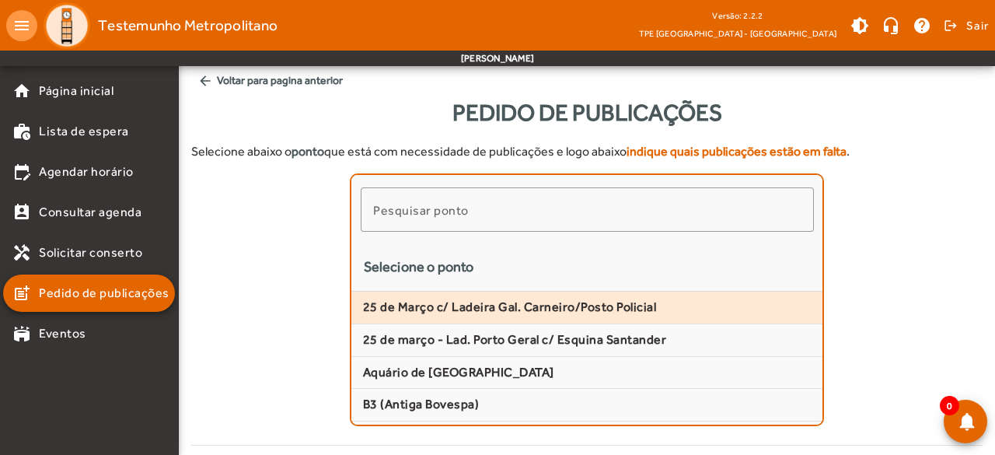
click at [526, 310] on span "25 de Março c/ Ladeira Gal. Carneiro/Posto Policial" at bounding box center [587, 307] width 448 height 16
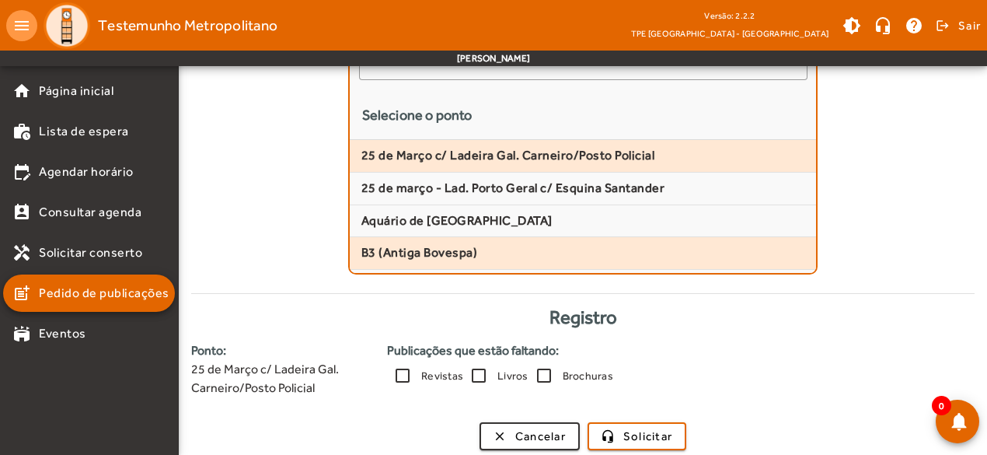
scroll to position [159, 0]
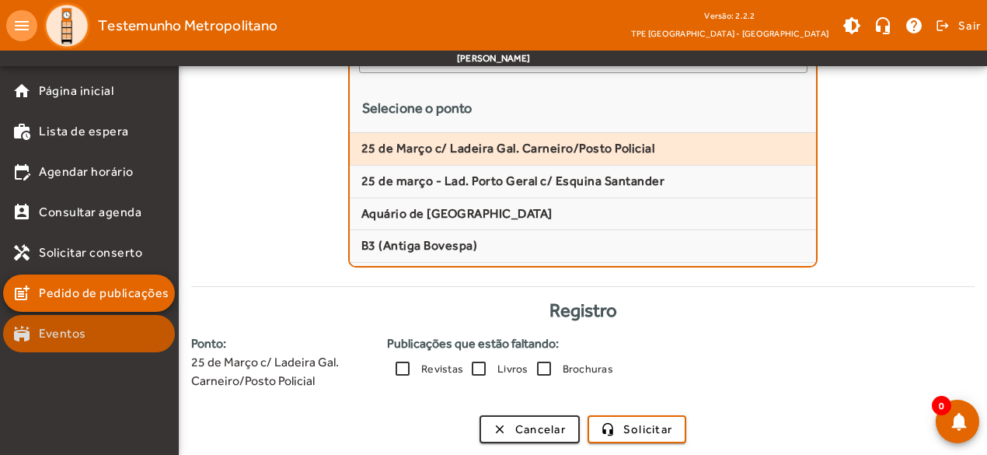
click at [68, 339] on span "Eventos" at bounding box center [62, 333] width 47 height 19
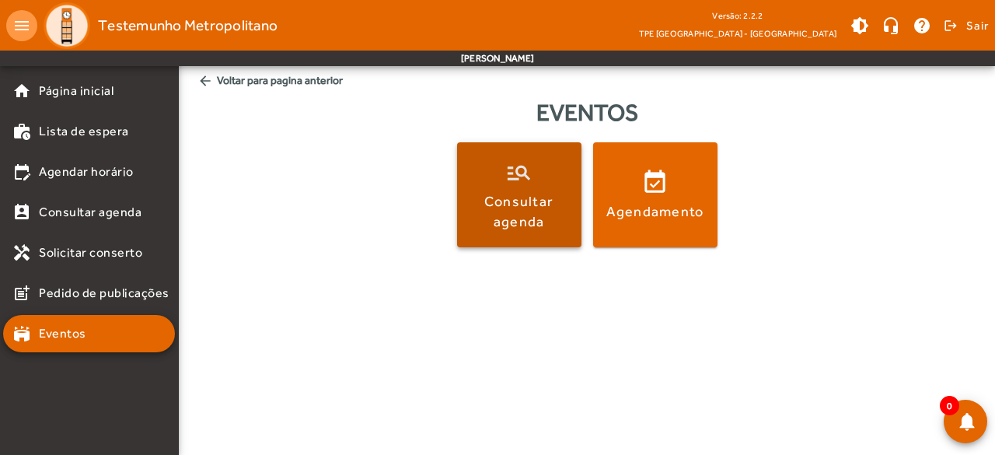
click at [534, 179] on span at bounding box center [519, 194] width 124 height 37
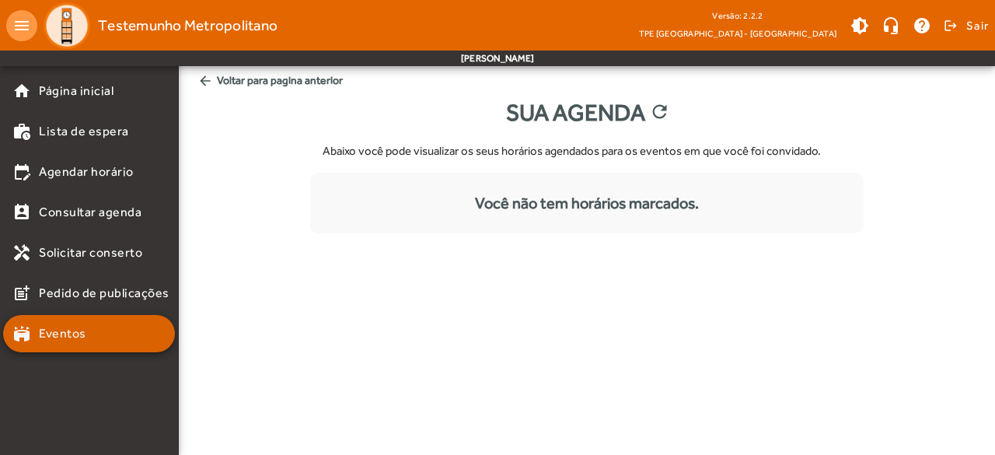
click at [67, 334] on span "Eventos" at bounding box center [62, 333] width 47 height 19
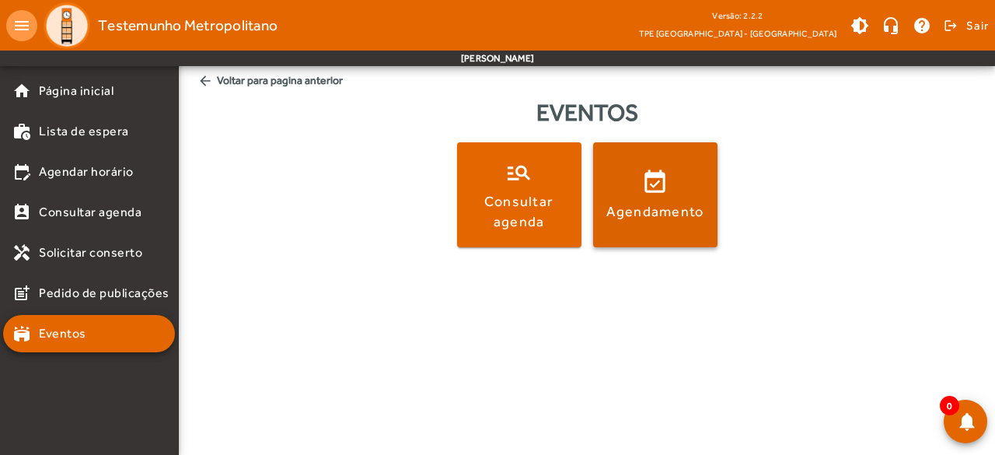
click at [626, 169] on span at bounding box center [655, 194] width 124 height 105
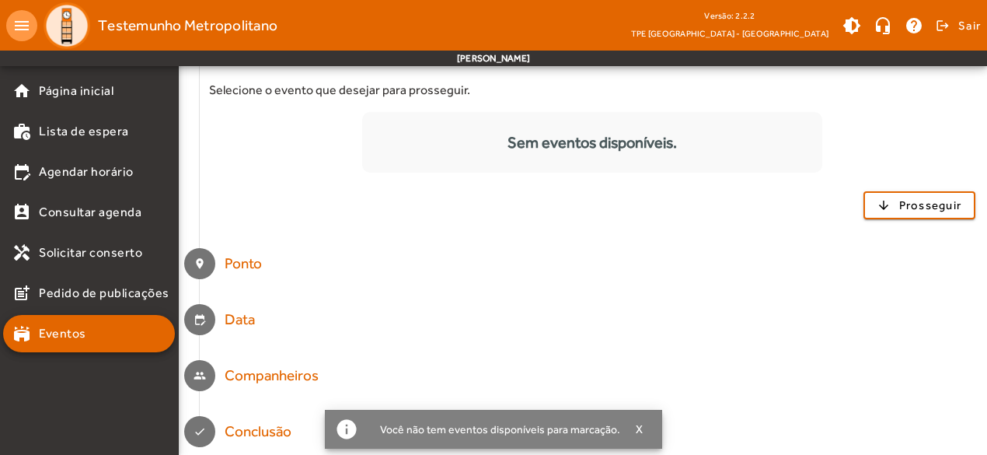
scroll to position [172, 0]
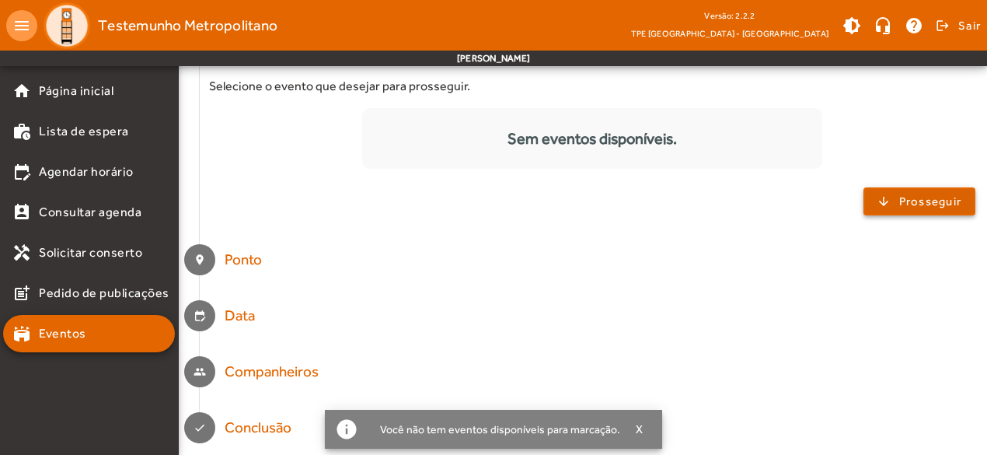
click at [936, 204] on span "Prosseguir" at bounding box center [930, 202] width 63 height 18
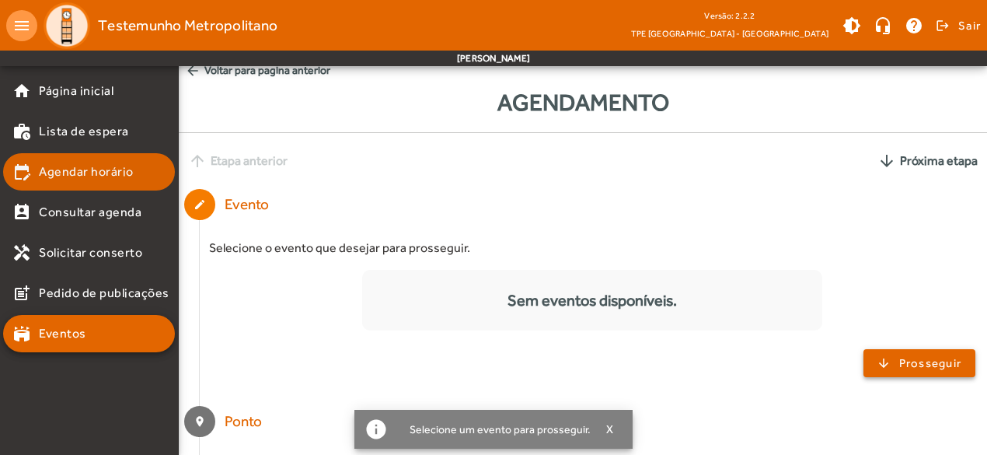
scroll to position [0, 0]
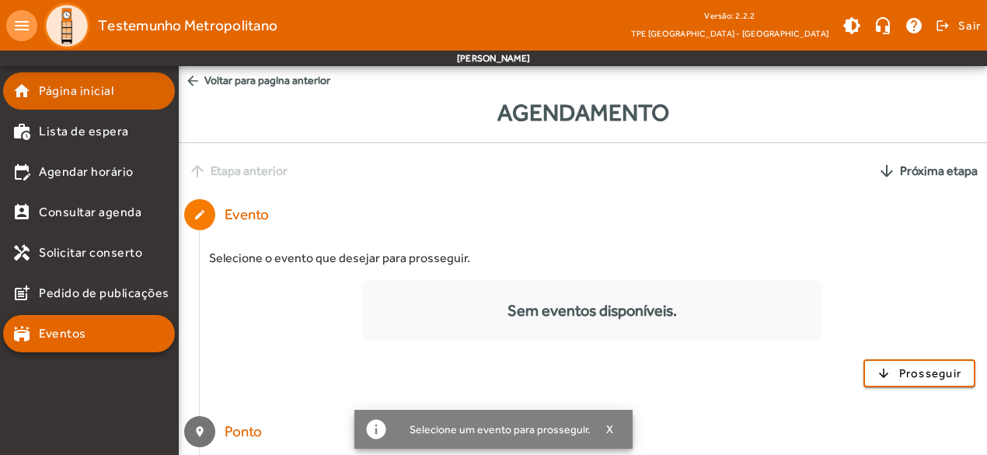
click at [77, 92] on span "Página inicial" at bounding box center [76, 91] width 75 height 19
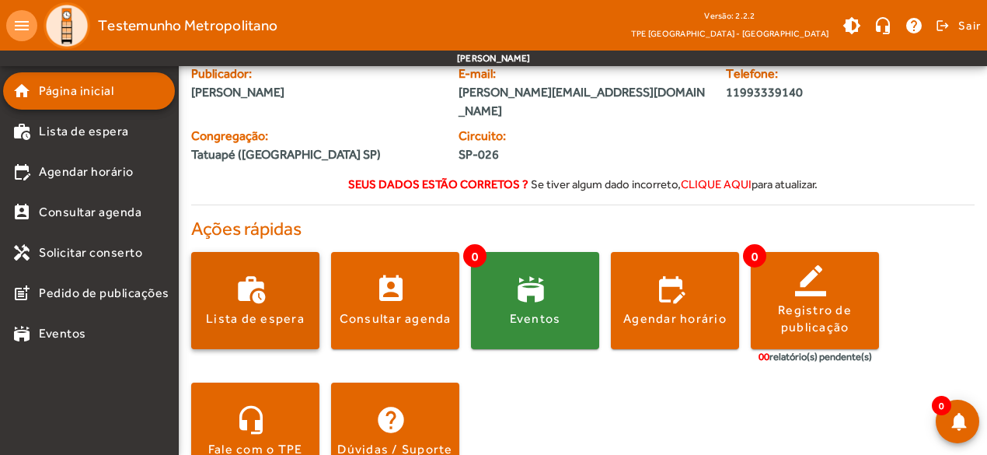
scroll to position [73, 0]
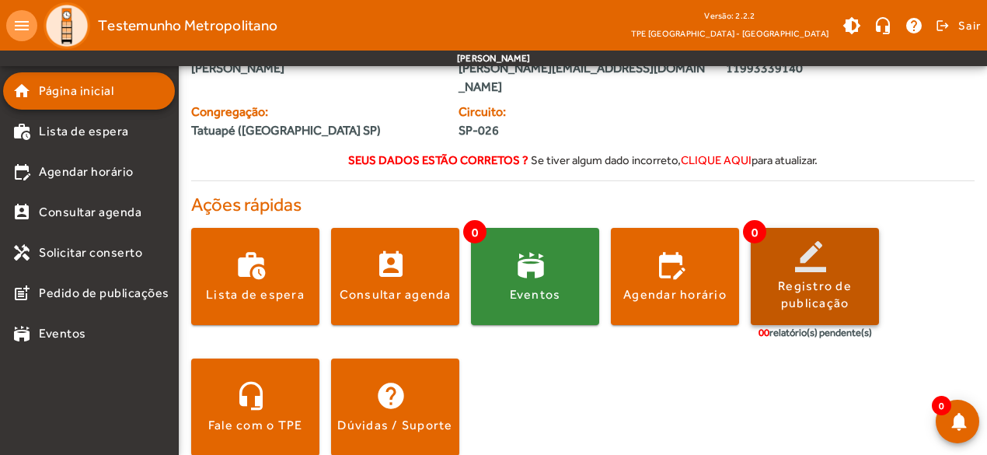
click at [797, 277] on div "Registro de publicação" at bounding box center [815, 294] width 128 height 35
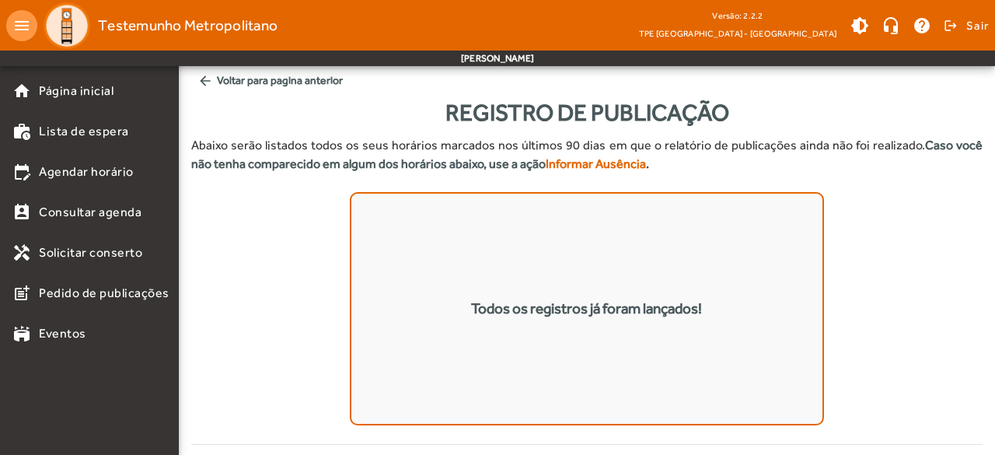
drag, startPoint x: 403, startPoint y: 148, endPoint x: 612, endPoint y: 149, distance: 209.1
click at [612, 149] on p "Abaixo serão listados todos os seus horários marcados nos últimos 90 dias em qu…" at bounding box center [586, 154] width 791 height 37
click at [543, 310] on div "Todos os registros já foram lançados!" at bounding box center [586, 309] width 231 height 23
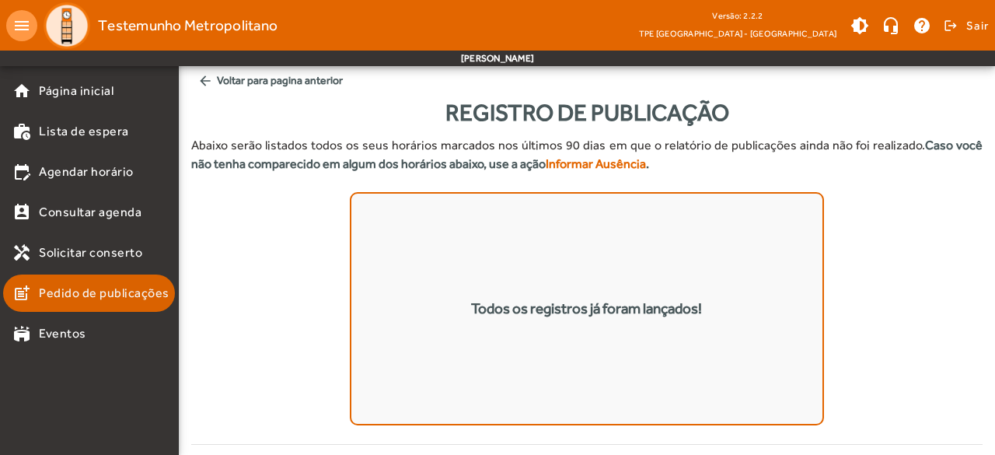
click at [131, 304] on mat-list-item "post_add Pedido de publicações" at bounding box center [89, 292] width 172 height 37
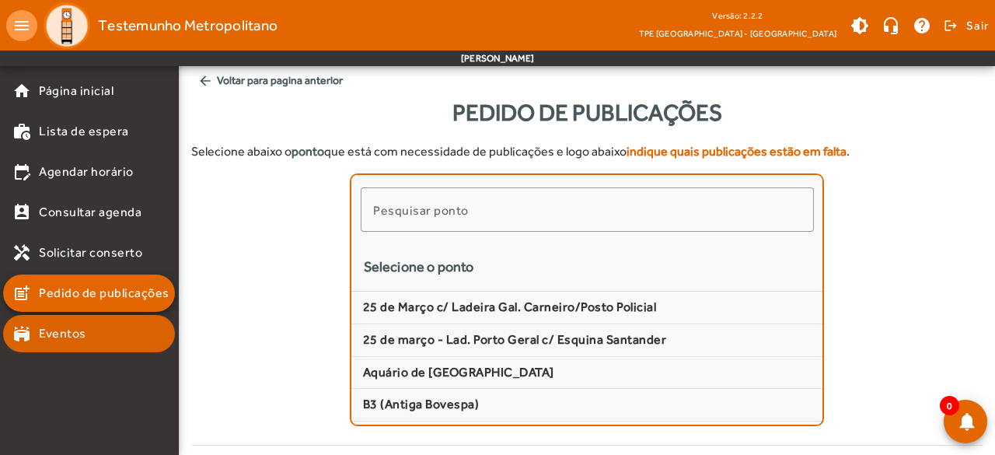
click at [90, 326] on link "stadium Eventos" at bounding box center [93, 333] width 162 height 19
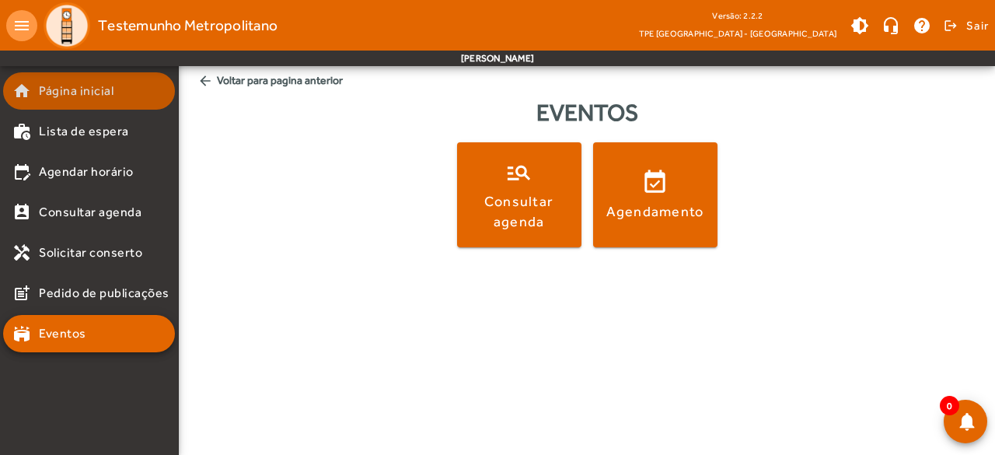
click at [96, 106] on mat-list-item "home Página inicial" at bounding box center [89, 90] width 172 height 37
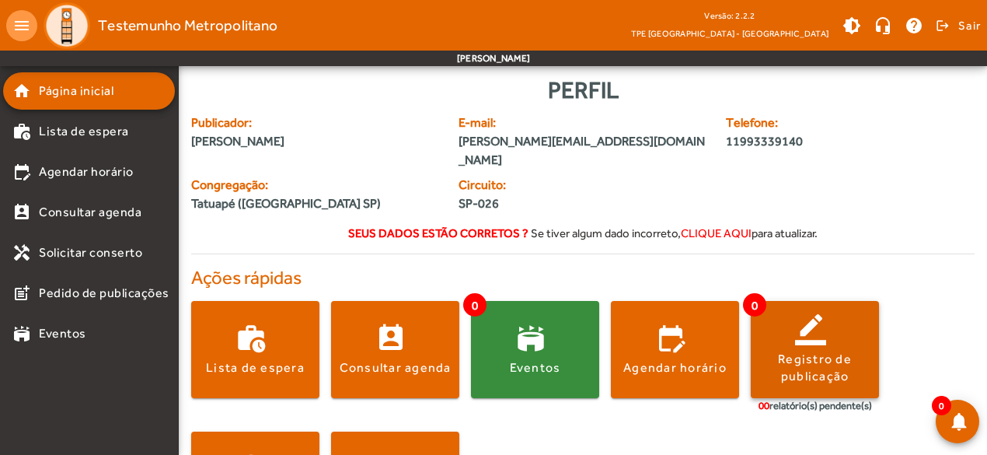
scroll to position [73, 0]
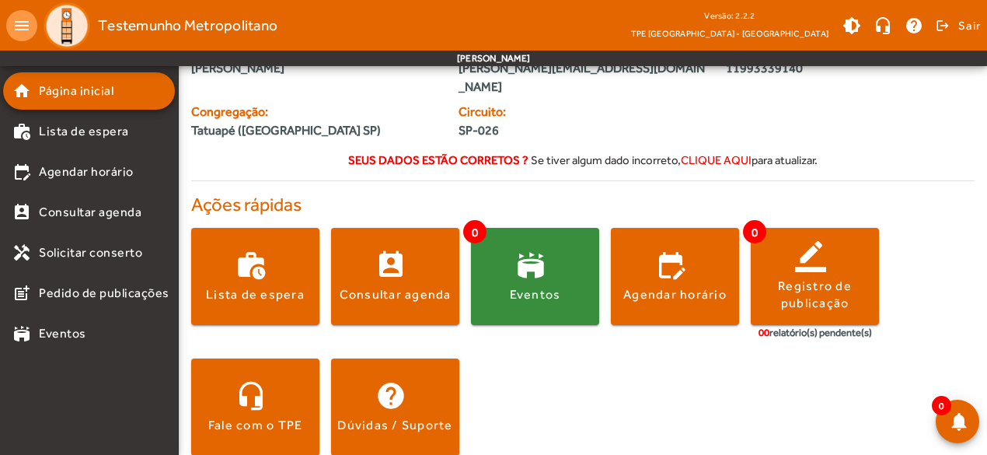
click at [62, 21] on img at bounding box center [67, 25] width 47 height 47
click at [12, 27] on mat-icon "menu" at bounding box center [21, 25] width 31 height 31
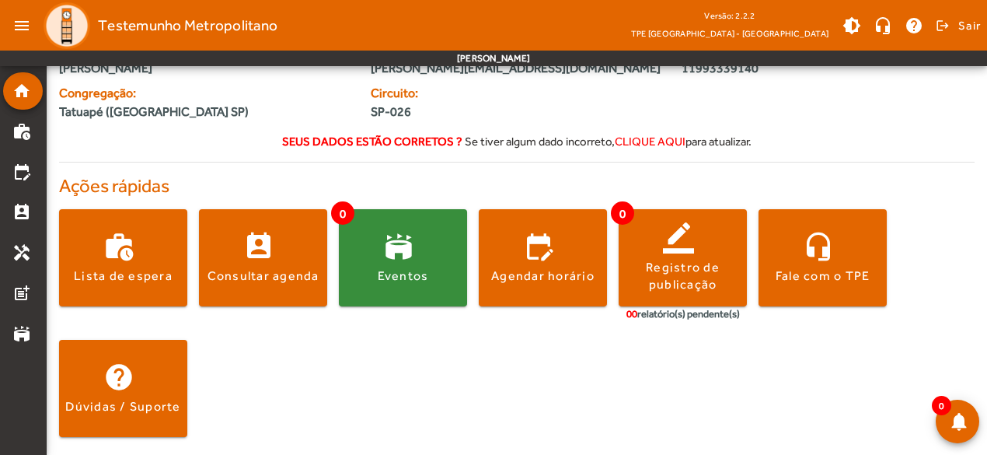
click at [274, 378] on div "work_history Lista de espera perm_contact_calendar Consultar agenda 0 stadium E…" at bounding box center [517, 326] width 916 height 259
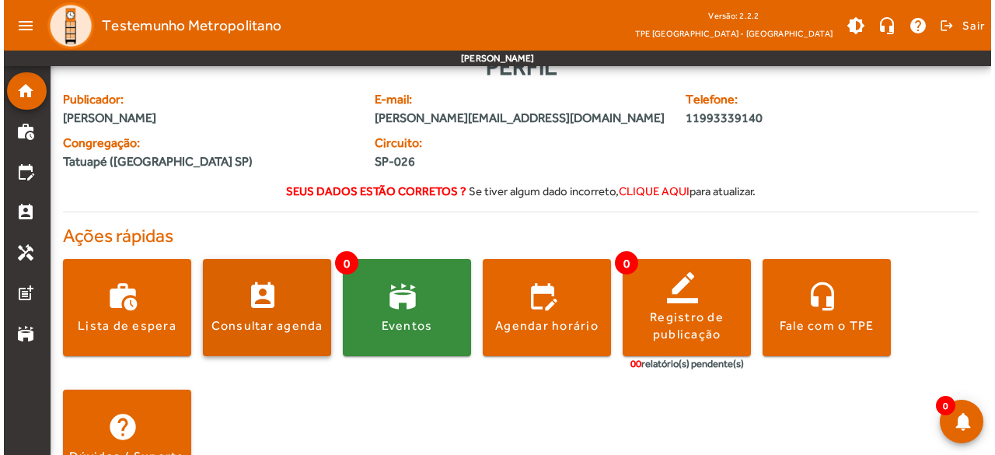
scroll to position [0, 0]
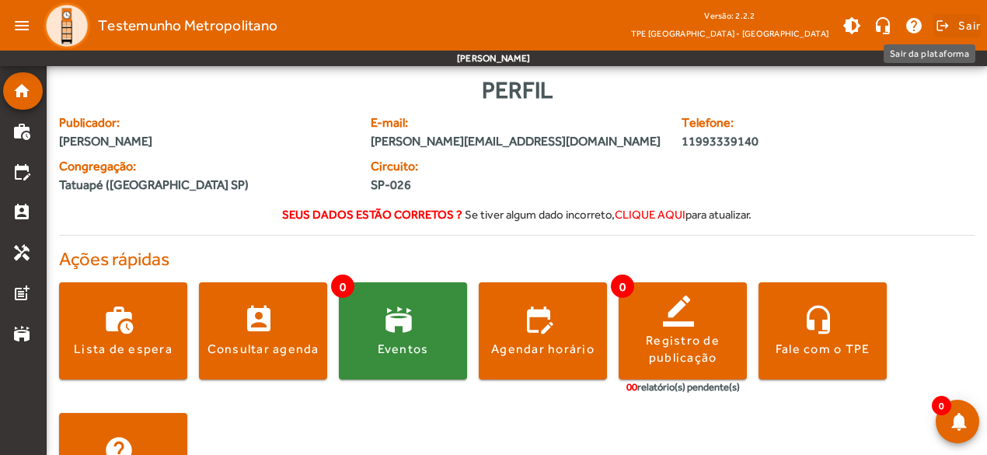
click at [968, 30] on span "Sair" at bounding box center [969, 25] width 23 height 25
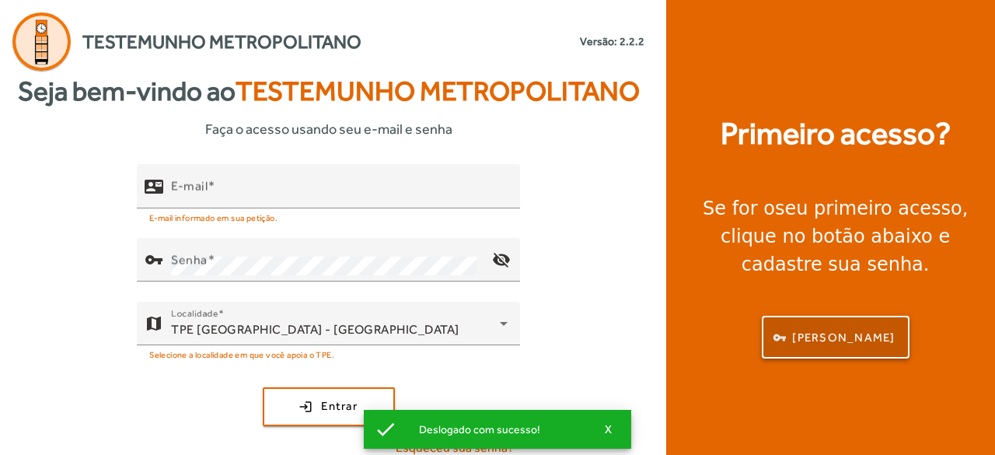
click at [819, 344] on span "[PERSON_NAME]" at bounding box center [843, 338] width 103 height 18
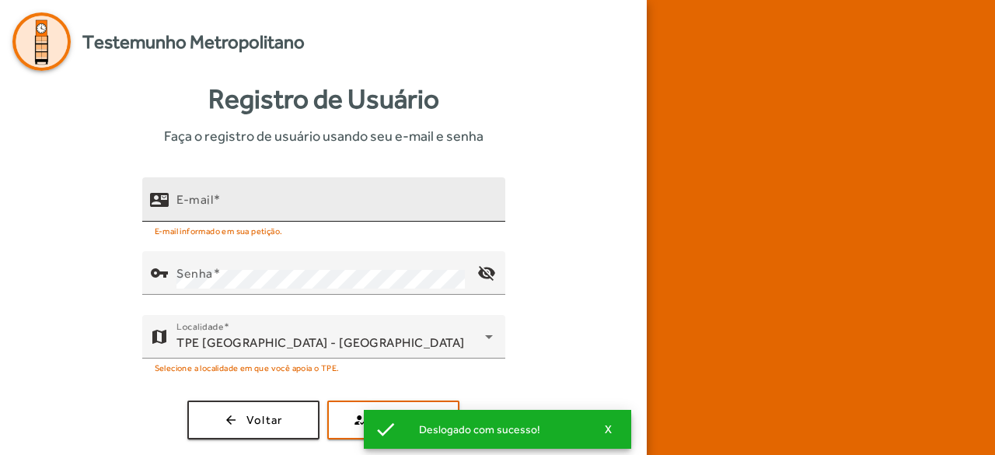
click at [243, 200] on input "E-mail" at bounding box center [334, 206] width 316 height 19
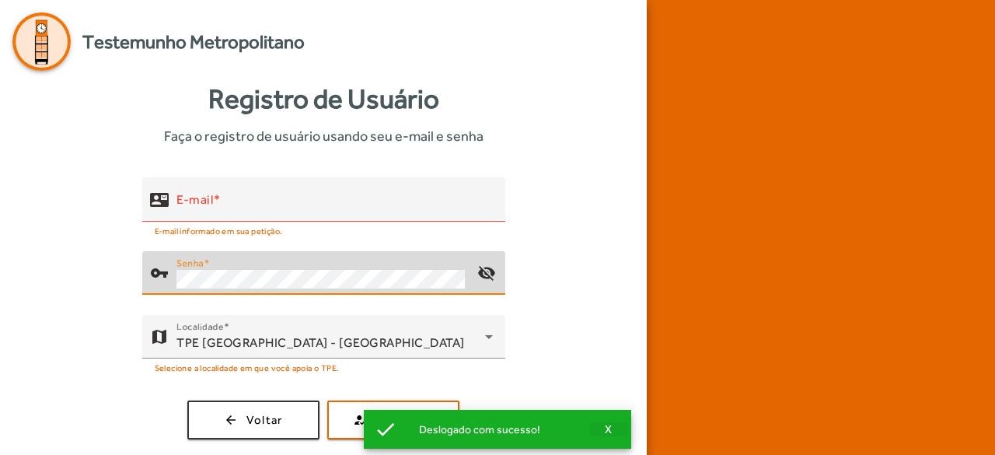
click at [607, 428] on span "X" at bounding box center [609, 429] width 8 height 14
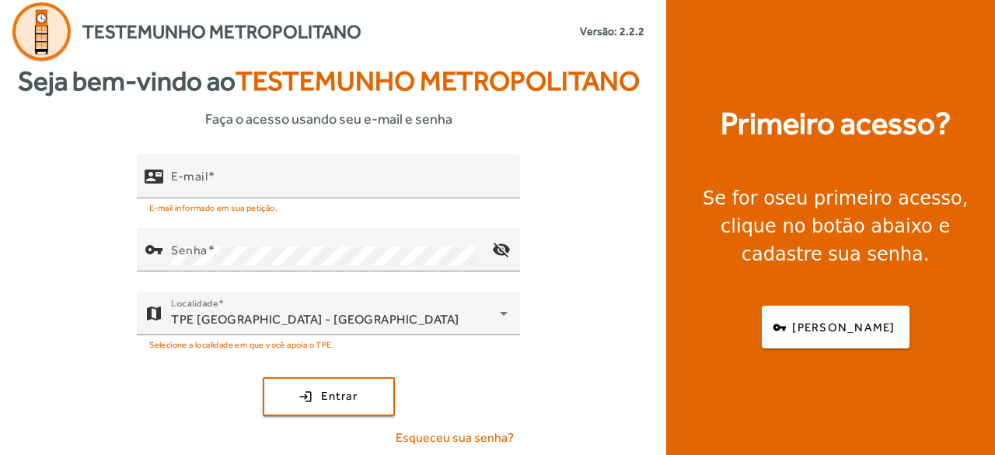
scroll to position [13, 0]
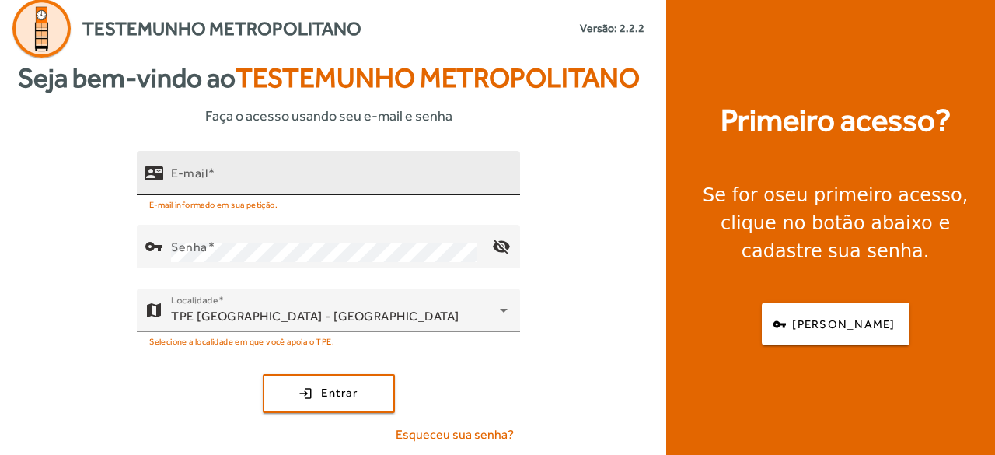
click at [193, 183] on input "E-mail" at bounding box center [339, 179] width 337 height 19
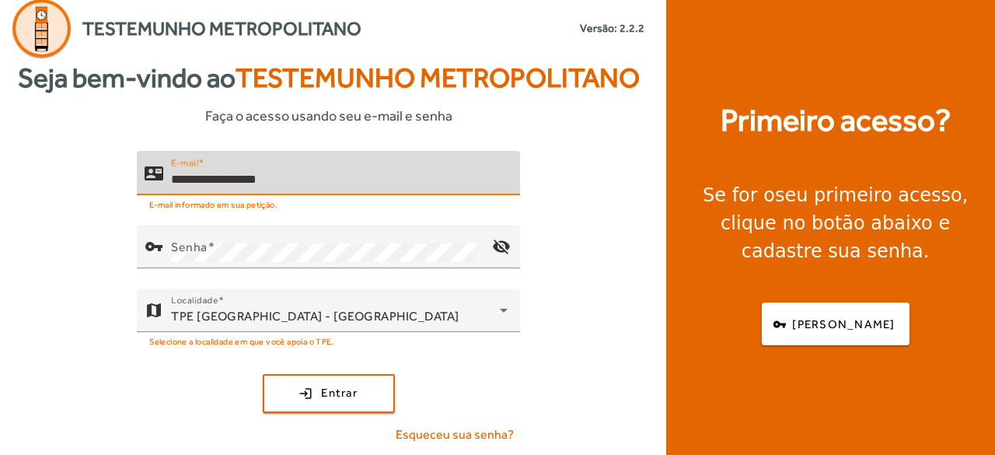
type input "**********"
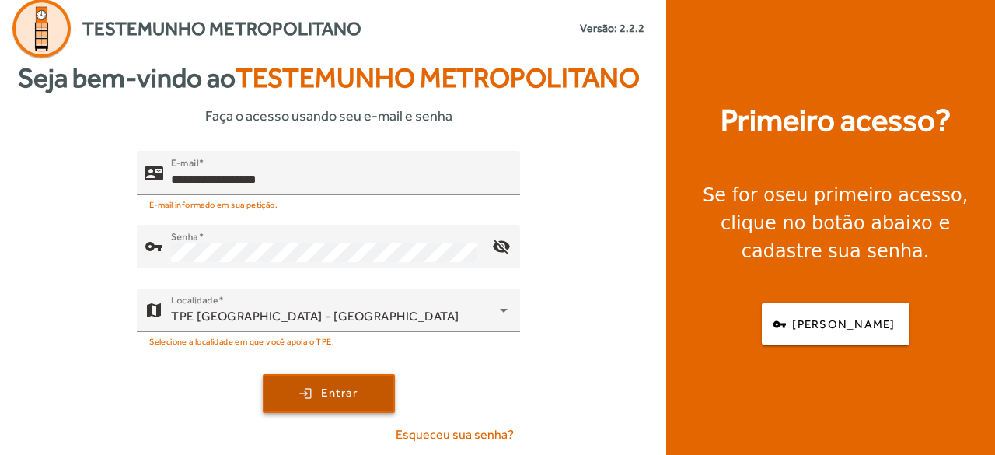
click at [344, 392] on span "Entrar" at bounding box center [339, 393] width 37 height 18
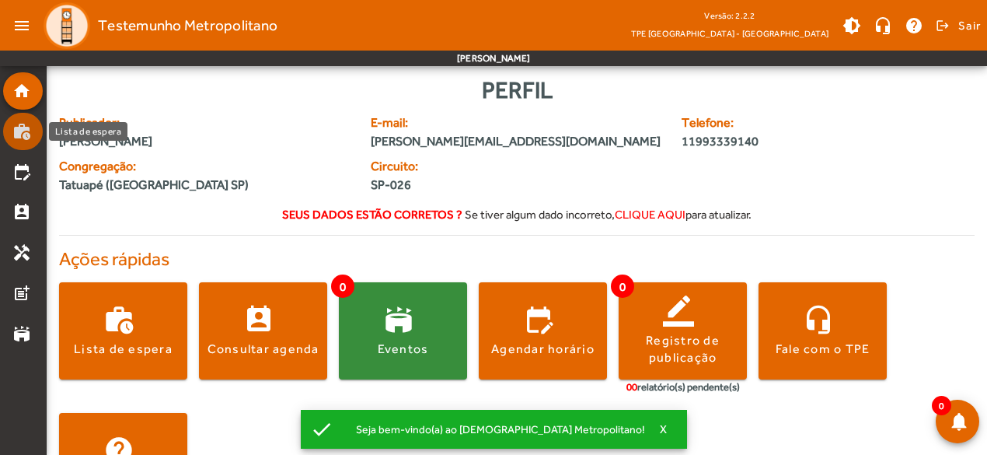
click at [22, 138] on mat-icon "work_history" at bounding box center [21, 131] width 19 height 19
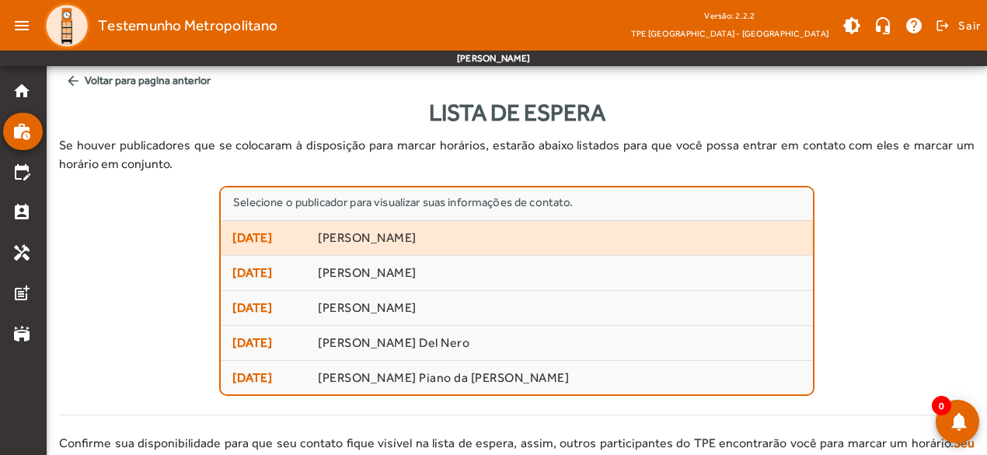
click at [481, 223] on mat-list-item "[DATE] [PERSON_NAME]" at bounding box center [517, 238] width 592 height 35
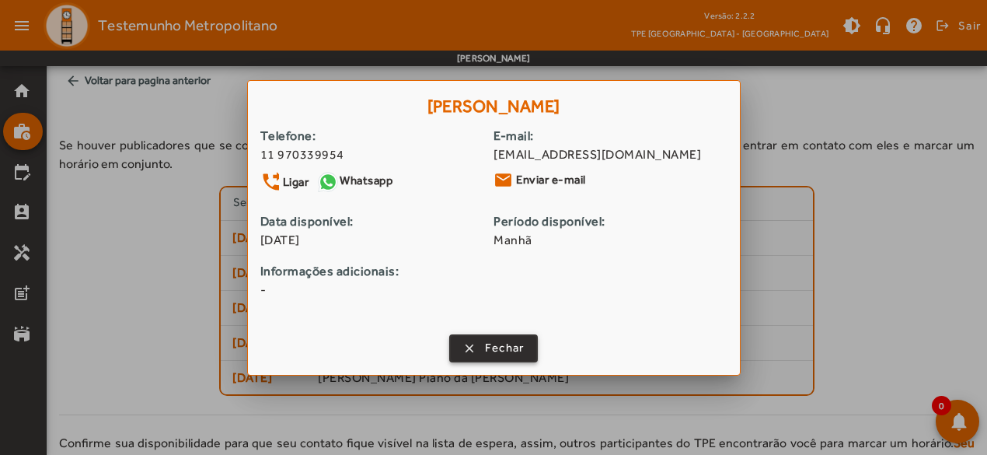
click at [467, 339] on span "button" at bounding box center [494, 348] width 86 height 37
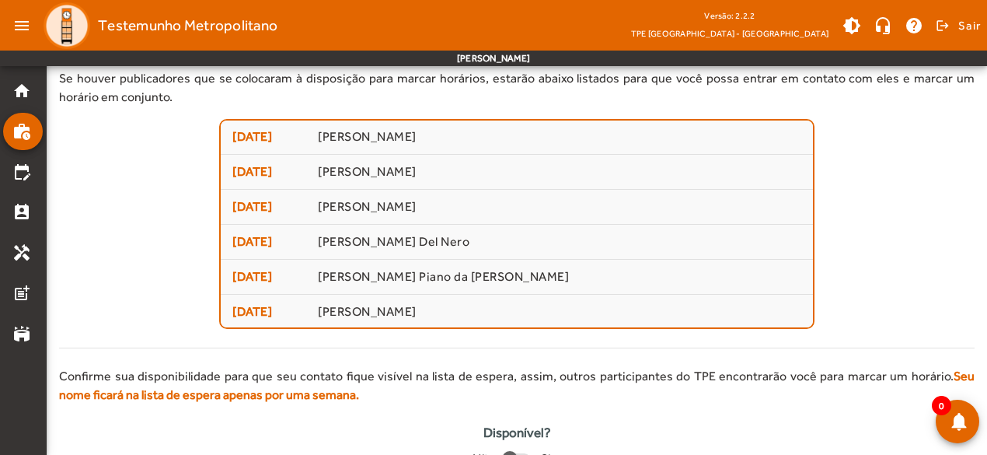
scroll to position [119, 0]
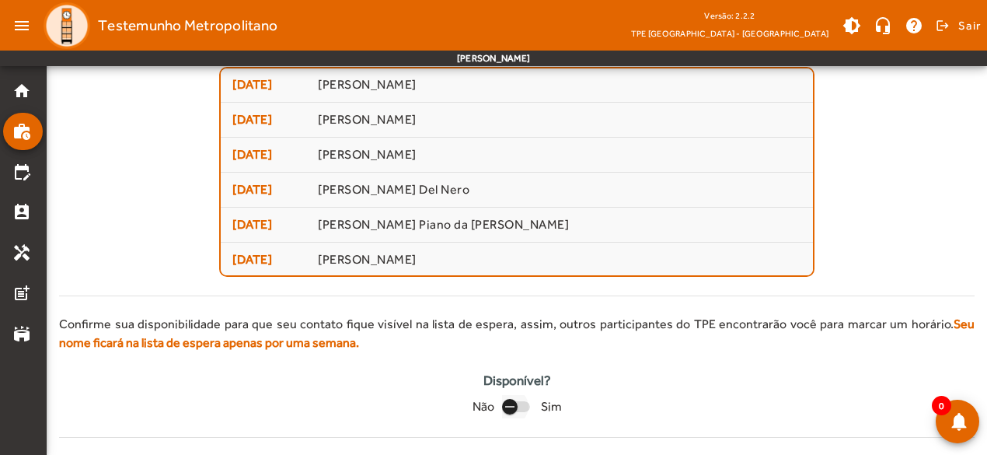
click at [523, 403] on div "button" at bounding box center [509, 406] width 37 height 37
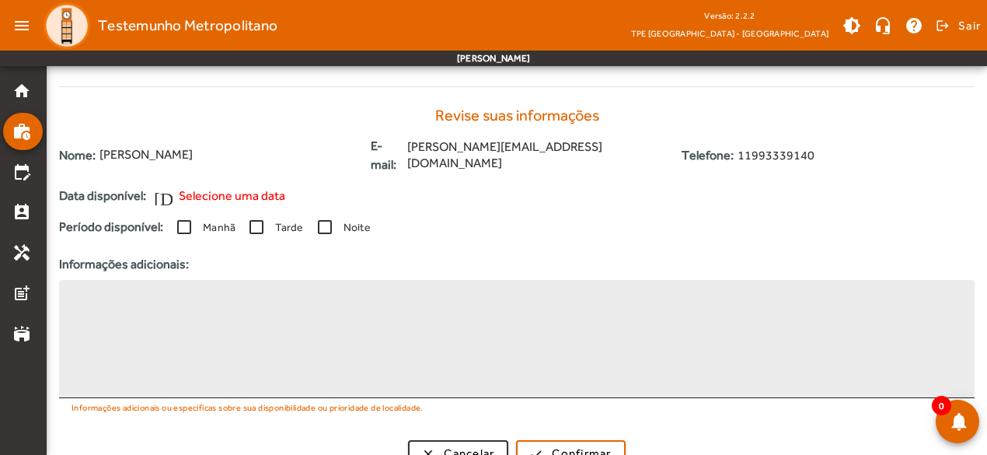
scroll to position [475, 0]
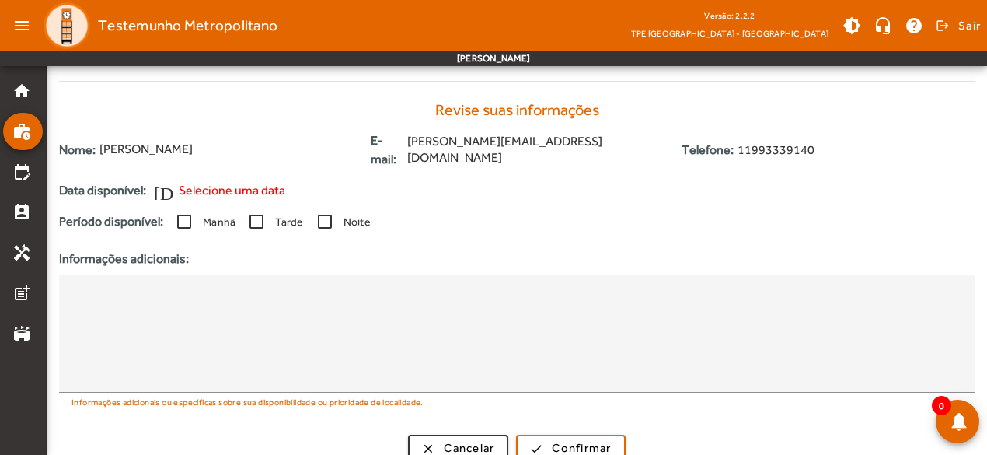
click at [239, 181] on span "Selecione uma data" at bounding box center [232, 190] width 106 height 19
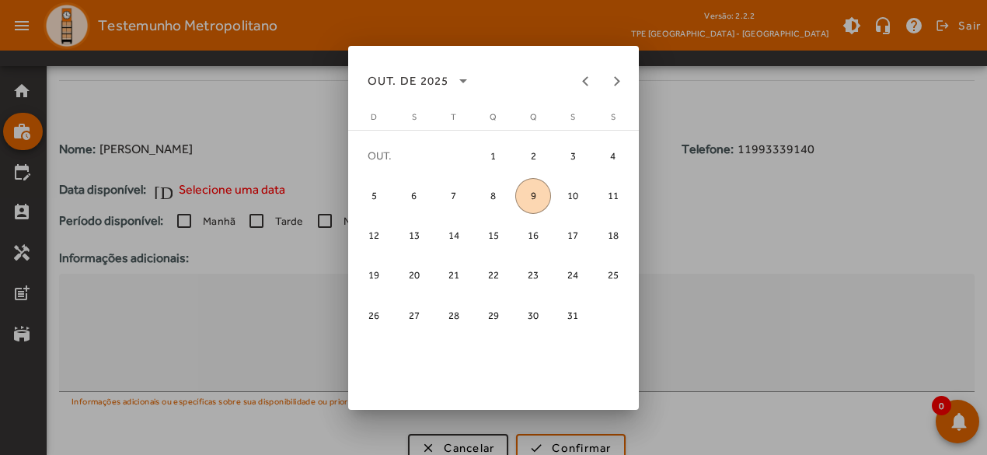
scroll to position [0, 0]
click at [533, 196] on span "9" at bounding box center [533, 196] width 36 height 36
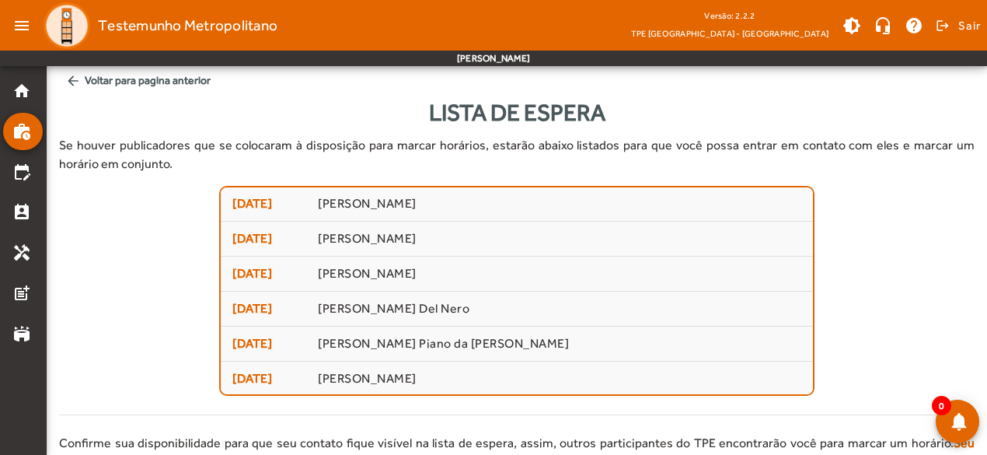
scroll to position [475, 0]
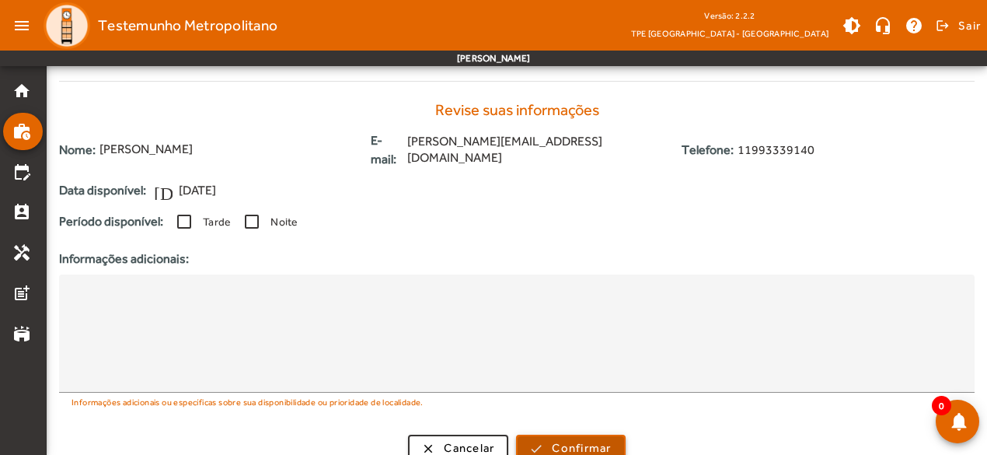
click at [565, 439] on span "Confirmar" at bounding box center [581, 448] width 59 height 18
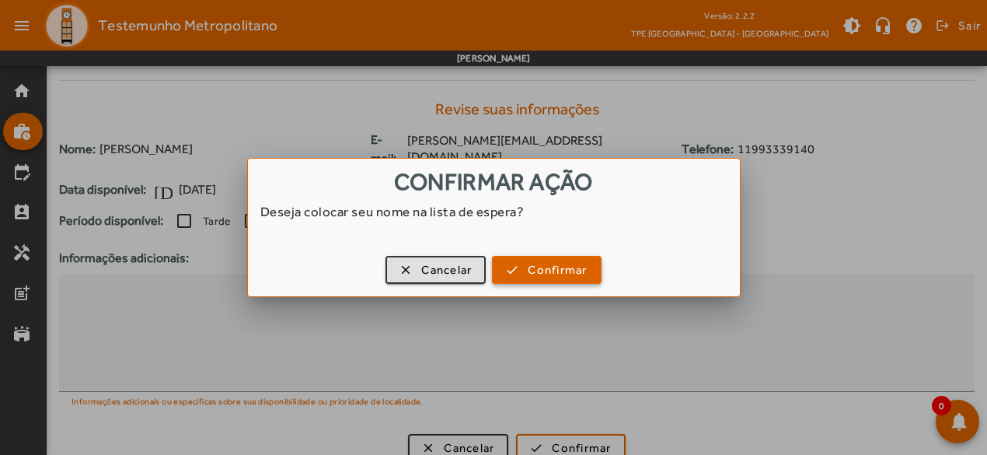
click at [539, 277] on span "Confirmar" at bounding box center [557, 270] width 59 height 18
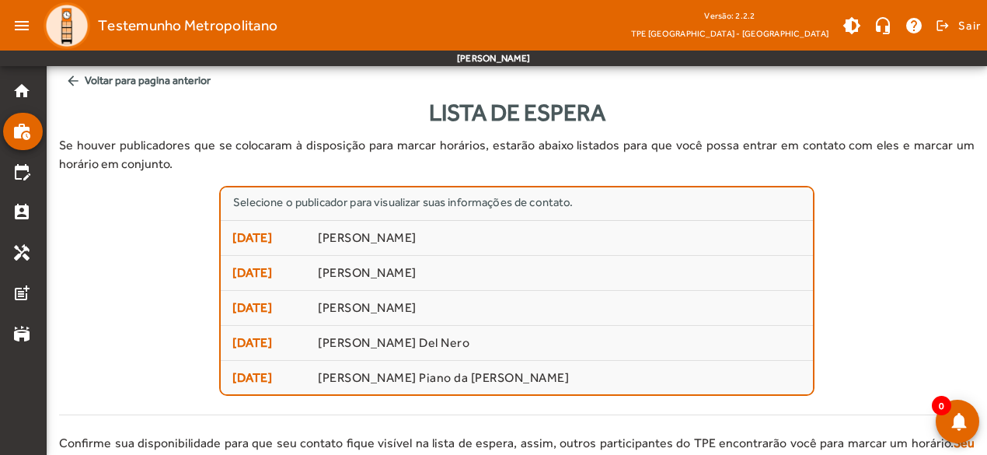
click at [145, 81] on span "arrow_back Voltar para pagina anterior" at bounding box center [517, 80] width 916 height 29
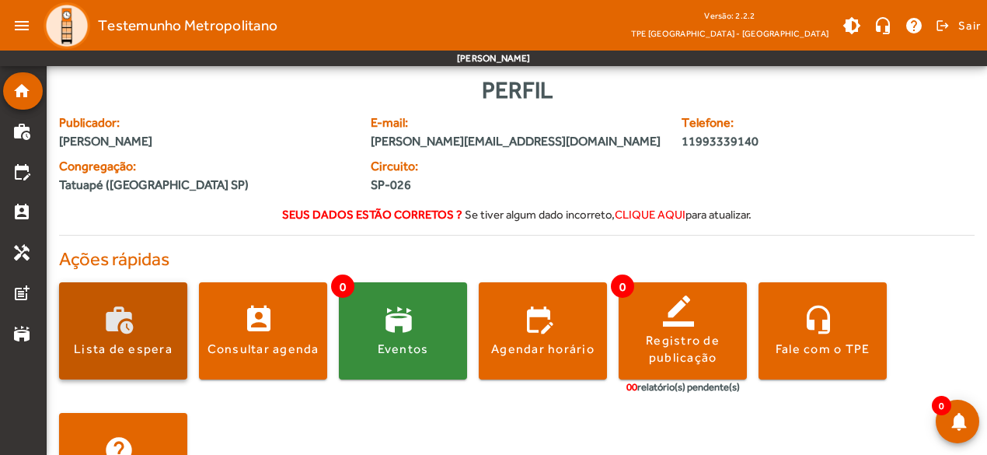
click at [131, 337] on span at bounding box center [123, 330] width 128 height 37
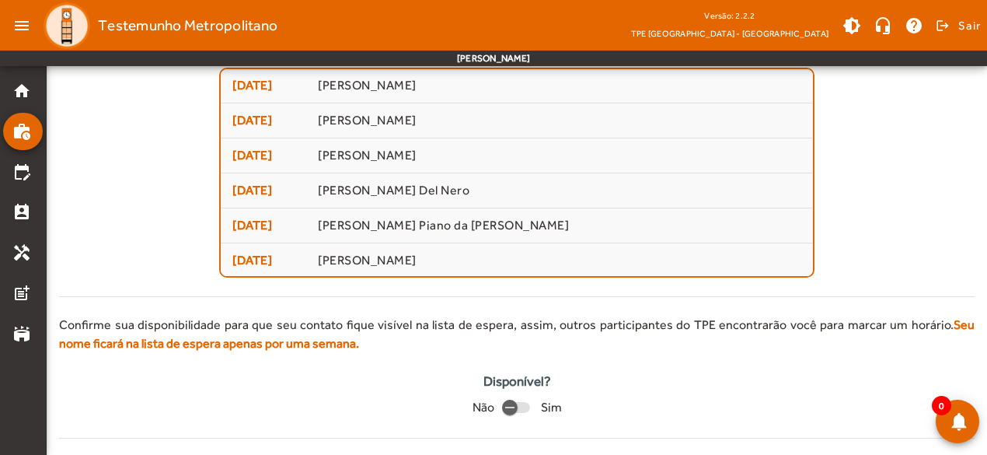
scroll to position [119, 0]
click at [28, 334] on mat-icon "stadium" at bounding box center [21, 333] width 19 height 19
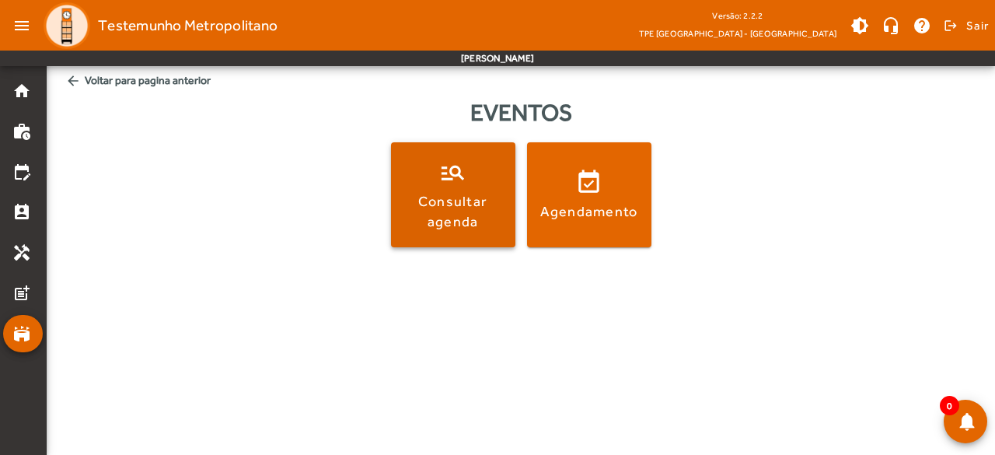
click at [462, 209] on div "Consultar agenda" at bounding box center [453, 210] width 118 height 39
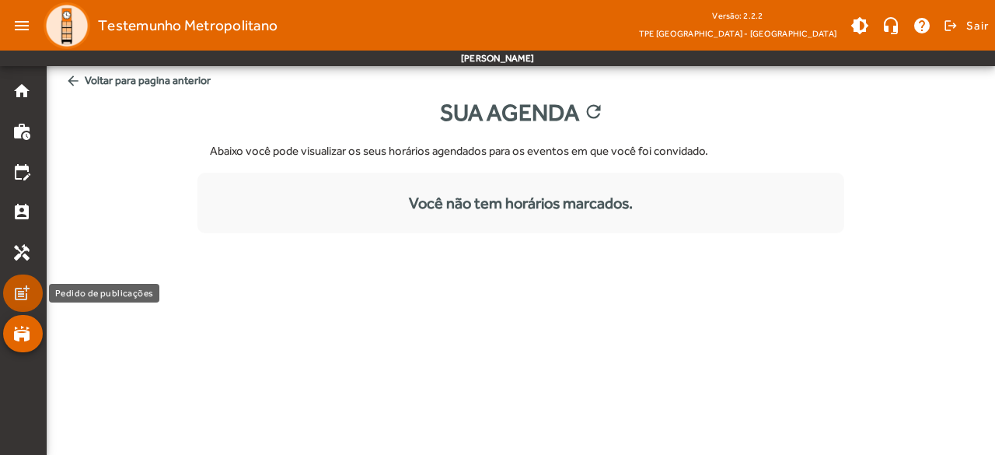
click at [19, 299] on mat-icon "post_add" at bounding box center [21, 293] width 19 height 19
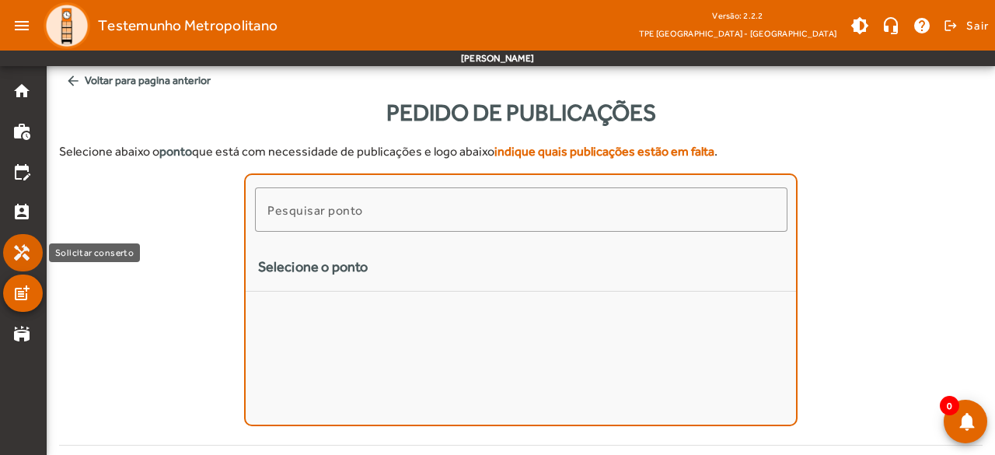
click at [16, 257] on mat-icon "handyman" at bounding box center [21, 252] width 19 height 19
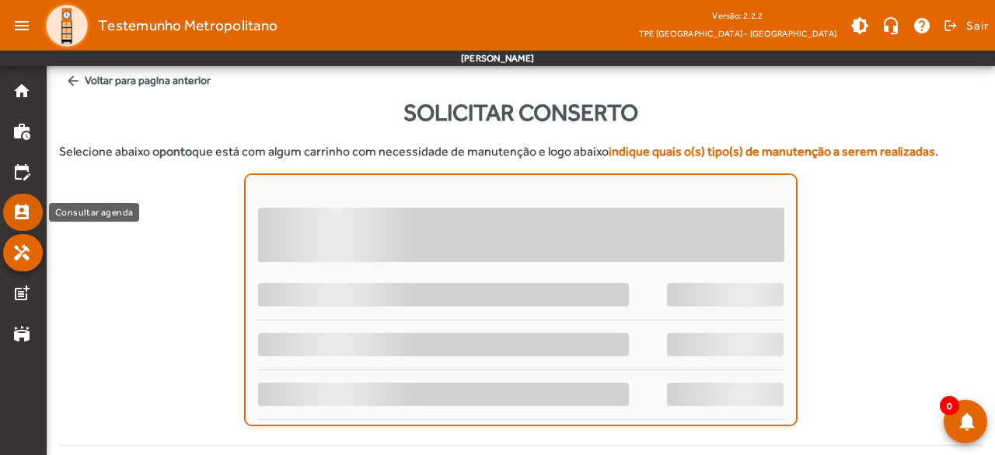
click at [20, 215] on mat-icon "perm_contact_calendar" at bounding box center [21, 212] width 19 height 19
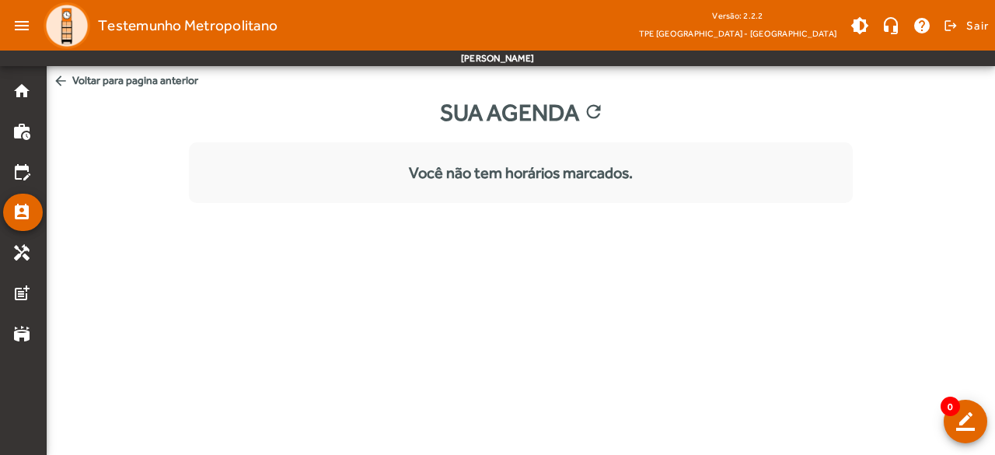
click at [598, 130] on div "Sua Agenda refresh Você não tem horários marcados." at bounding box center [521, 149] width 948 height 108
click at [580, 166] on div "Você não tem horários marcados." at bounding box center [521, 172] width 664 height 23
click at [568, 108] on div "Sua Agenda refresh" at bounding box center [521, 112] width 948 height 35
click at [601, 110] on mat-icon "refresh" at bounding box center [592, 112] width 19 height 23
click at [619, 161] on div "Você não tem horários marcados." at bounding box center [521, 172] width 664 height 23
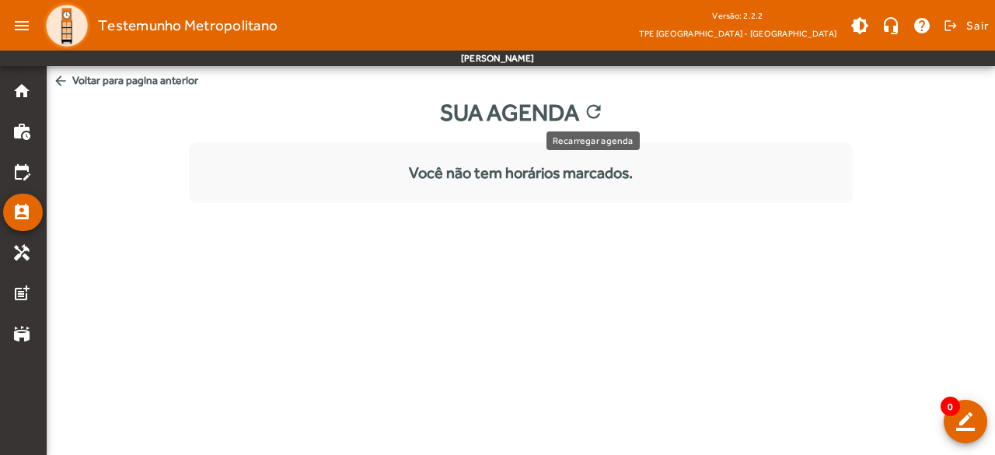
click at [598, 106] on mat-icon "refresh" at bounding box center [592, 112] width 19 height 23
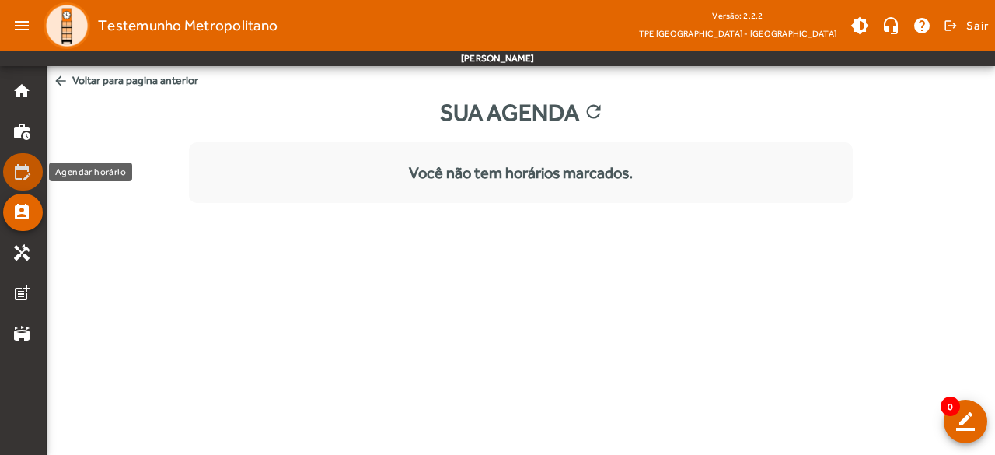
click at [23, 178] on mat-icon "edit_calendar" at bounding box center [21, 171] width 19 height 19
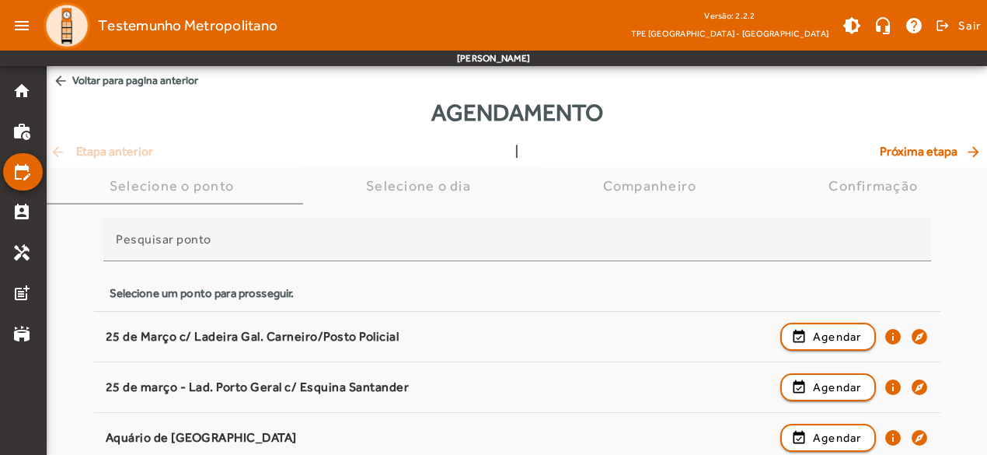
click at [427, 189] on div "Selecione o dia" at bounding box center [421, 186] width 111 height 16
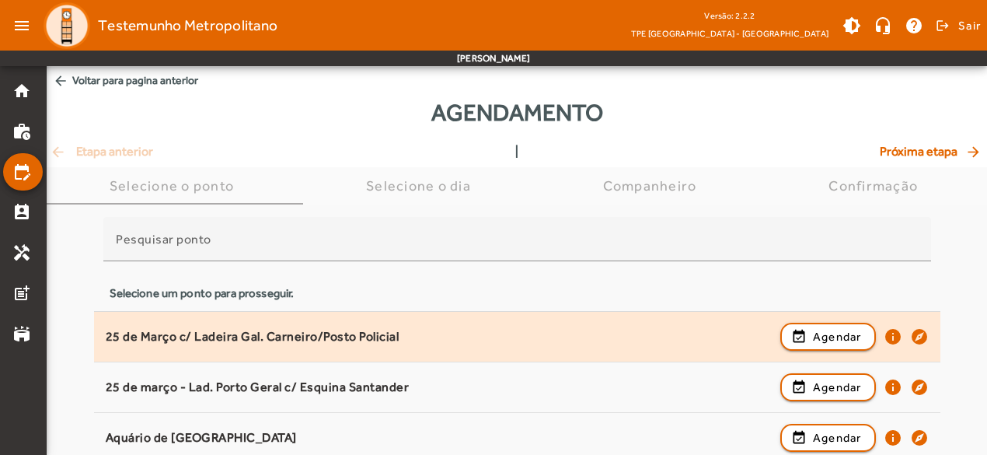
drag, startPoint x: 96, startPoint y: 337, endPoint x: 129, endPoint y: 339, distance: 32.7
click at [129, 339] on span "25 de Março c/ Ladeira Gal. Carneiro/Posto Policial event_available Agendar inf…" at bounding box center [517, 336] width 846 height 34
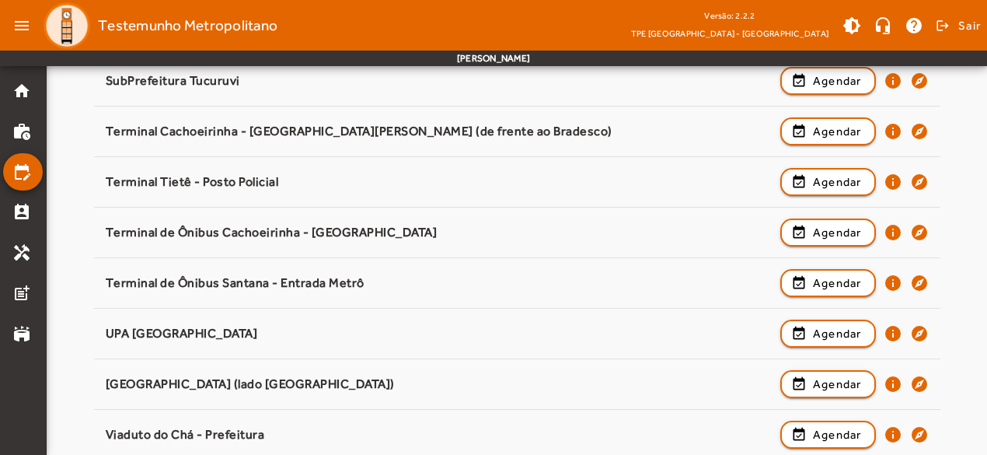
scroll to position [2117, 0]
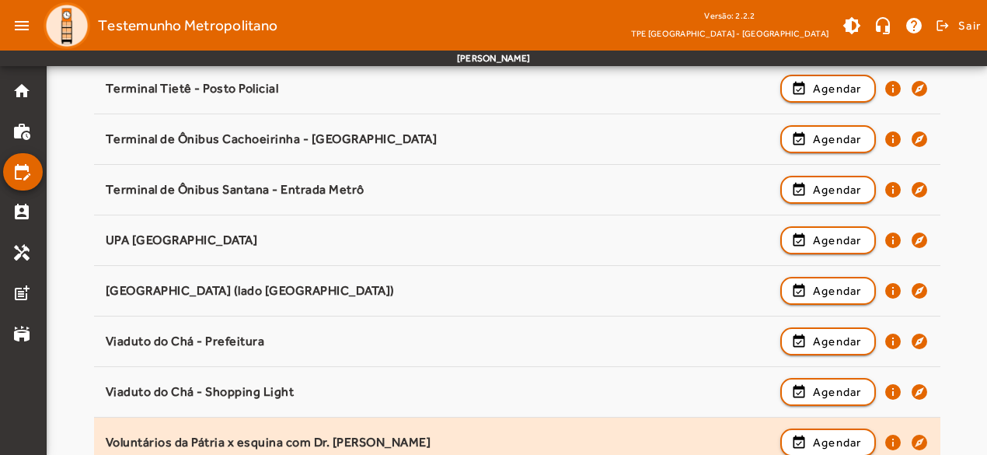
click at [935, 434] on span "Voluntários da Pátria x esquina com Dr. César event_available Agendar info expl…" at bounding box center [517, 442] width 846 height 34
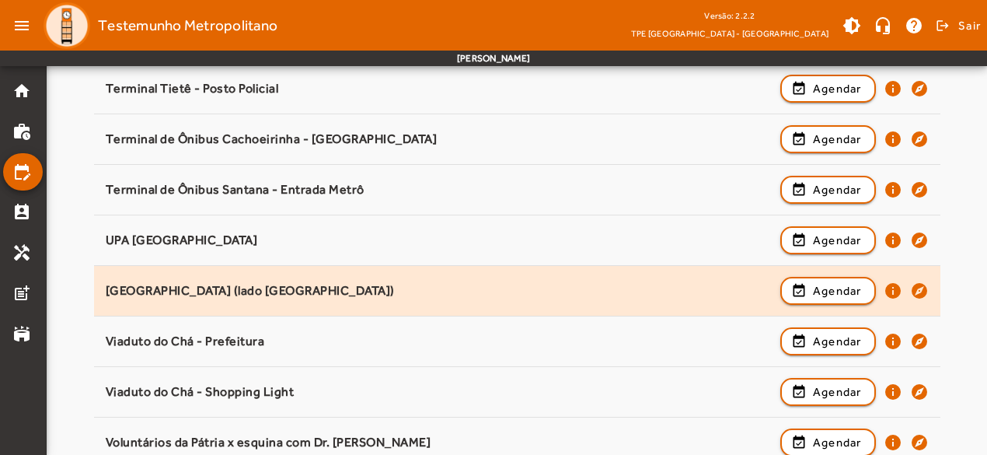
copy mat-list "99 lo Ipsum d/ Sitamet Con. Adipisci/Elits Doeiusmo tempo_incididun Utlabor etd…"
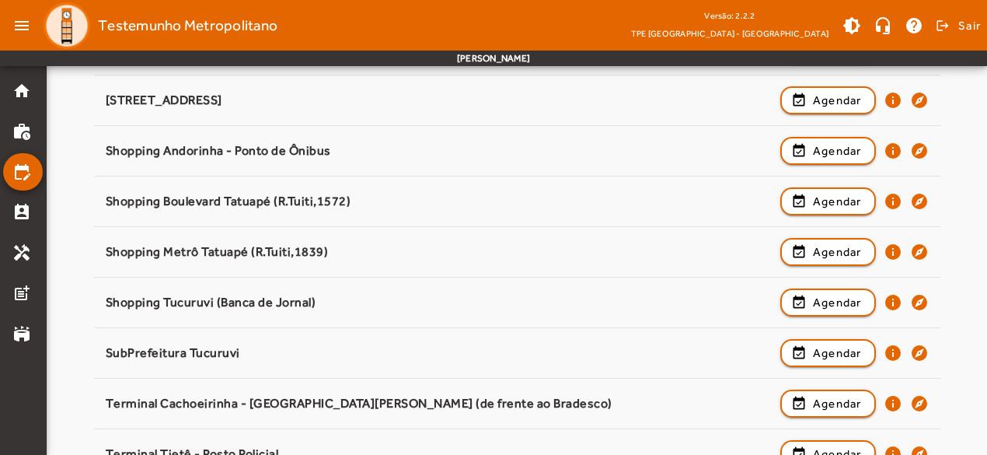
scroll to position [1728, 0]
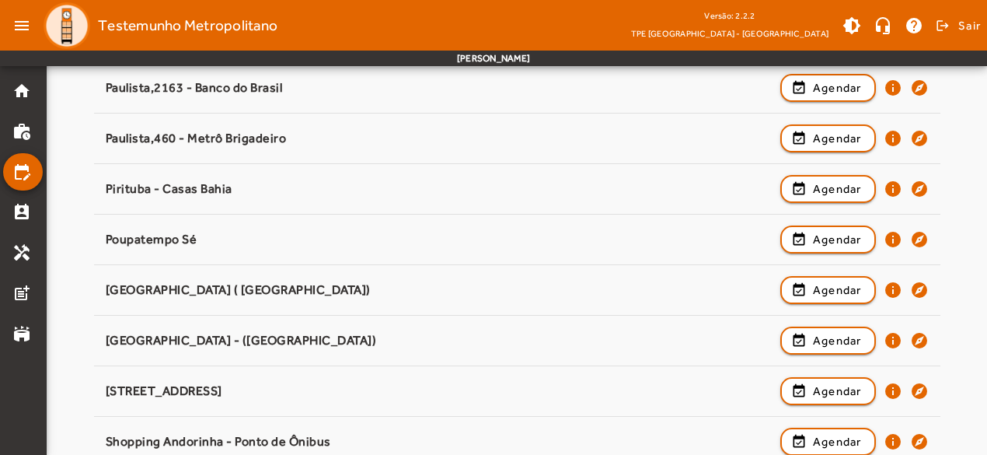
scroll to position [1418, 0]
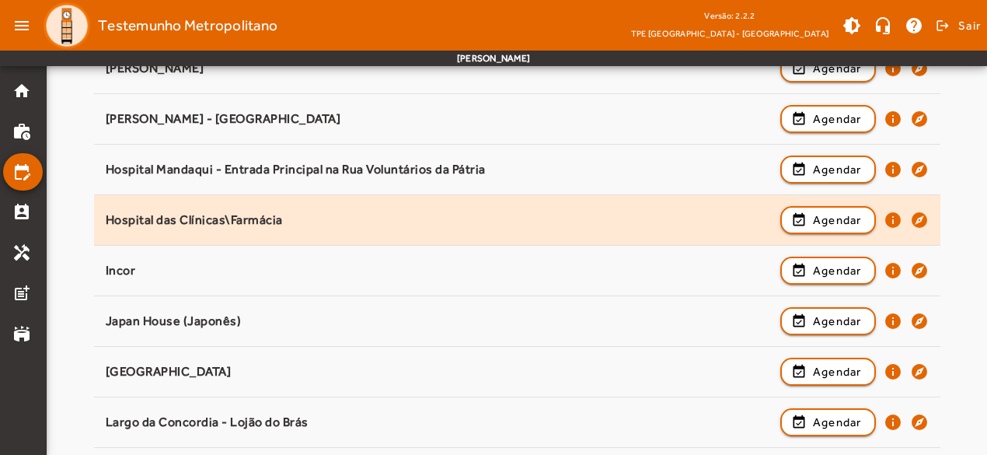
scroll to position [649, 0]
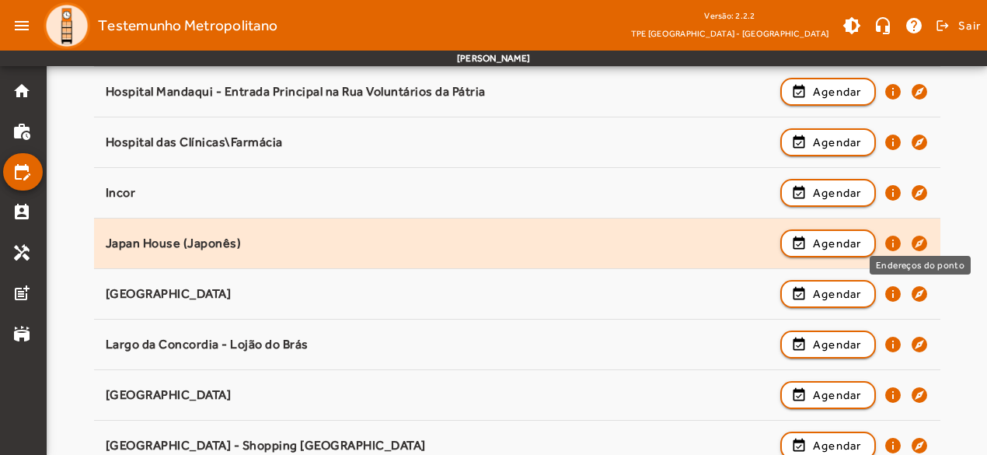
click at [924, 239] on mat-icon "explore" at bounding box center [919, 243] width 19 height 19
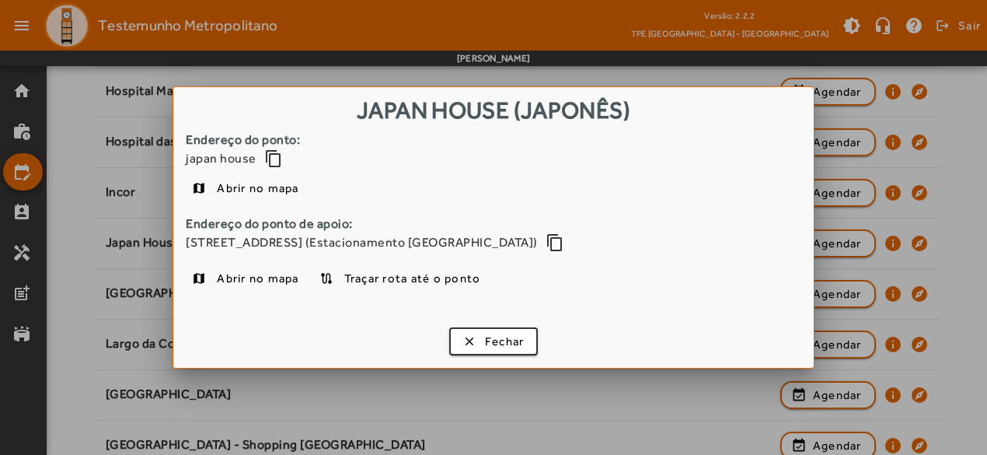
drag, startPoint x: 186, startPoint y: 239, endPoint x: 413, endPoint y: 243, distance: 227.7
click at [413, 243] on span "[STREET_ADDRESS] (Estacionamento [GEOGRAPHIC_DATA])" at bounding box center [362, 242] width 352 height 19
click at [488, 331] on span "button" at bounding box center [494, 341] width 86 height 37
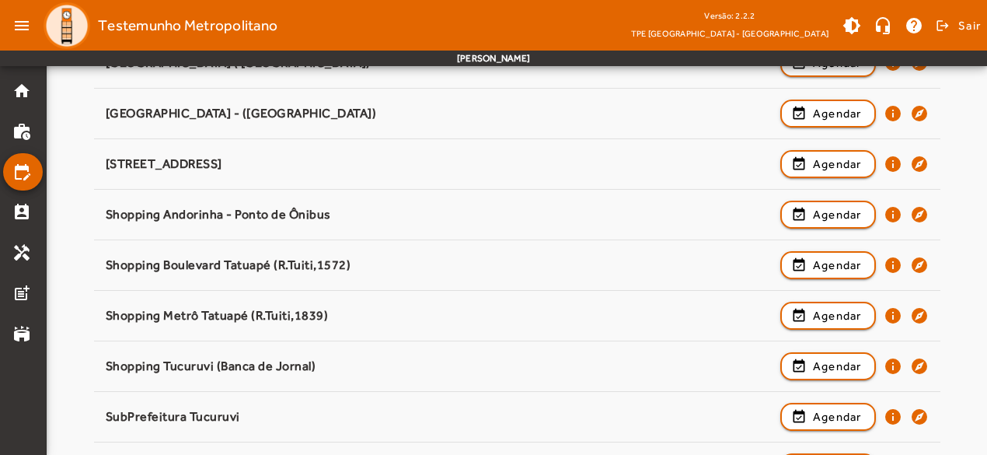
scroll to position [1495, 0]
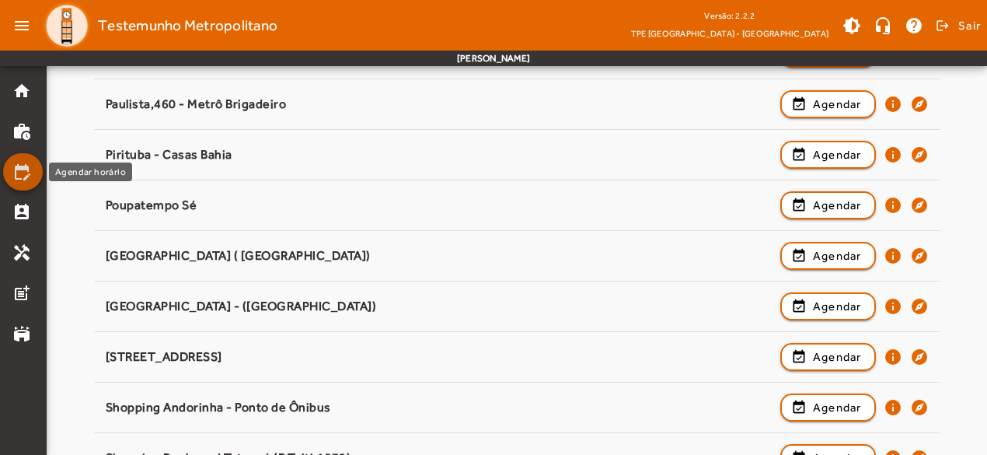
click at [31, 173] on link "edit_calendar" at bounding box center [27, 171] width 30 height 19
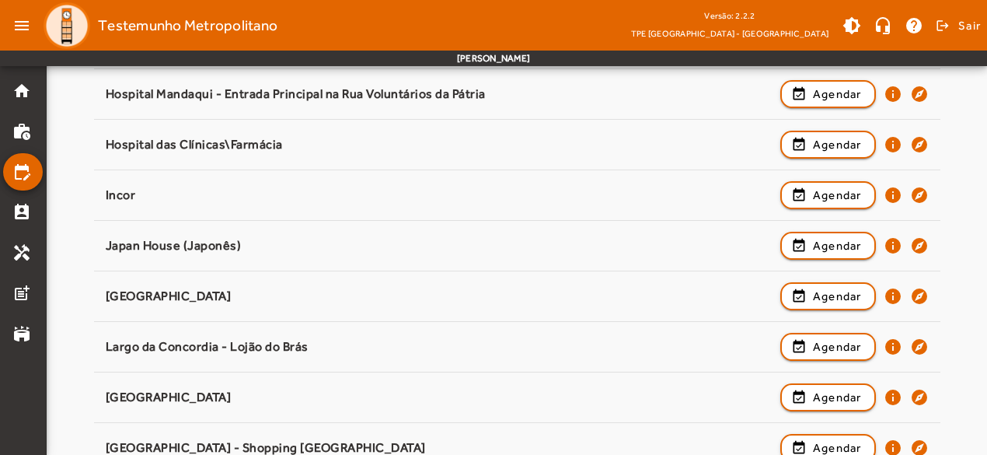
scroll to position [0, 0]
